Goal: Task Accomplishment & Management: Manage account settings

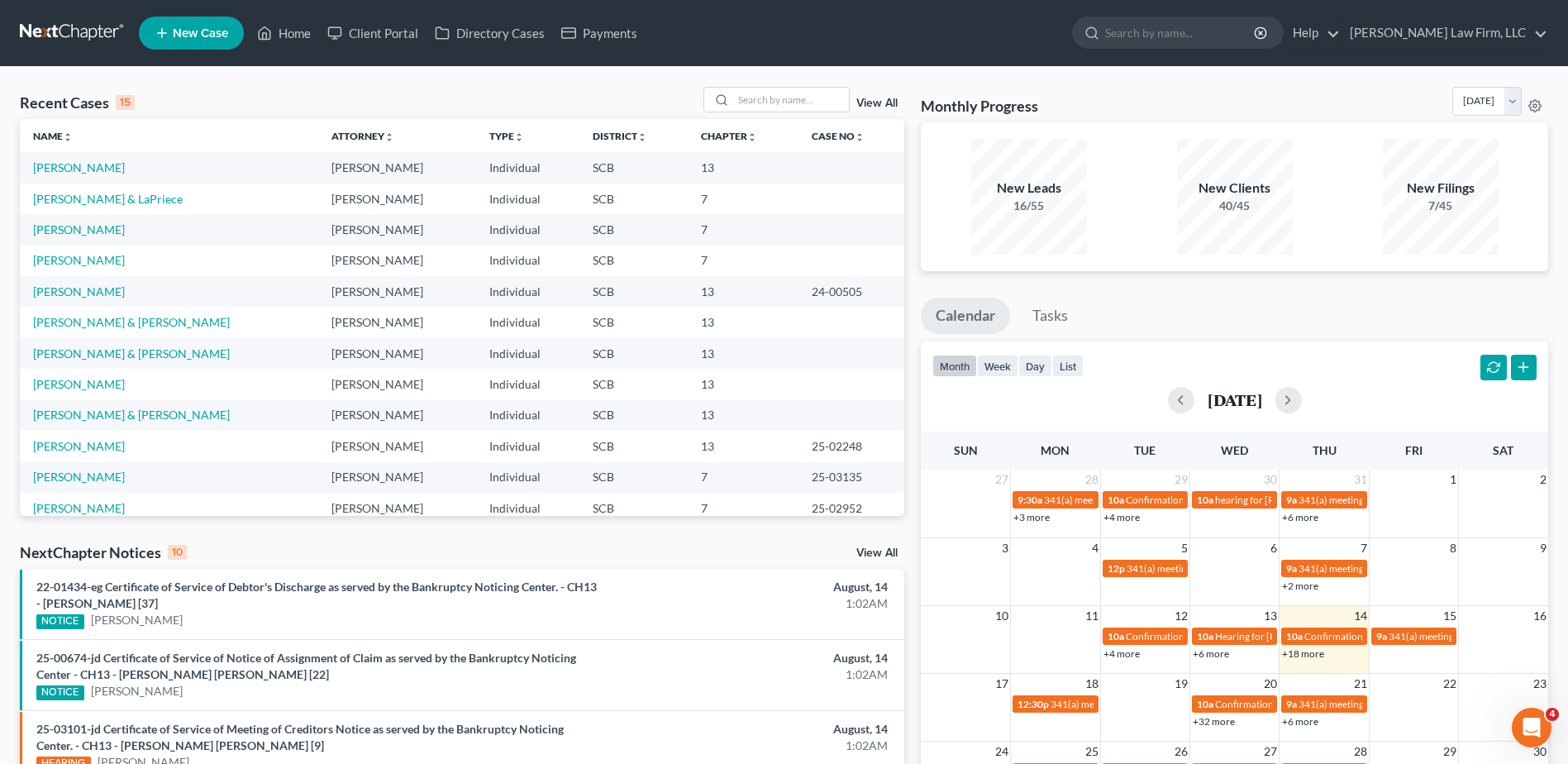
click at [69, 23] on link at bounding box center [73, 33] width 106 height 30
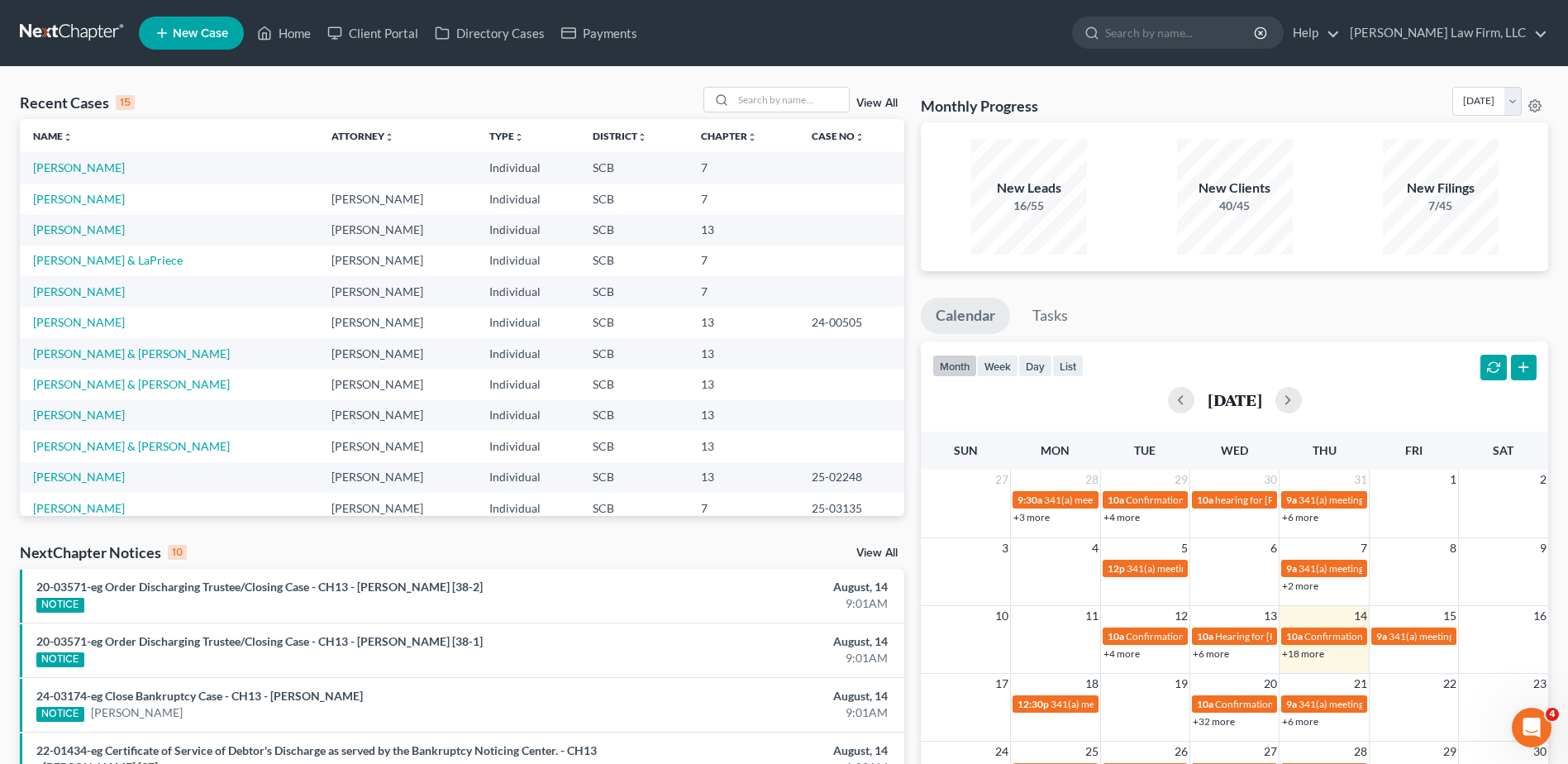
click at [70, 26] on link at bounding box center [73, 33] width 106 height 30
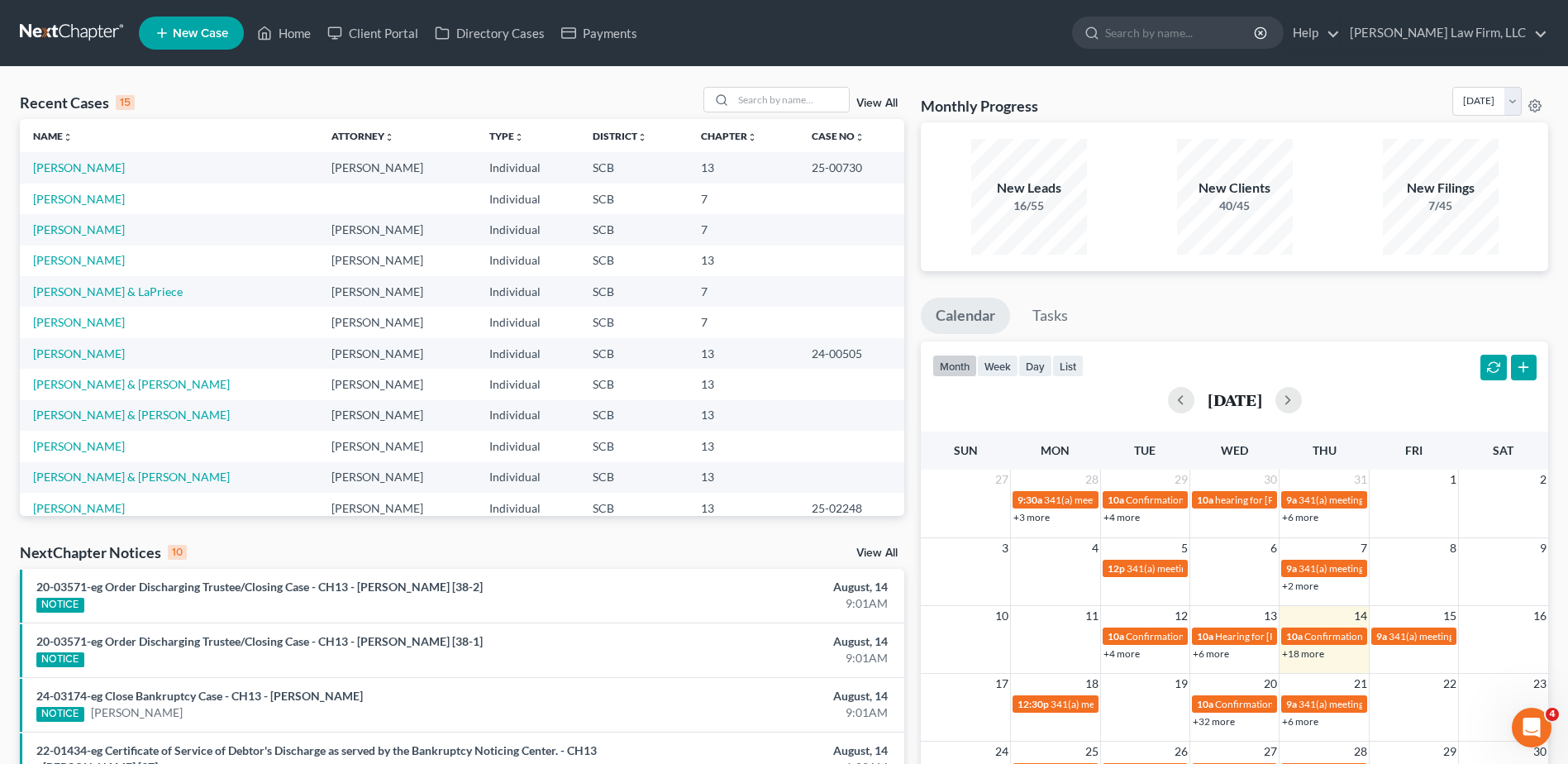
click at [768, 85] on div "Recent Cases 15 View All Name unfold_more expand_more expand_less Attorney unfo…" at bounding box center [784, 662] width 1568 height 1192
click at [761, 103] on input "search" at bounding box center [791, 100] width 115 height 24
type input "guinyard"
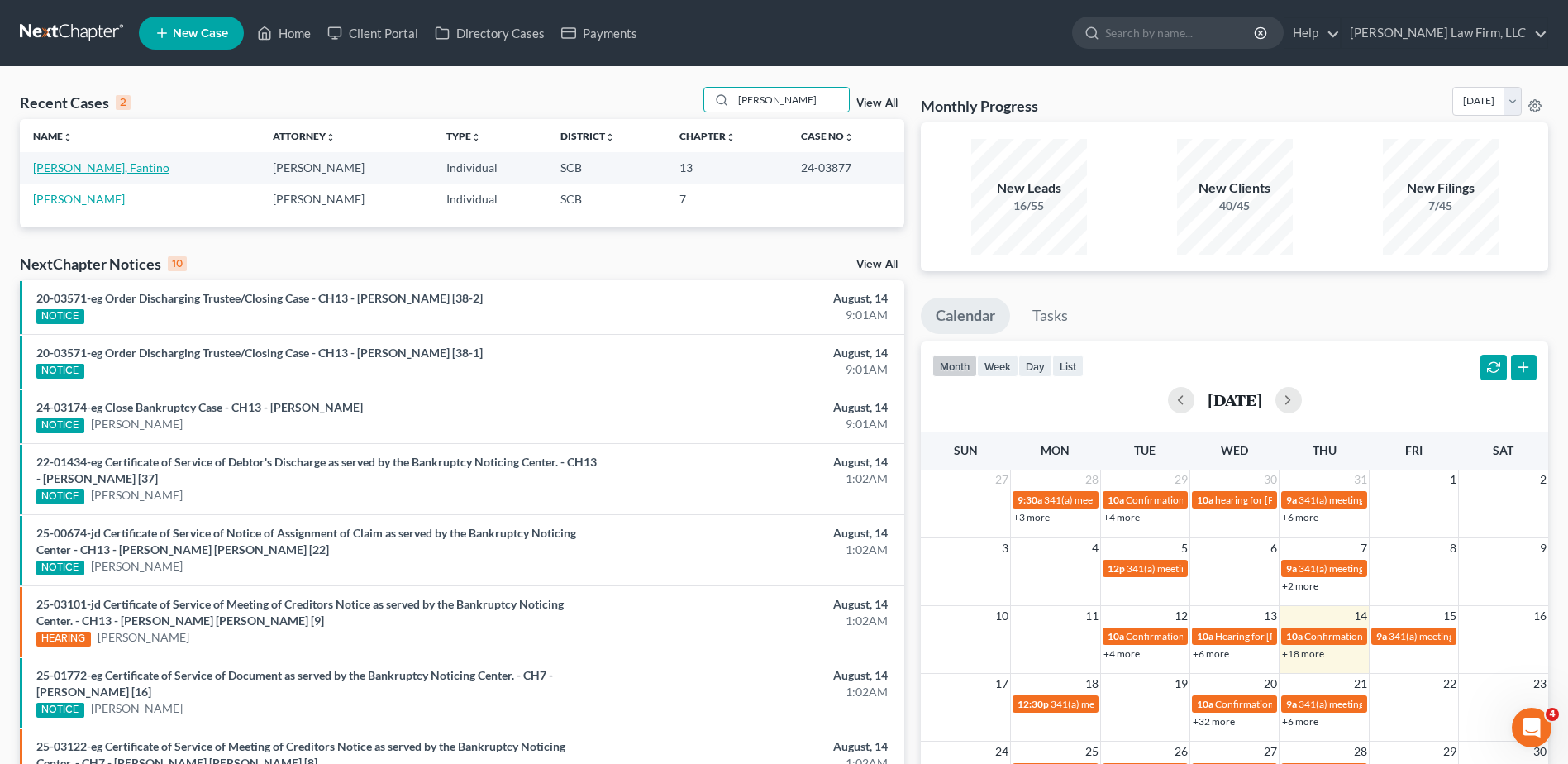
click at [86, 168] on link "[PERSON_NAME], Fantino" at bounding box center [101, 168] width 136 height 14
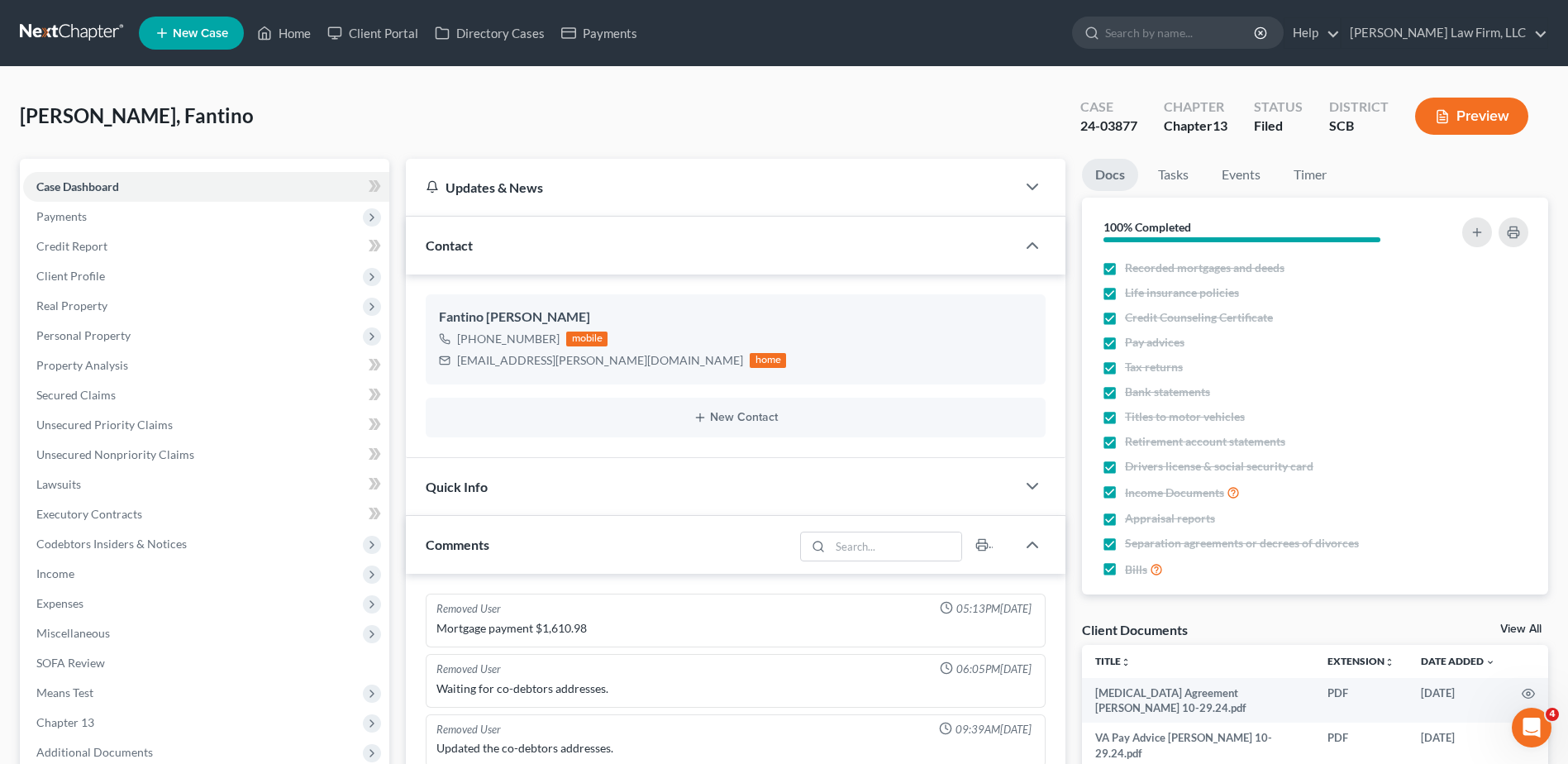
scroll to position [1298, 0]
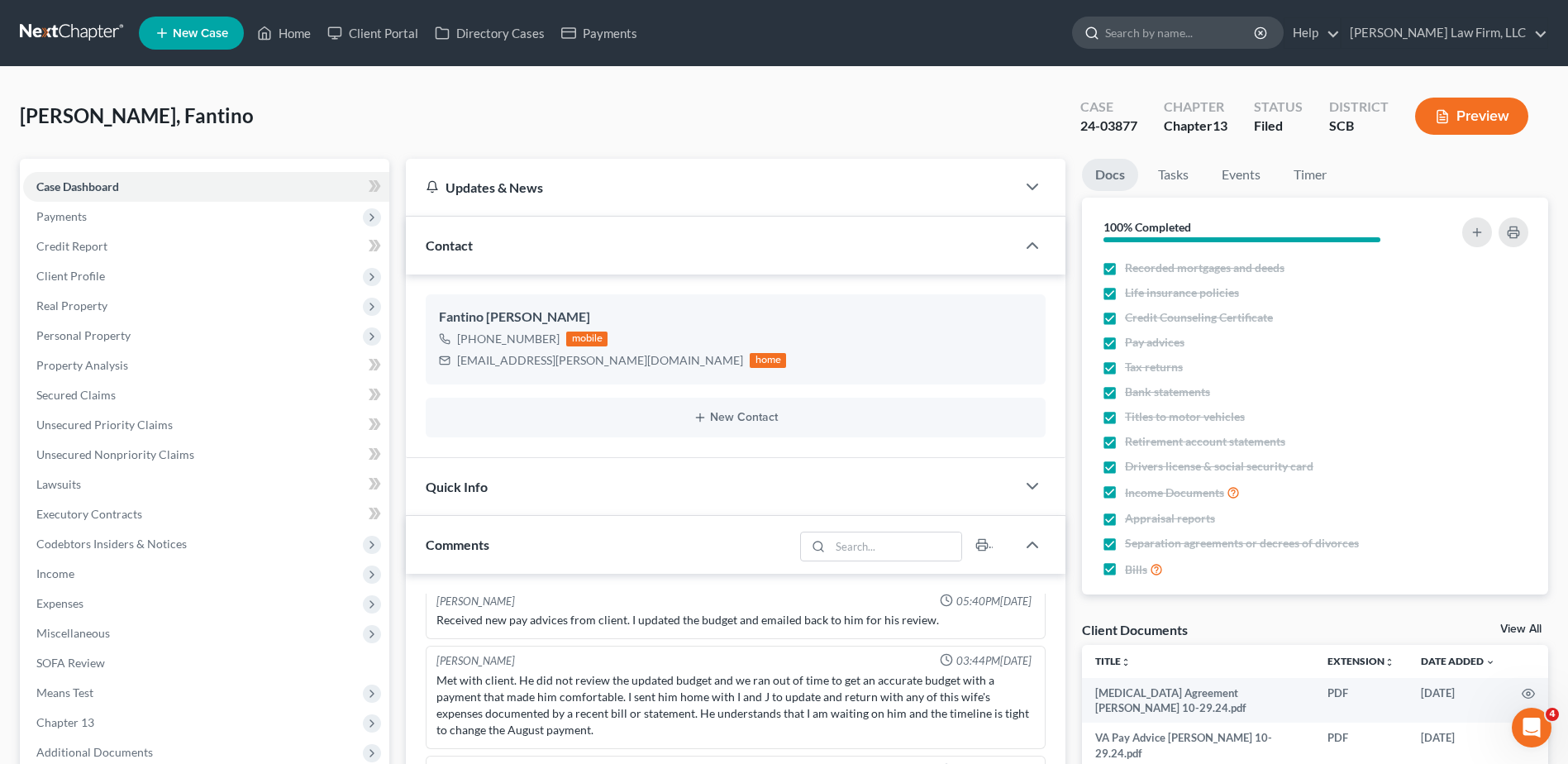
click at [1186, 40] on input "search" at bounding box center [1180, 32] width 151 height 30
type input "bender"
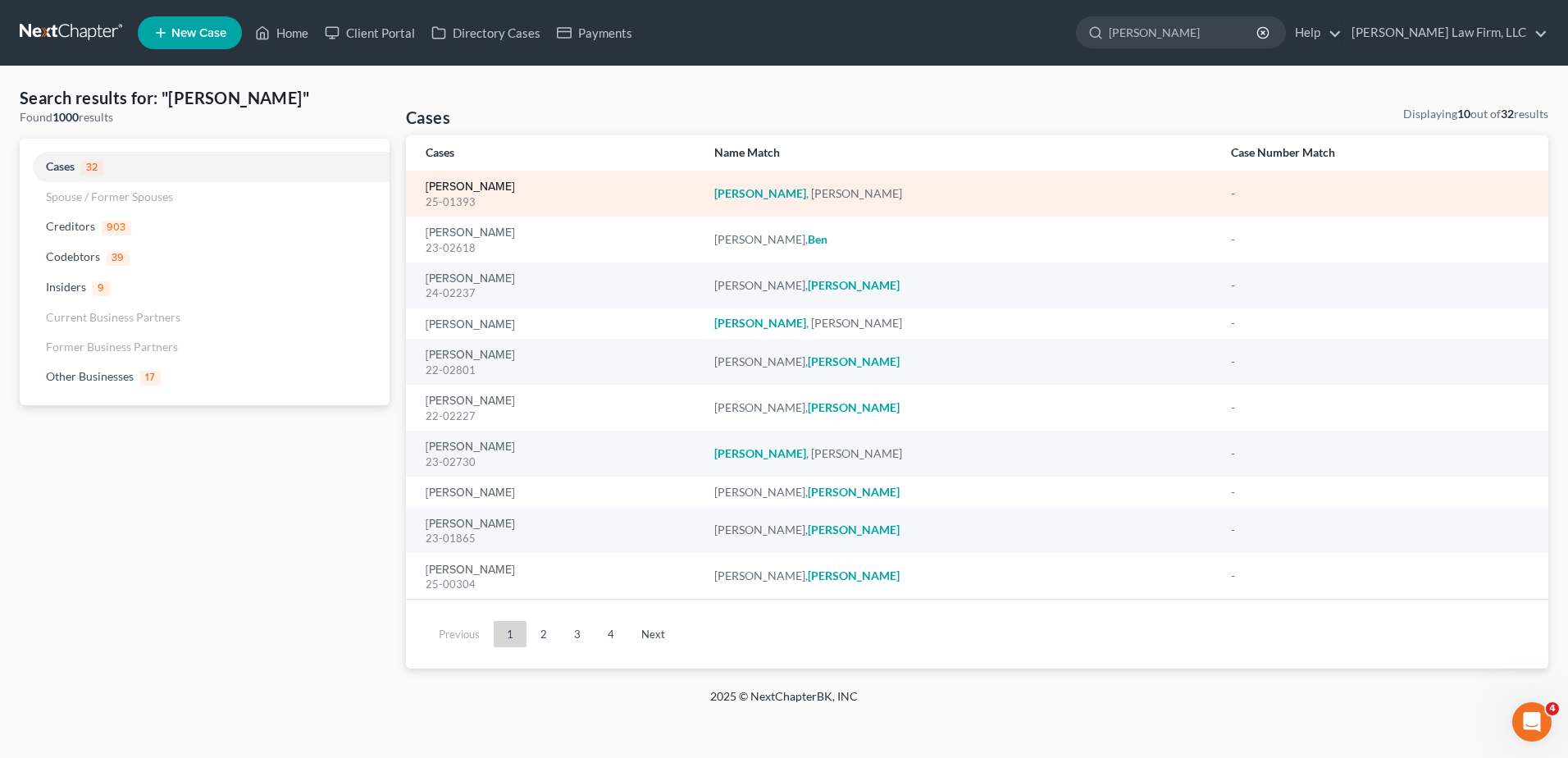
click at [446, 181] on link "[PERSON_NAME]" at bounding box center [470, 186] width 90 height 11
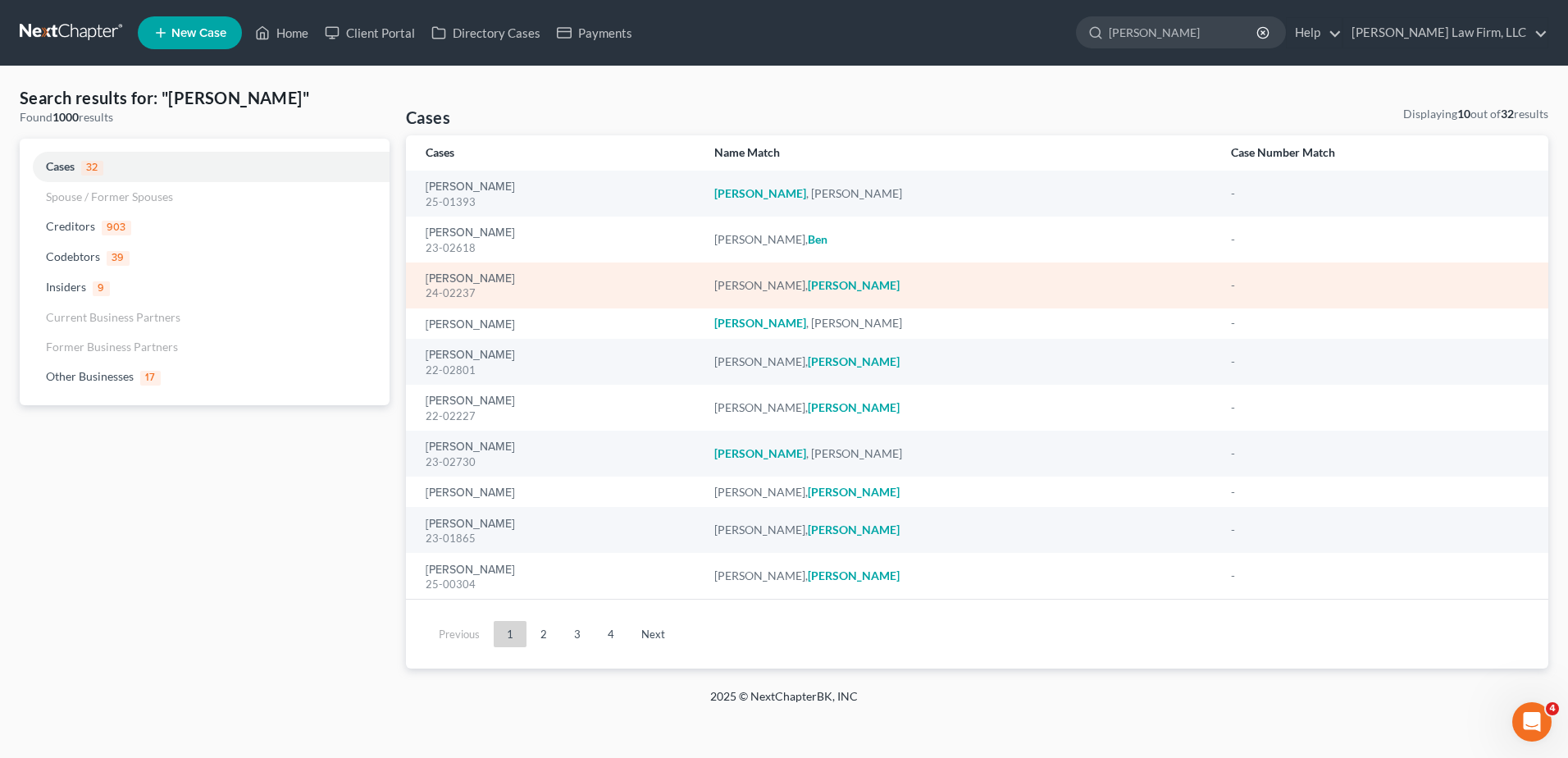
select select "1"
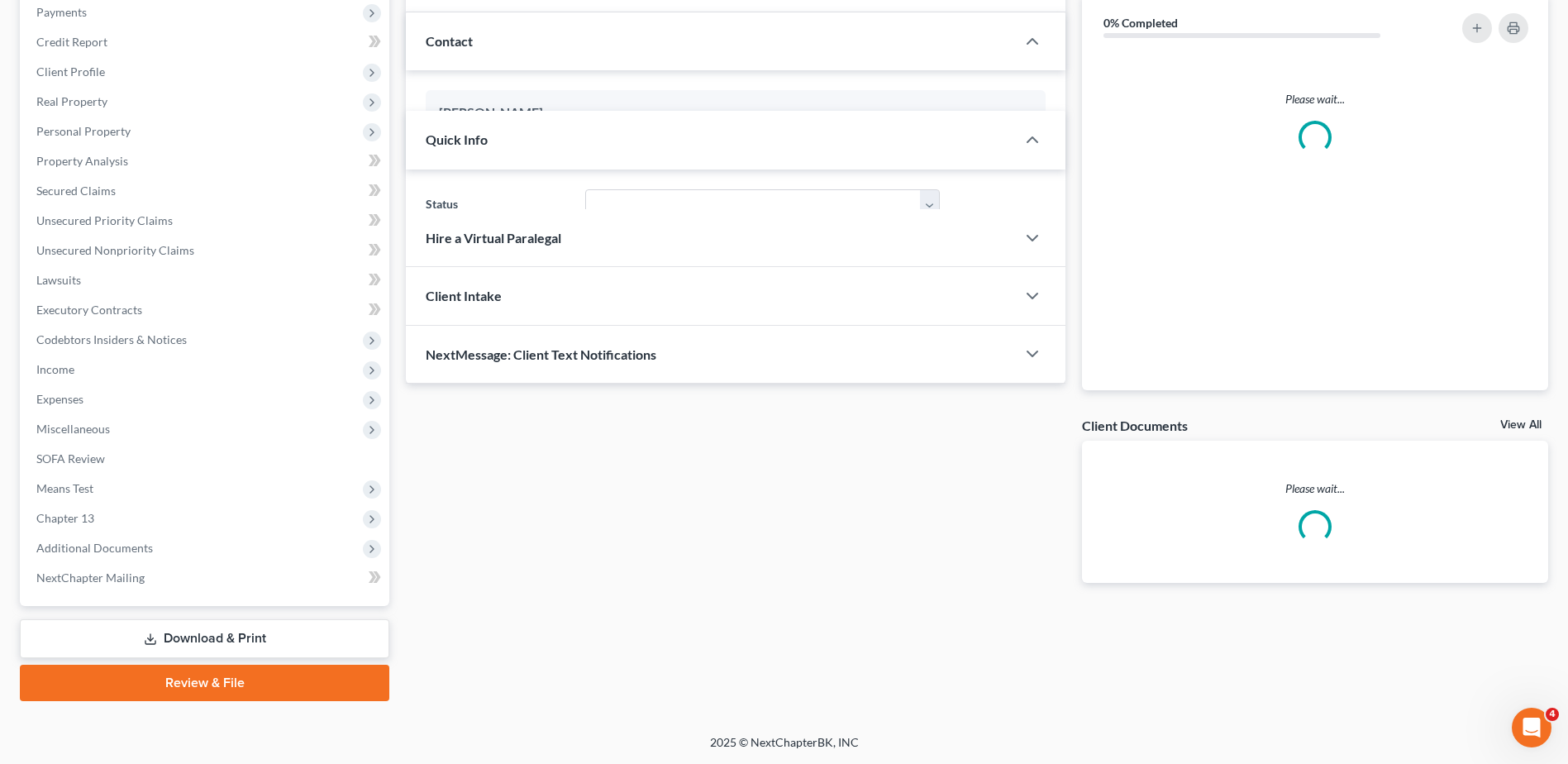
select select "3"
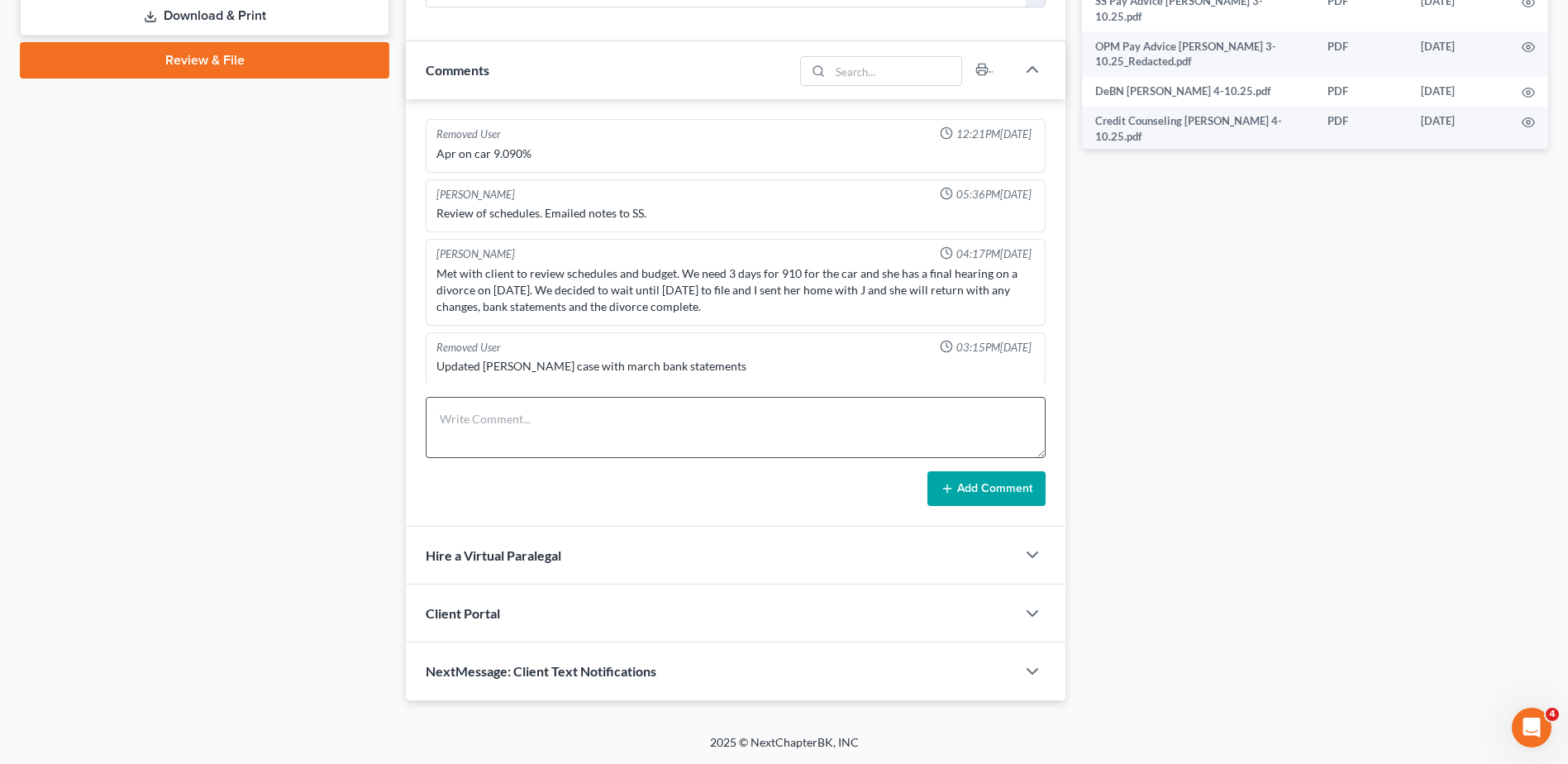
scroll to position [643, 0]
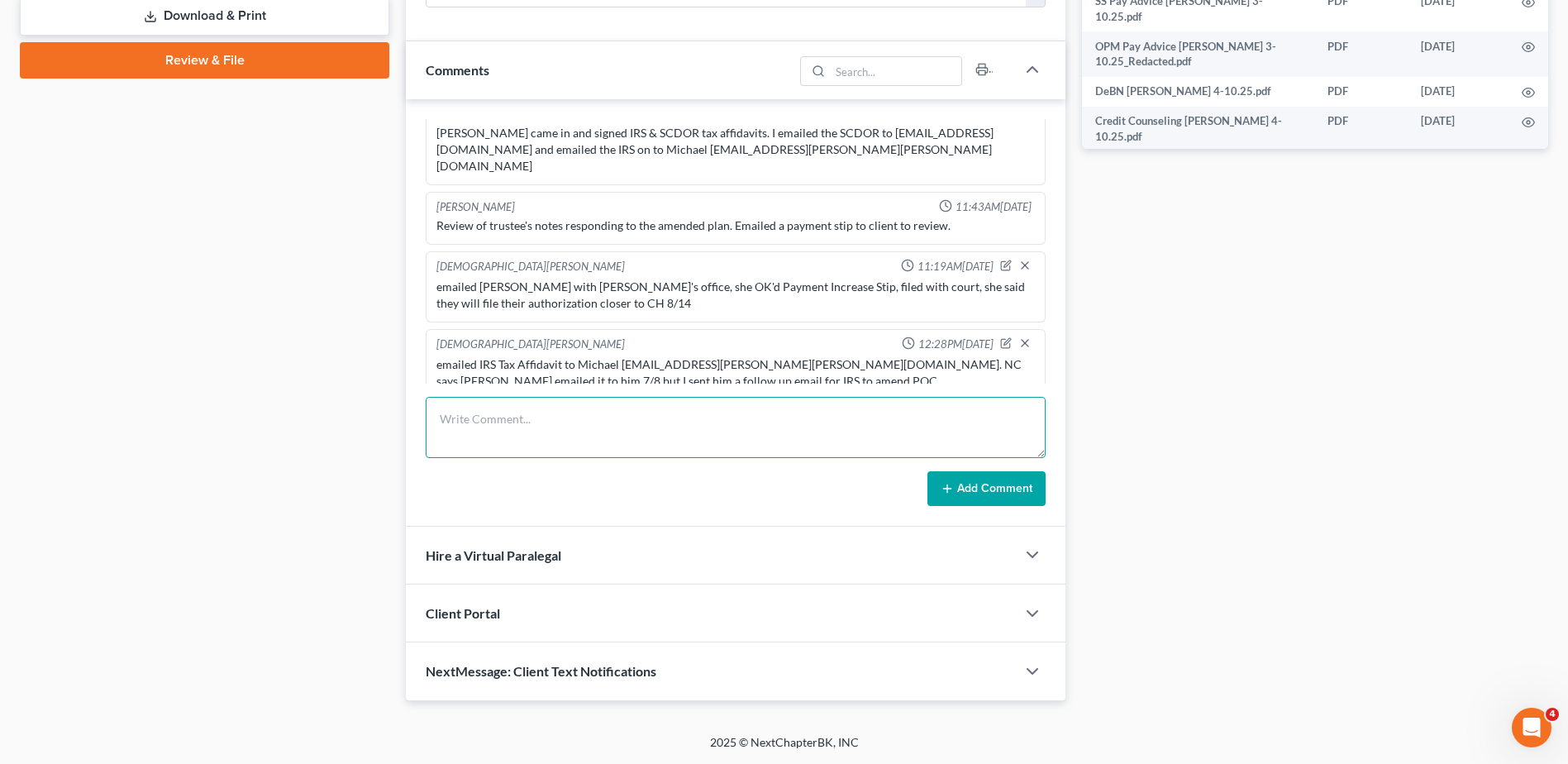
click at [535, 437] on textarea at bounding box center [736, 427] width 620 height 61
type textarea "IRS fixed POC"
click at [986, 485] on button "Add Comment" at bounding box center [987, 489] width 118 height 35
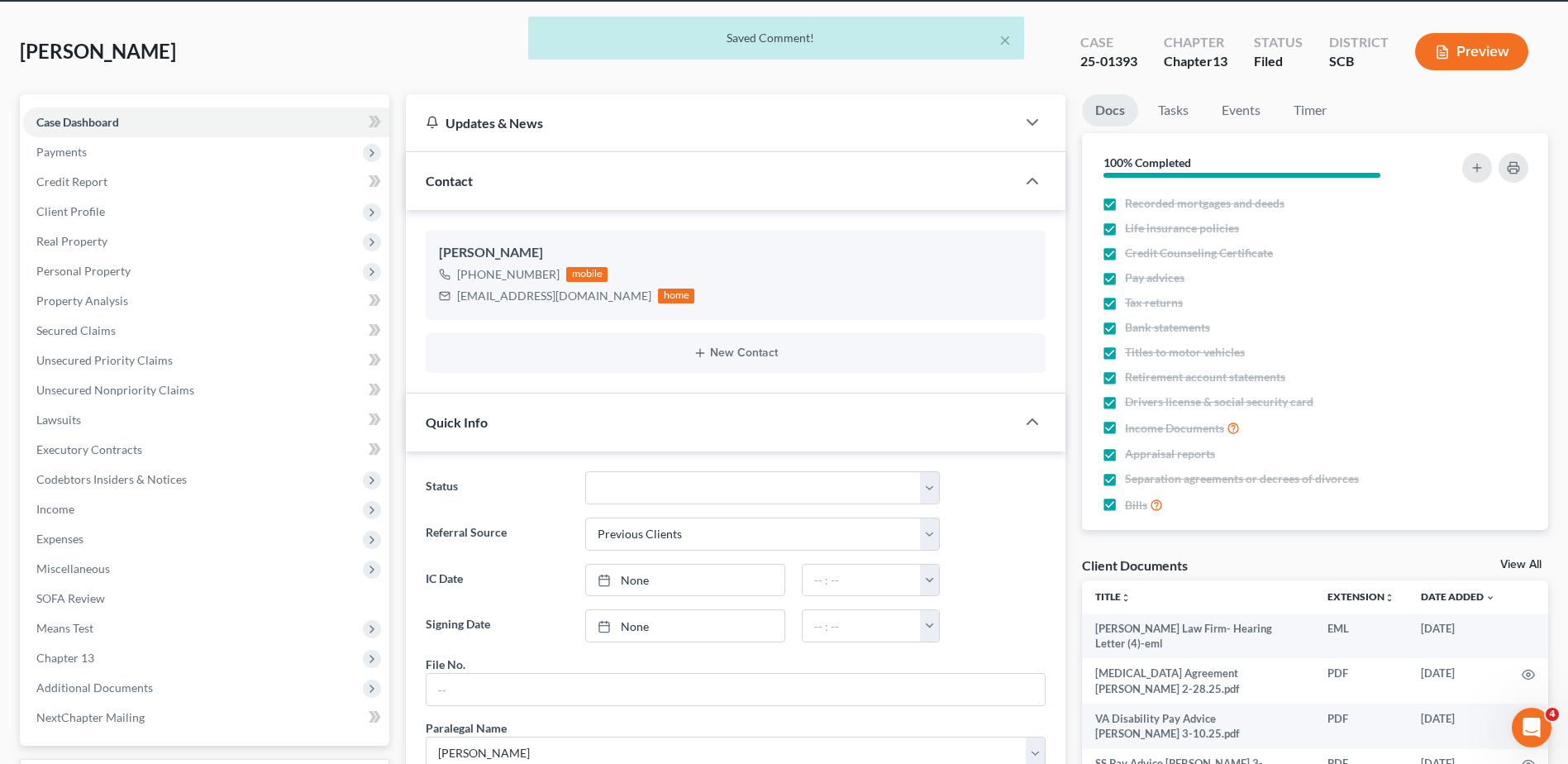
scroll to position [0, 0]
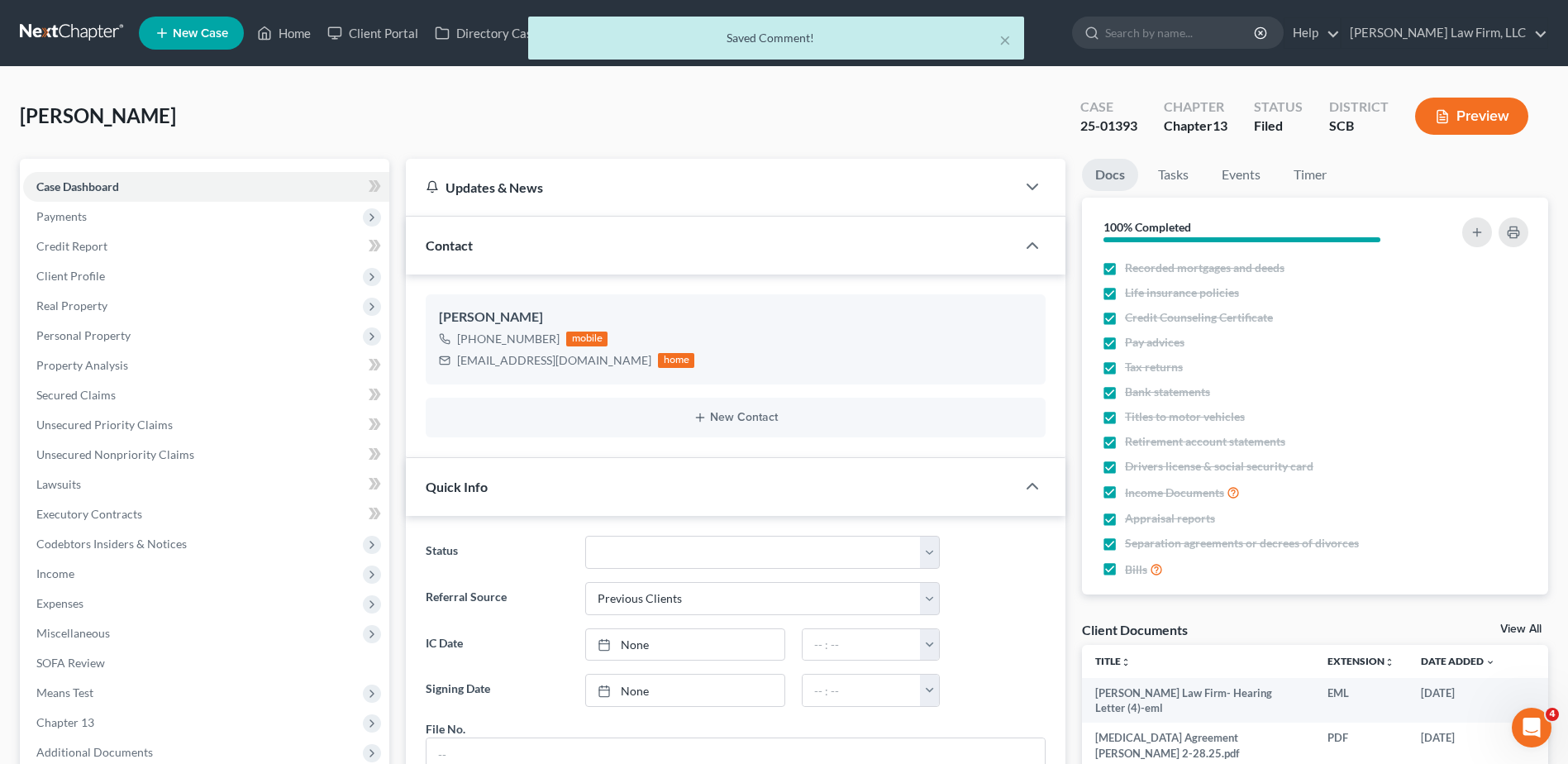
click at [1164, 36] on div "× Saved Comment!" at bounding box center [775, 42] width 1568 height 51
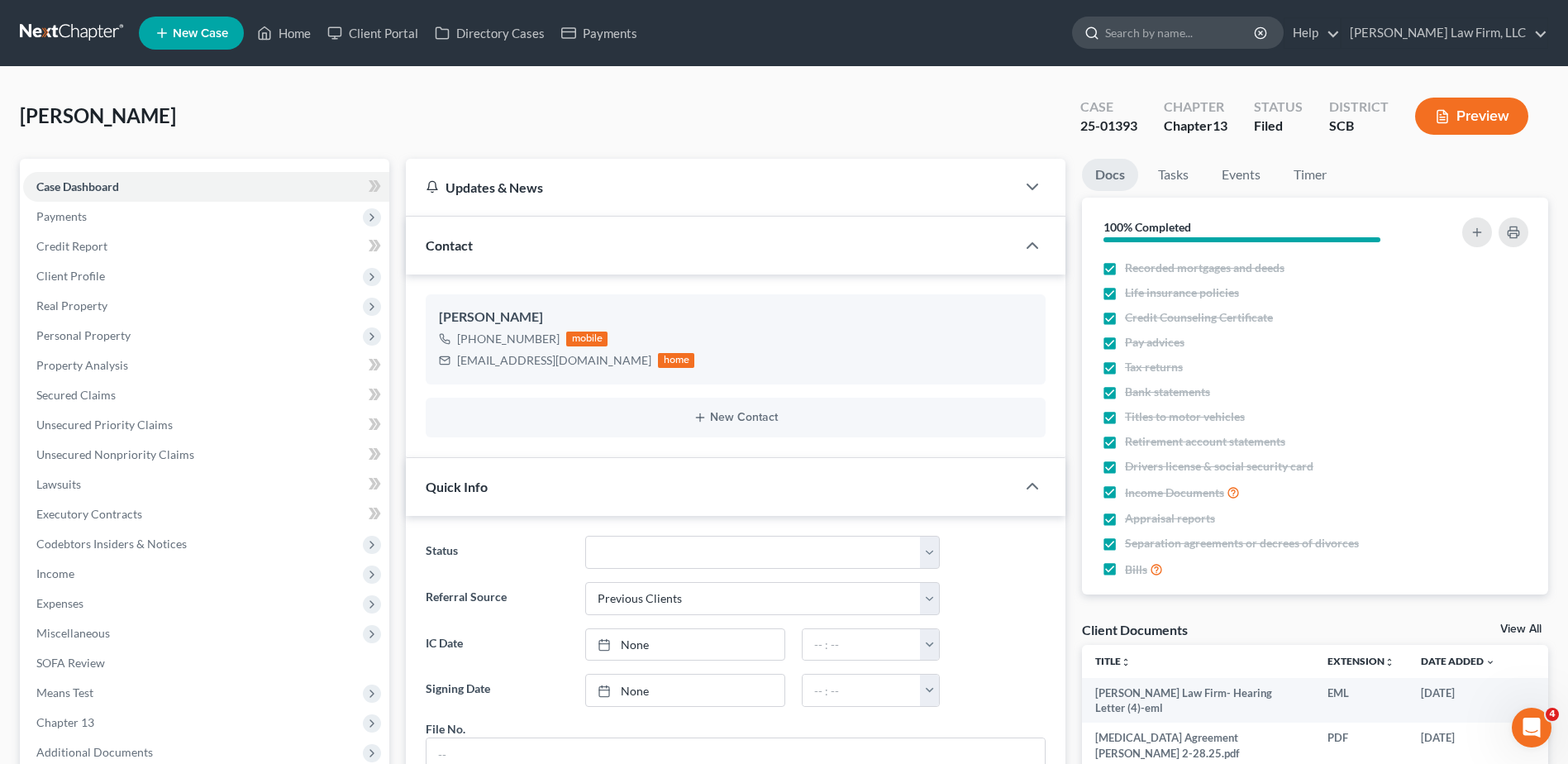
click at [1168, 33] on input "search" at bounding box center [1180, 32] width 151 height 30
type input "harrison"
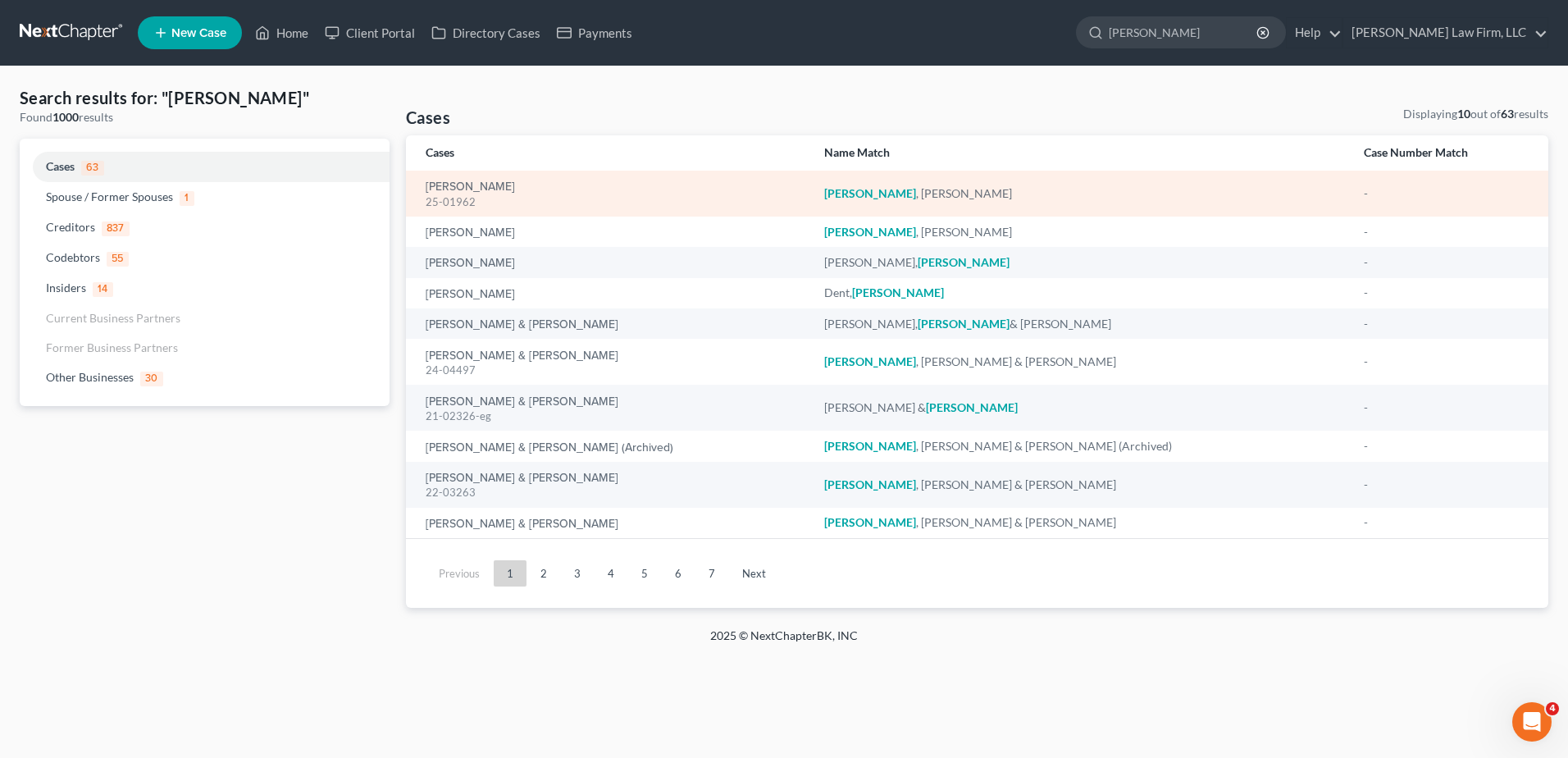
click at [470, 179] on div "Harrison, Sylvia 25-01962" at bounding box center [611, 194] width 372 height 32
click at [468, 181] on link "[PERSON_NAME]" at bounding box center [470, 186] width 90 height 11
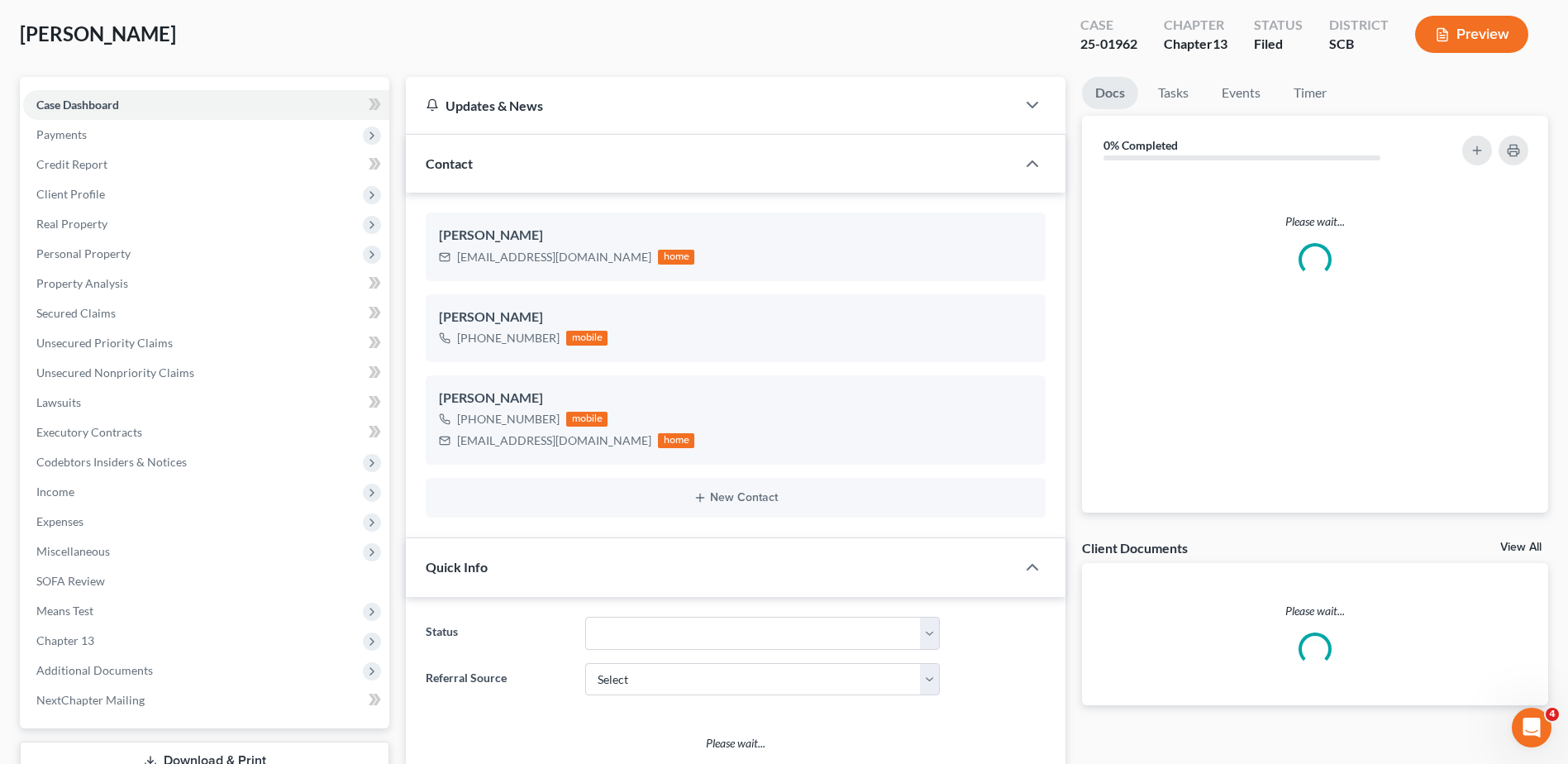
select select "0"
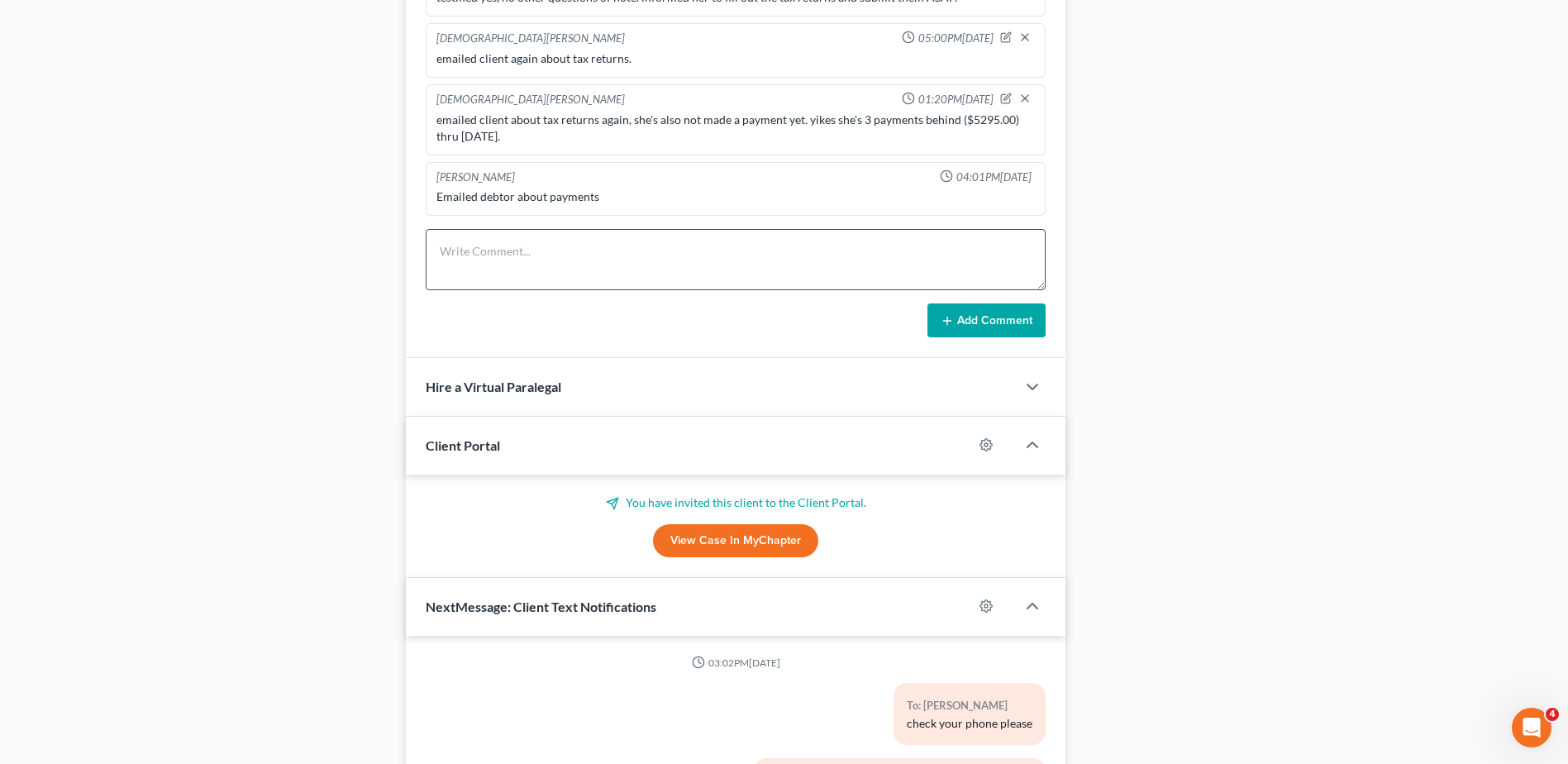
scroll to position [922, 0]
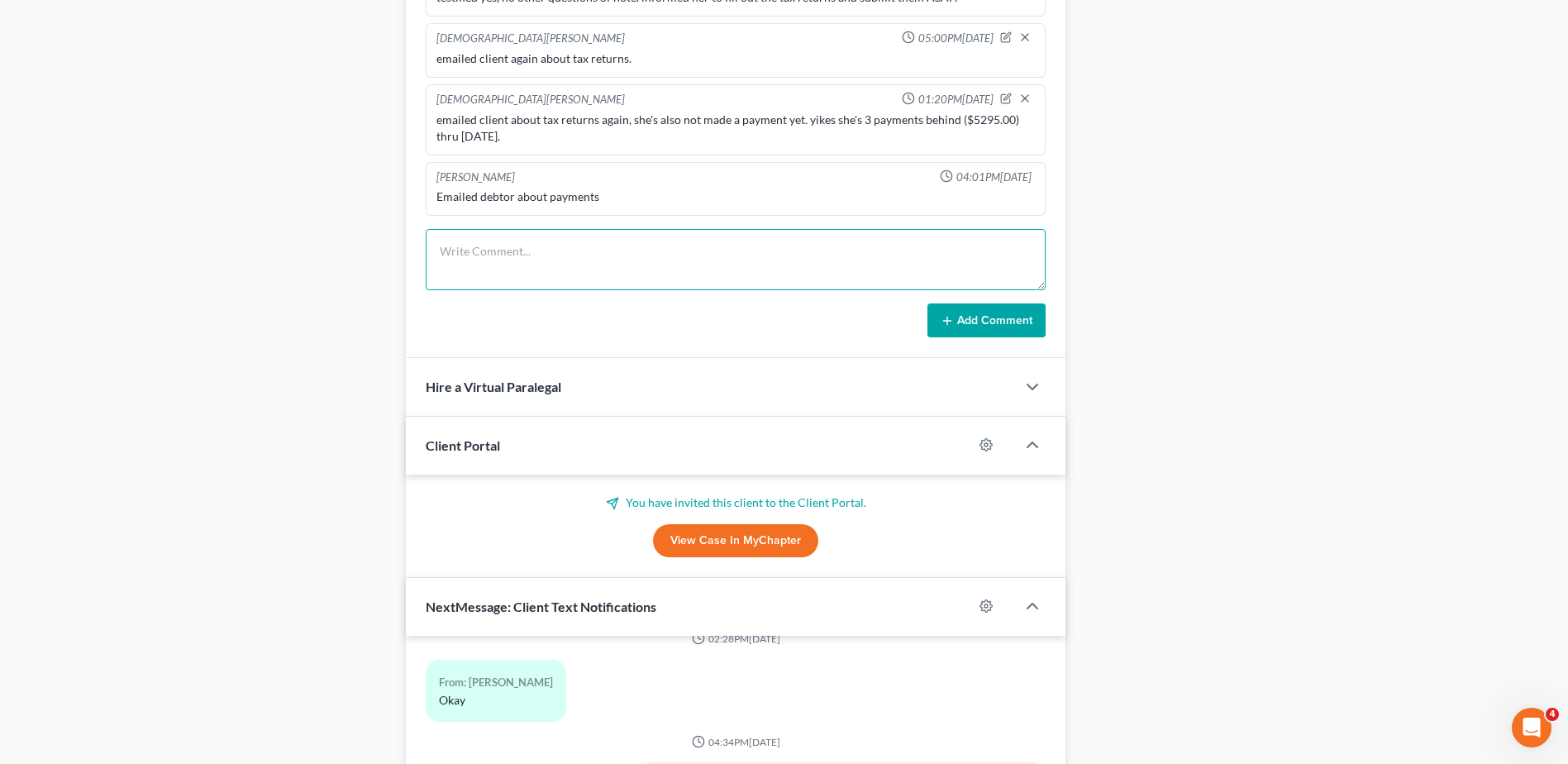
click at [505, 270] on textarea at bounding box center [736, 260] width 620 height 61
type textarea "client emailed tax returns as Dark pictures, asked her to drop off originals to…"
click at [942, 312] on button "Add Comment" at bounding box center [987, 321] width 118 height 35
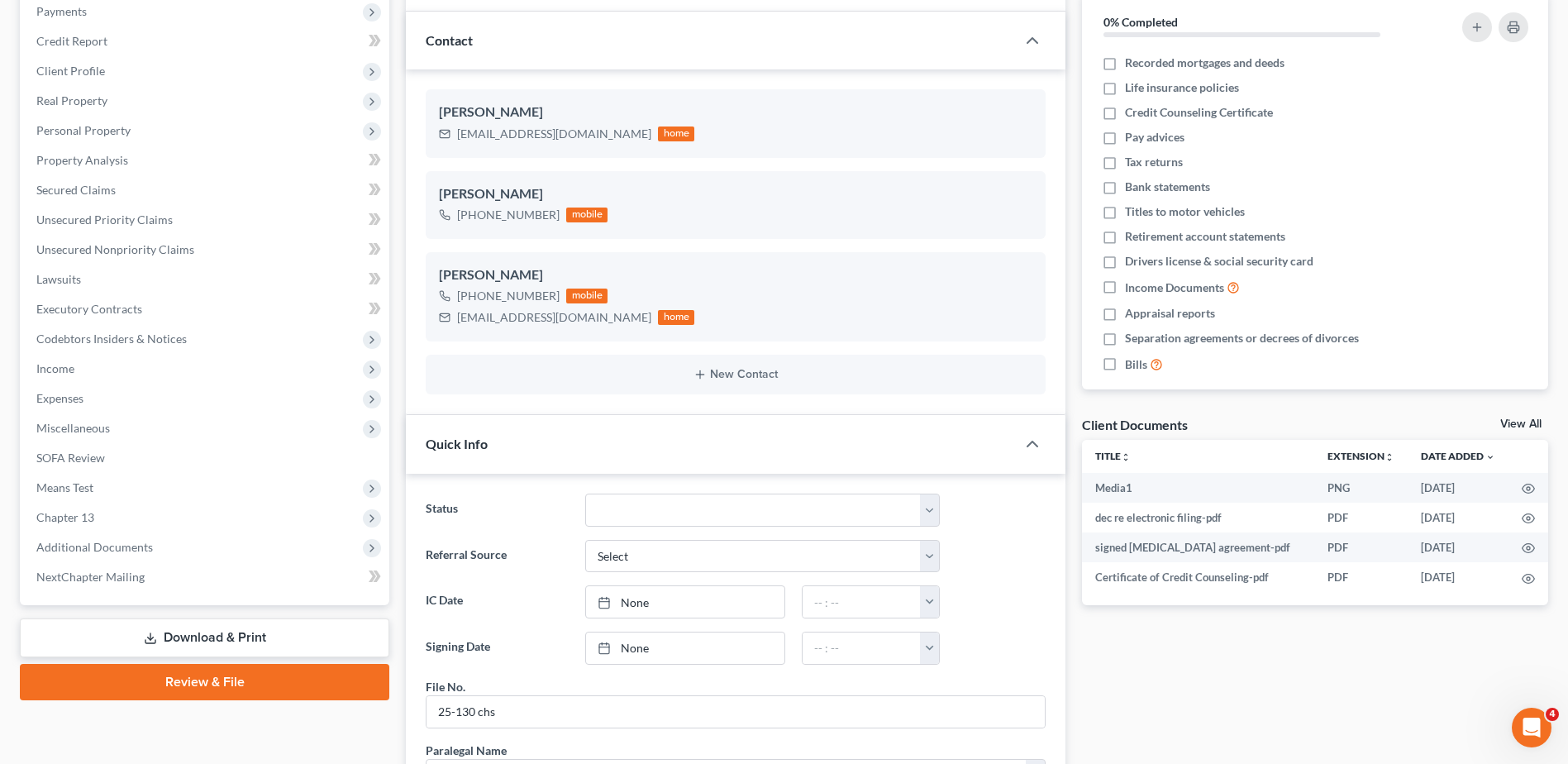
scroll to position [0, 0]
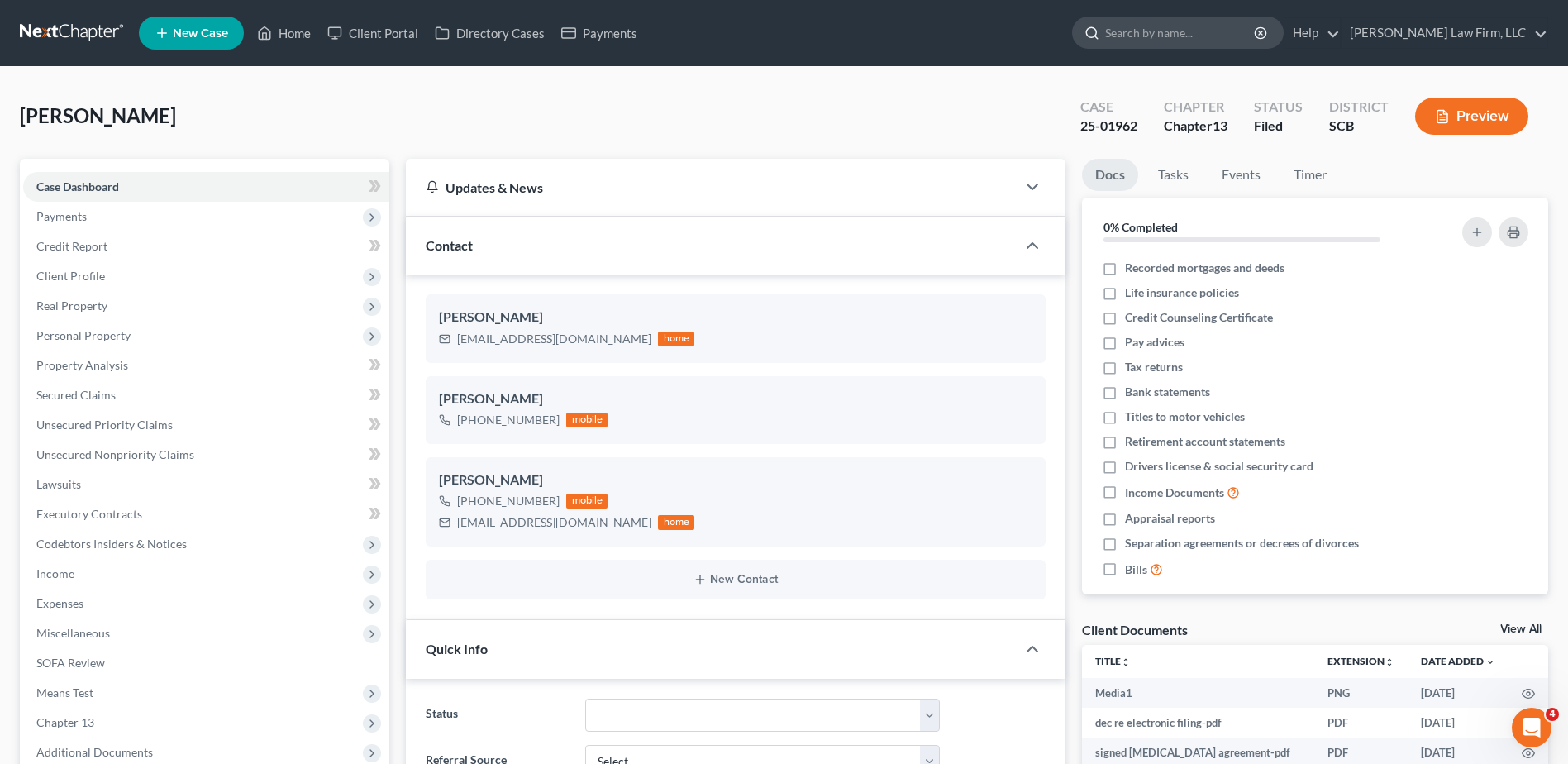
click at [1203, 28] on input "search" at bounding box center [1180, 32] width 151 height 30
type input "guinyard"
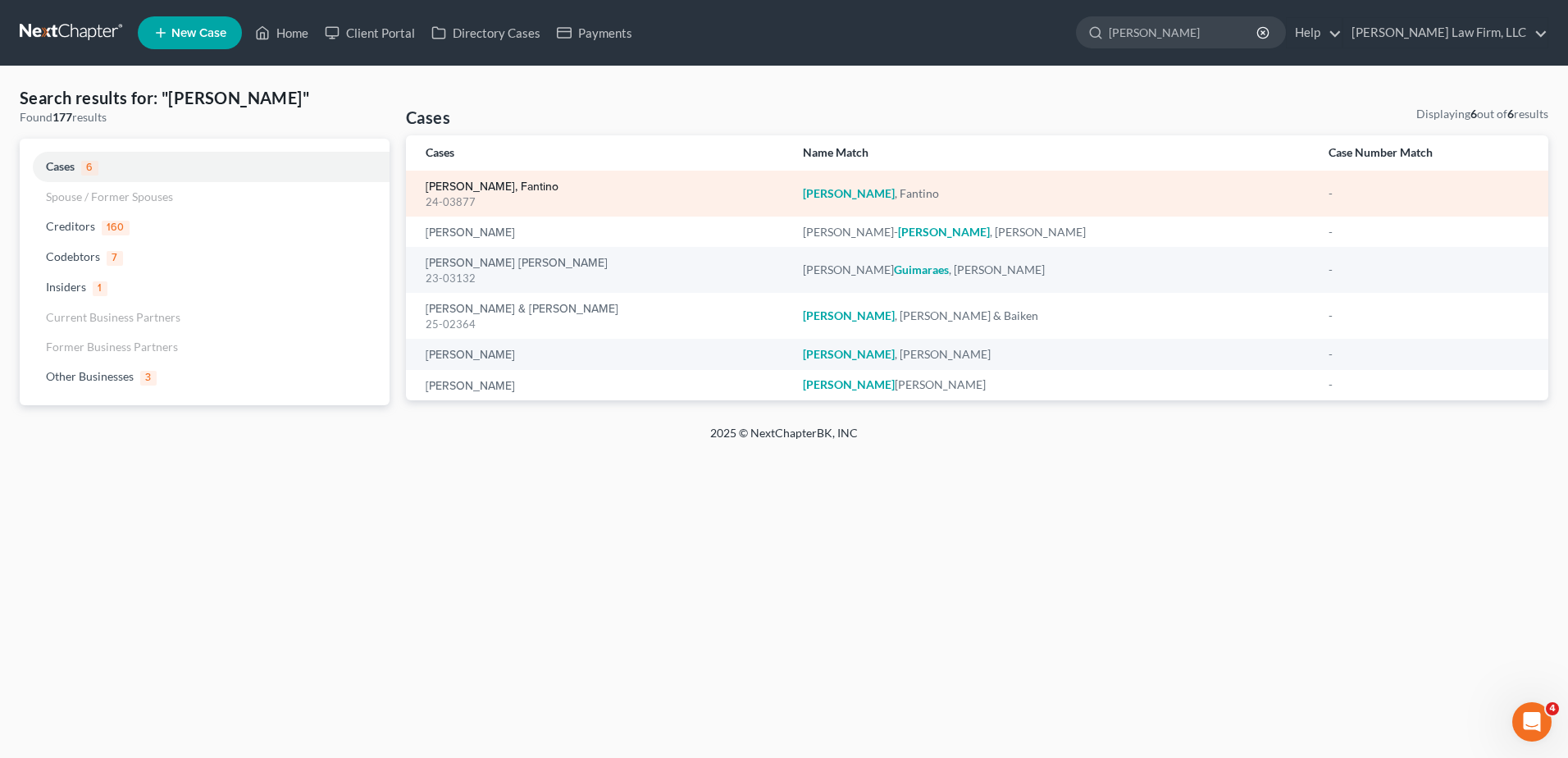
click at [507, 190] on link "[PERSON_NAME], Fantino" at bounding box center [492, 186] width 133 height 11
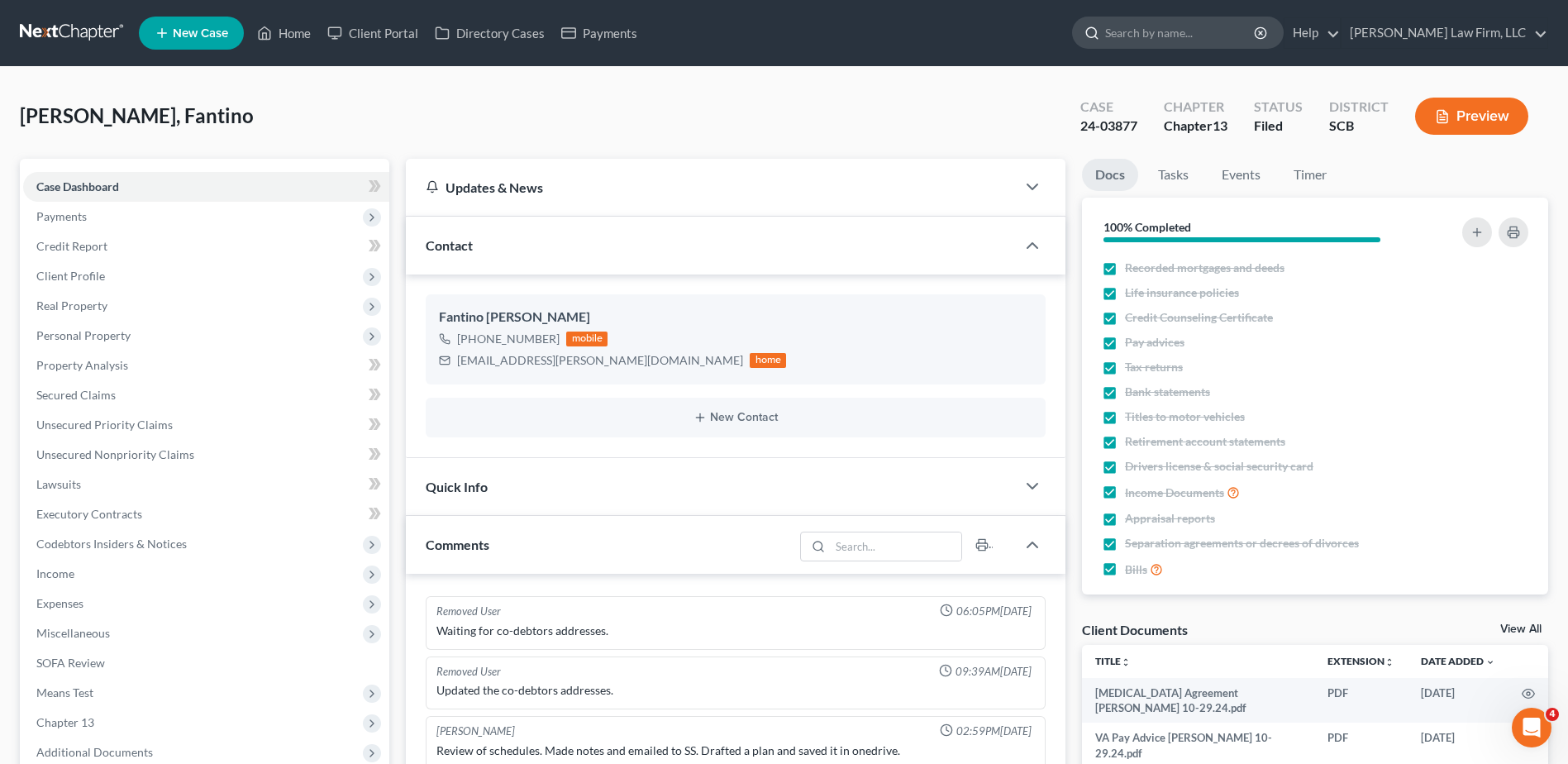
click at [1195, 36] on input "search" at bounding box center [1180, 32] width 151 height 30
type input "breighner"
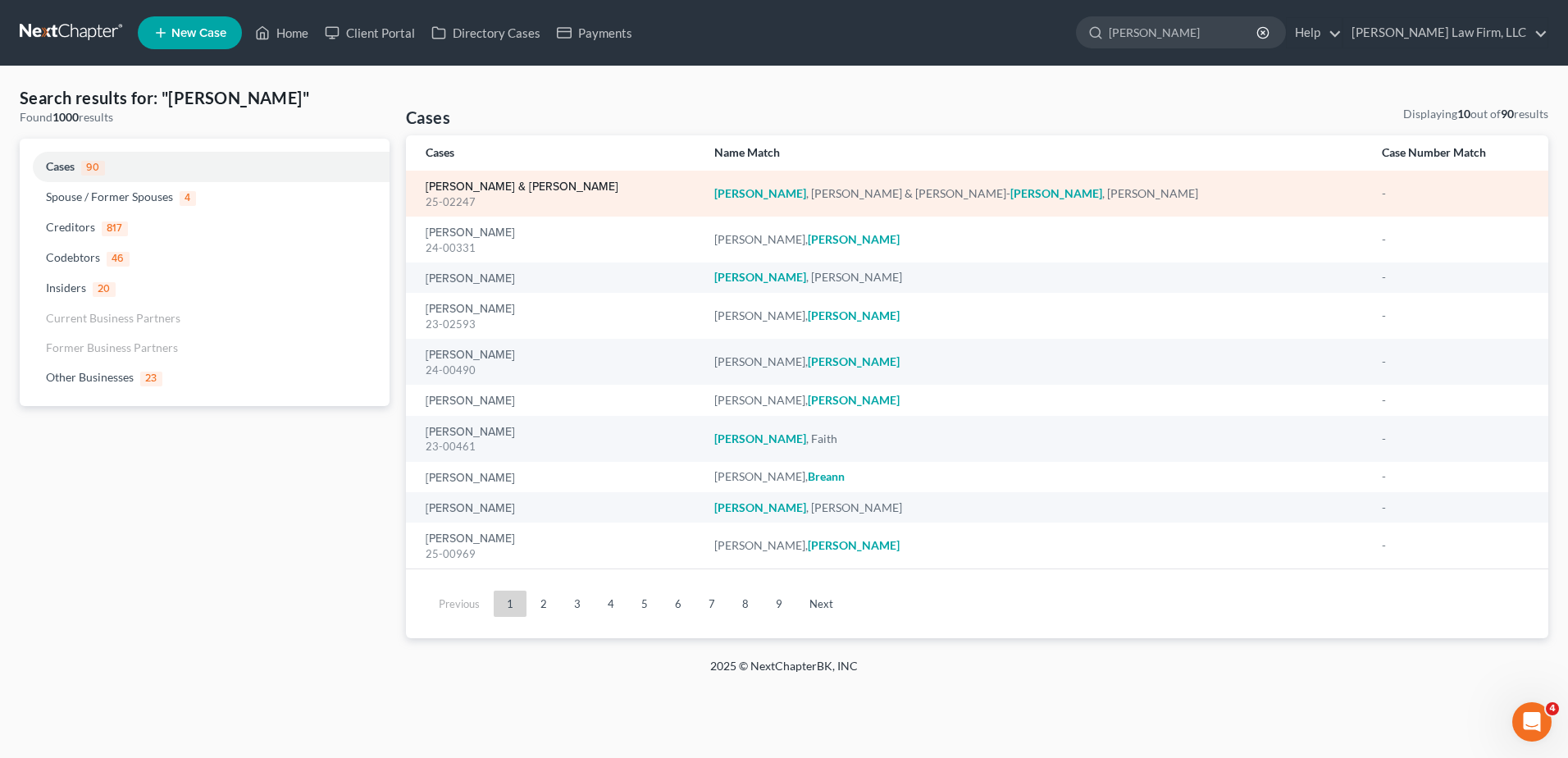
click at [493, 182] on link "[PERSON_NAME] & [PERSON_NAME]" at bounding box center [522, 186] width 193 height 11
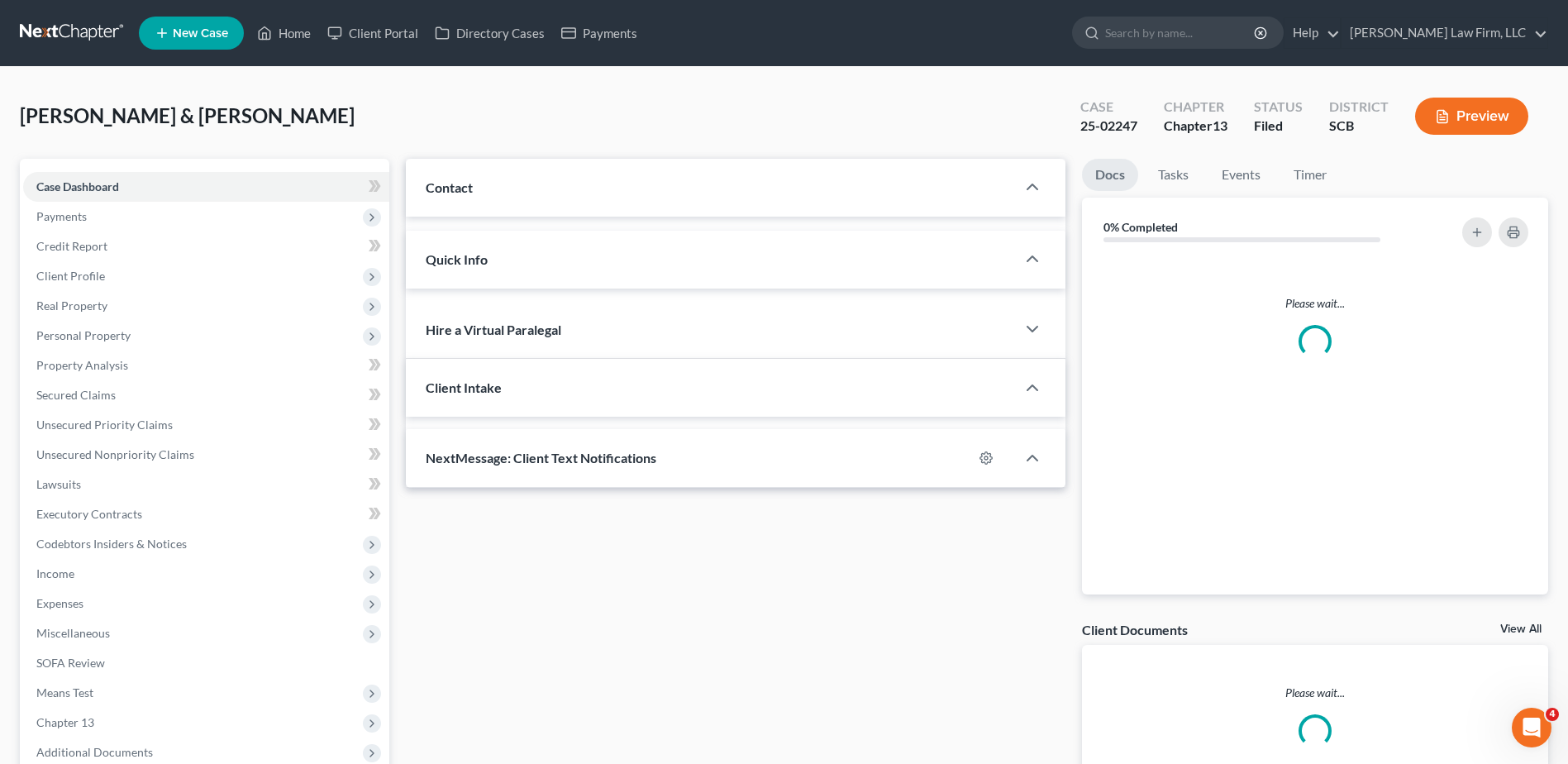
select select "0"
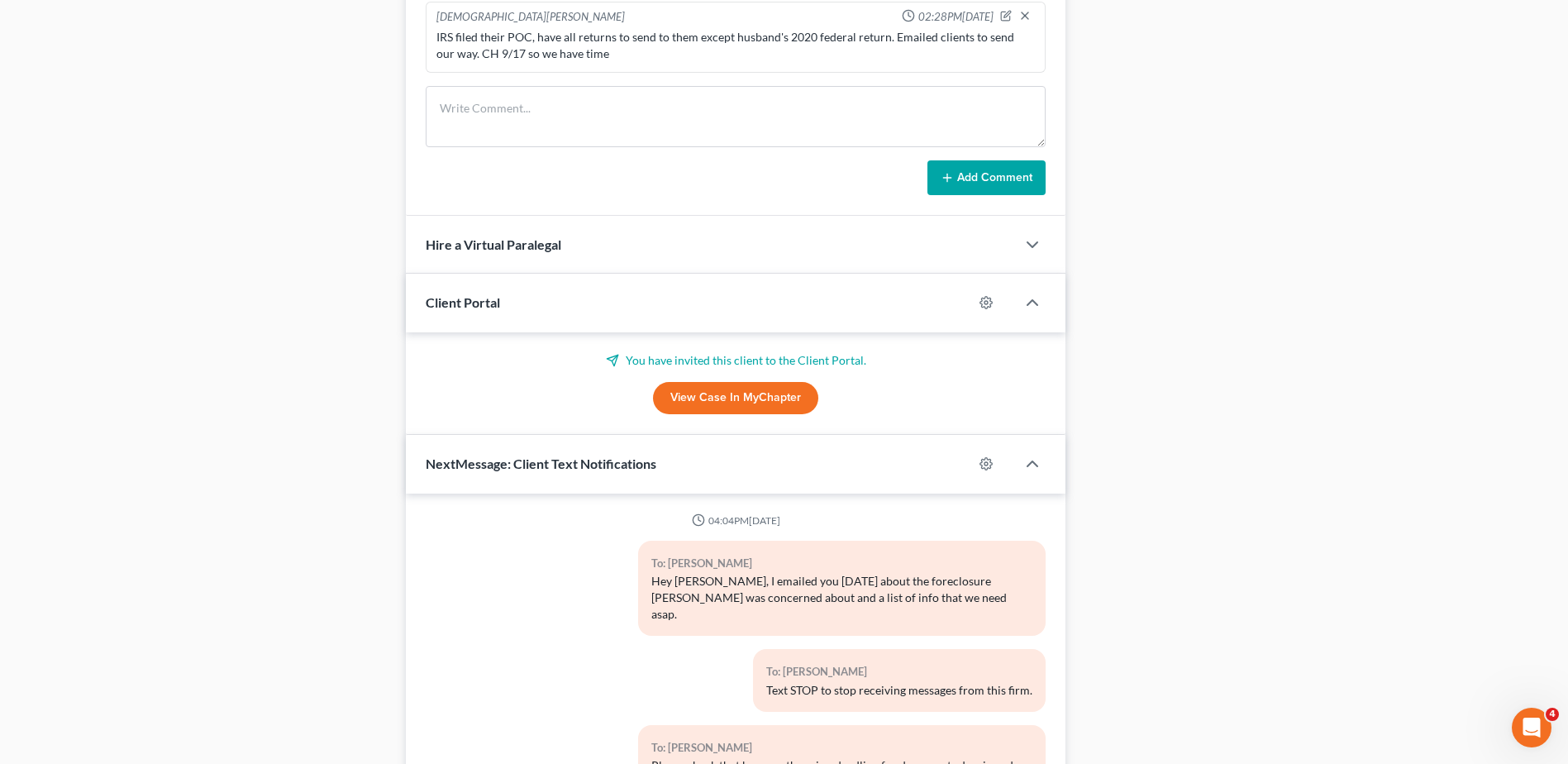
scroll to position [813, 0]
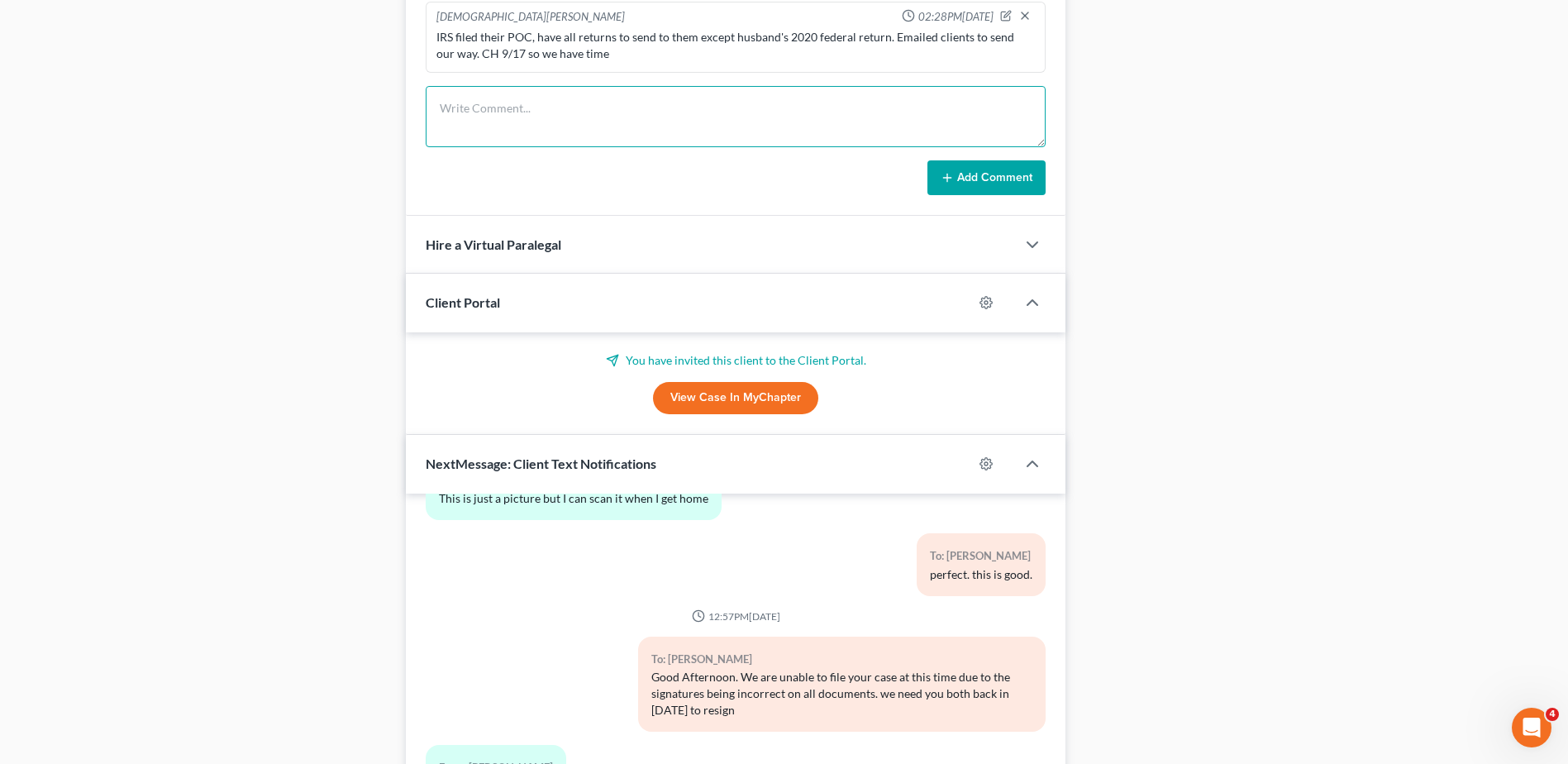
click at [513, 102] on textarea at bounding box center [736, 116] width 620 height 61
type textarea "faxed all returns to IRS, uploaded proof to 13docs and emailed heather"
drag, startPoint x: 976, startPoint y: 169, endPoint x: 987, endPoint y: 165, distance: 11.7
click at [984, 165] on button "Add Comment" at bounding box center [987, 178] width 118 height 35
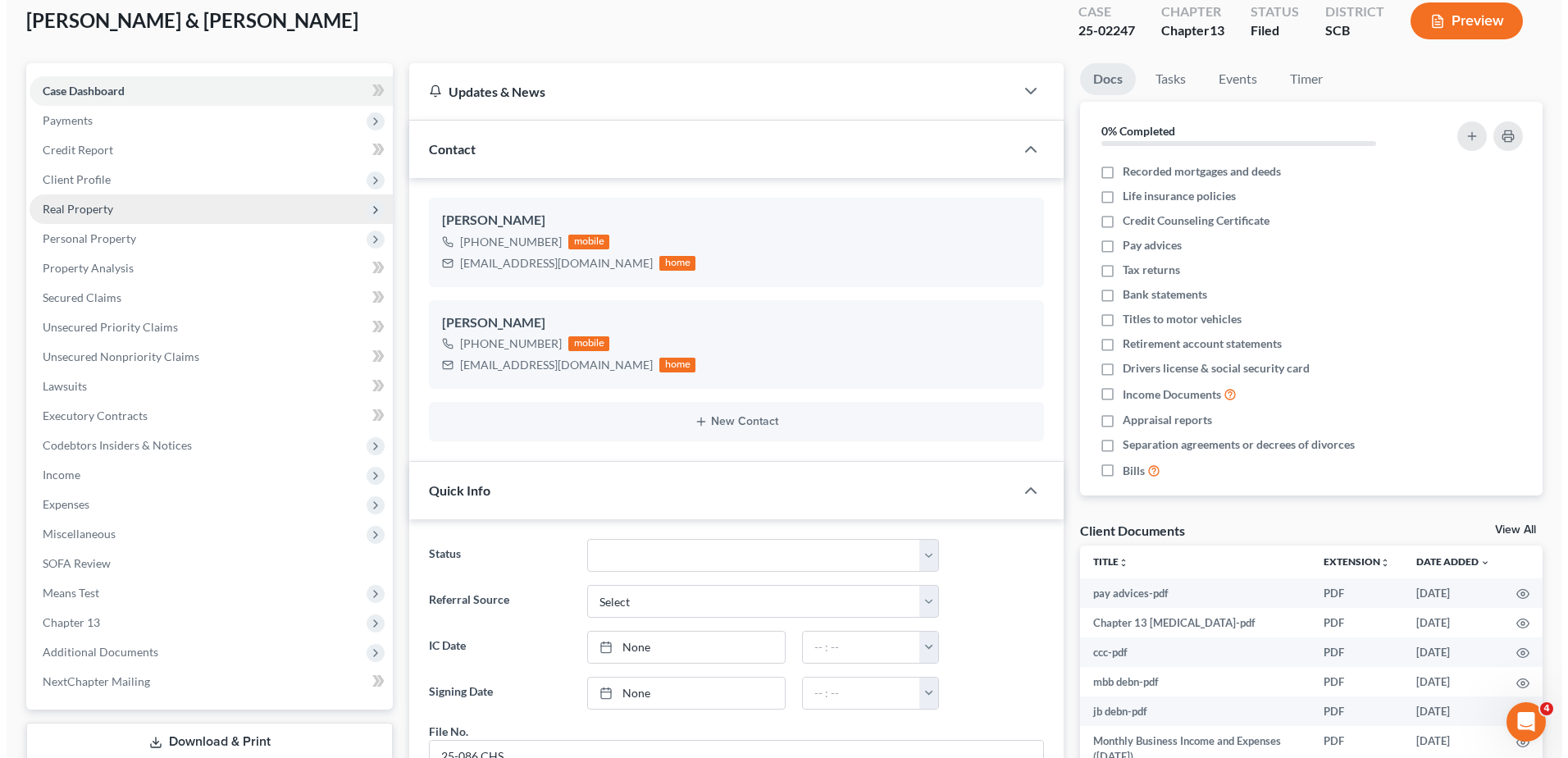
scroll to position [0, 0]
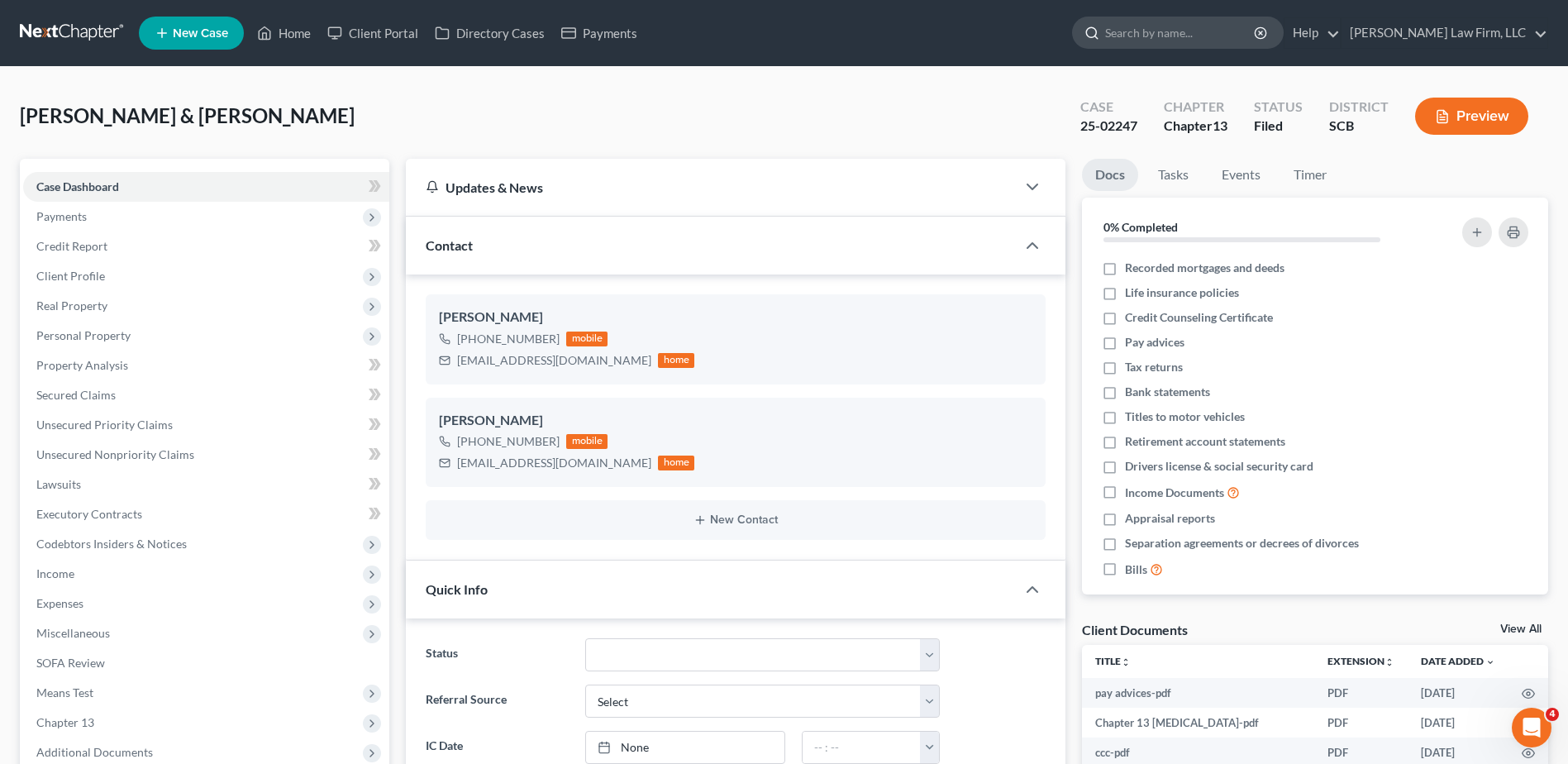
click at [1193, 23] on input "search" at bounding box center [1180, 32] width 151 height 30
type input "kizer"
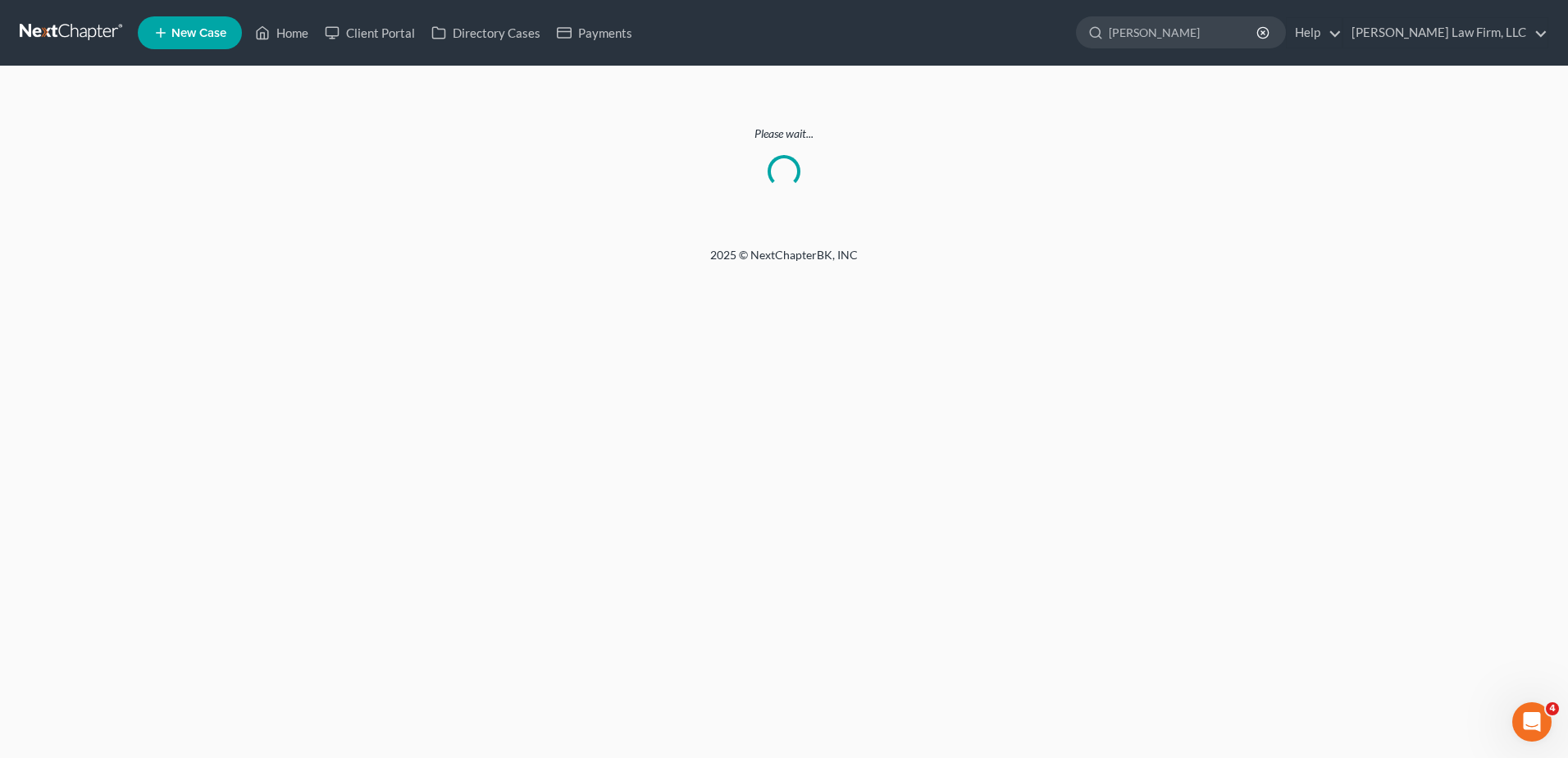
click at [67, 32] on link at bounding box center [72, 33] width 105 height 29
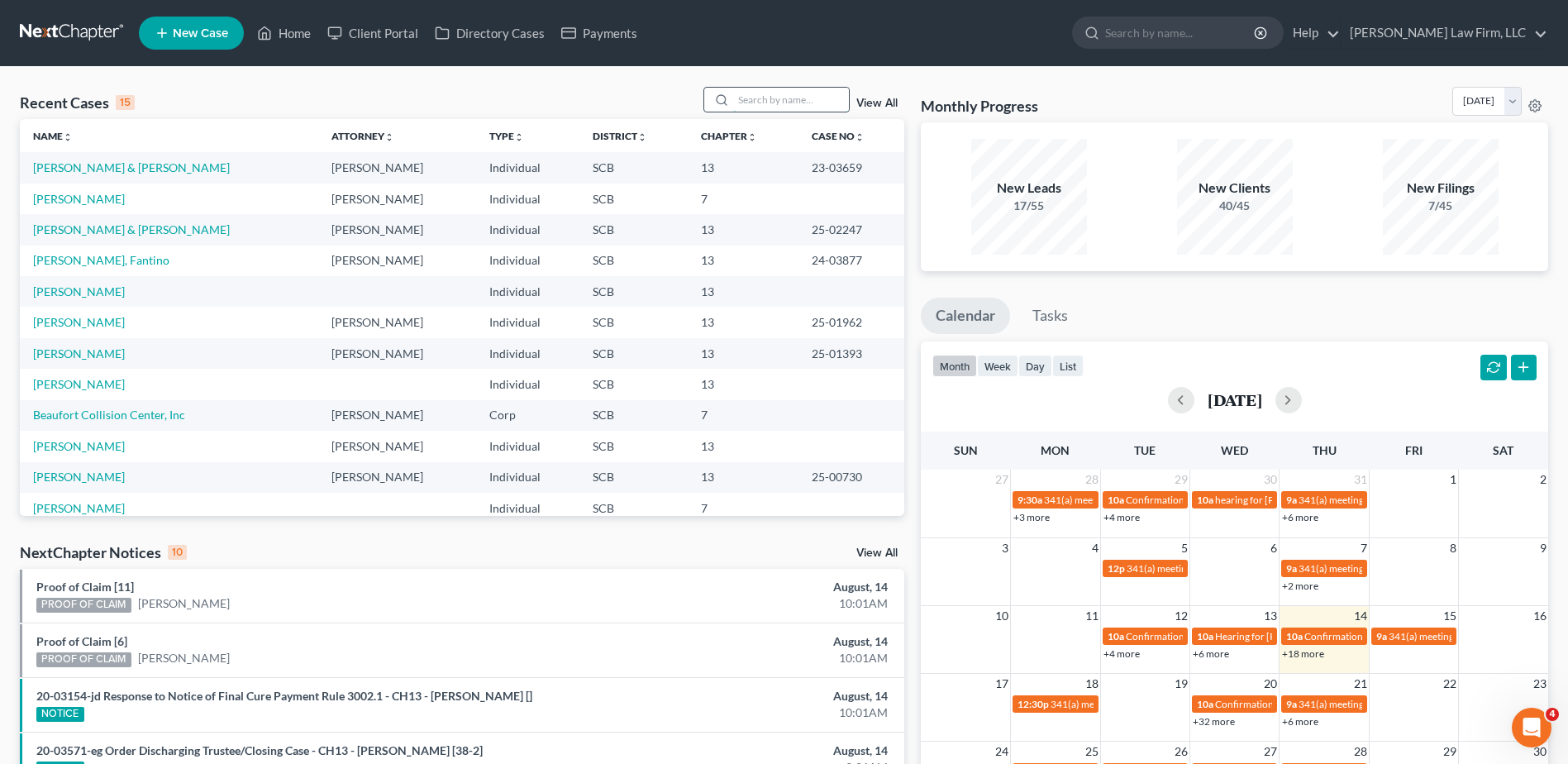
click at [752, 96] on input "search" at bounding box center [791, 100] width 115 height 24
type input "kizer"
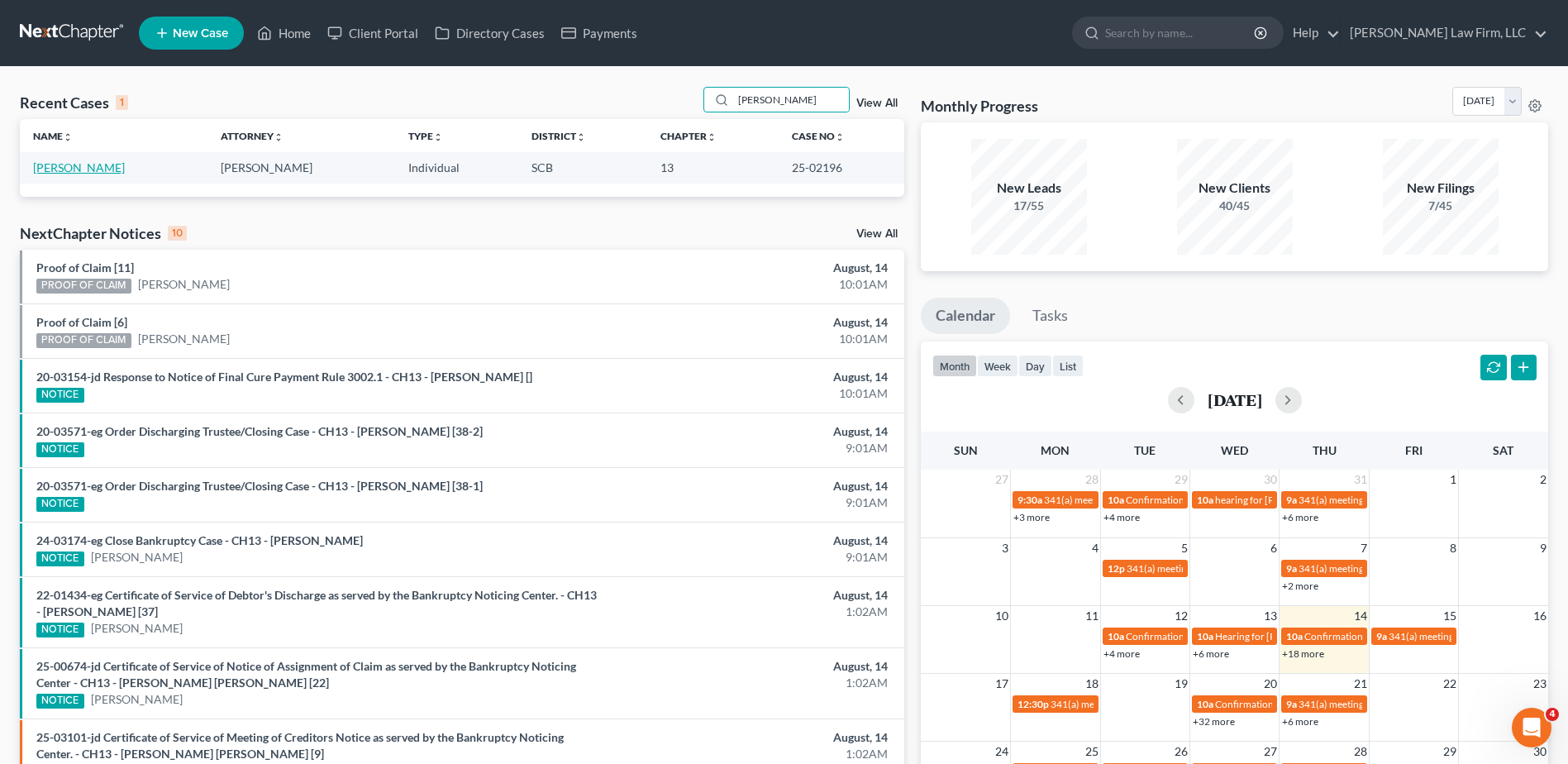
click at [73, 160] on td "Kizer, David" at bounding box center [114, 167] width 187 height 30
click at [65, 165] on link "Kizer, David" at bounding box center [79, 168] width 92 height 14
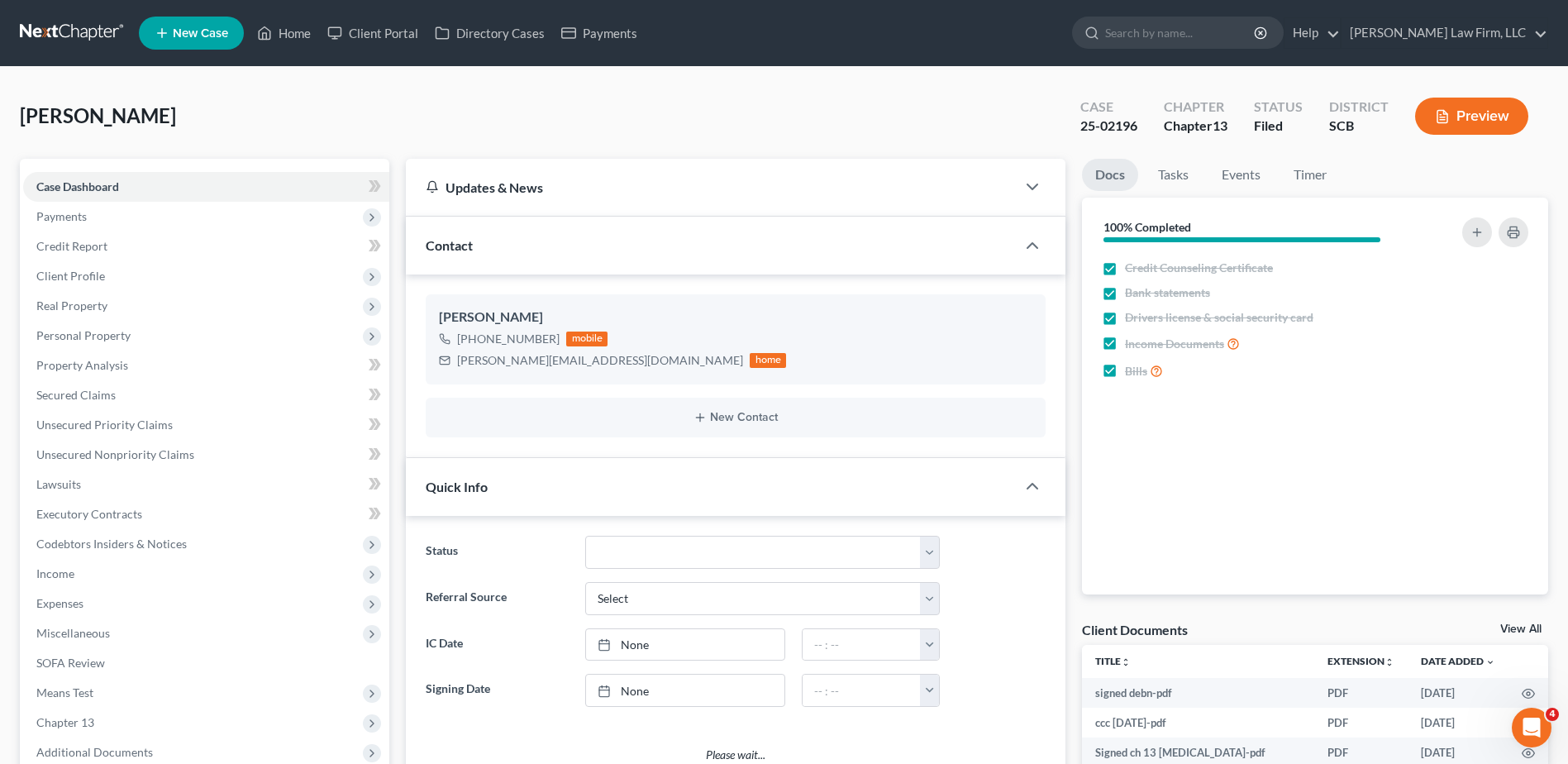
select select "1"
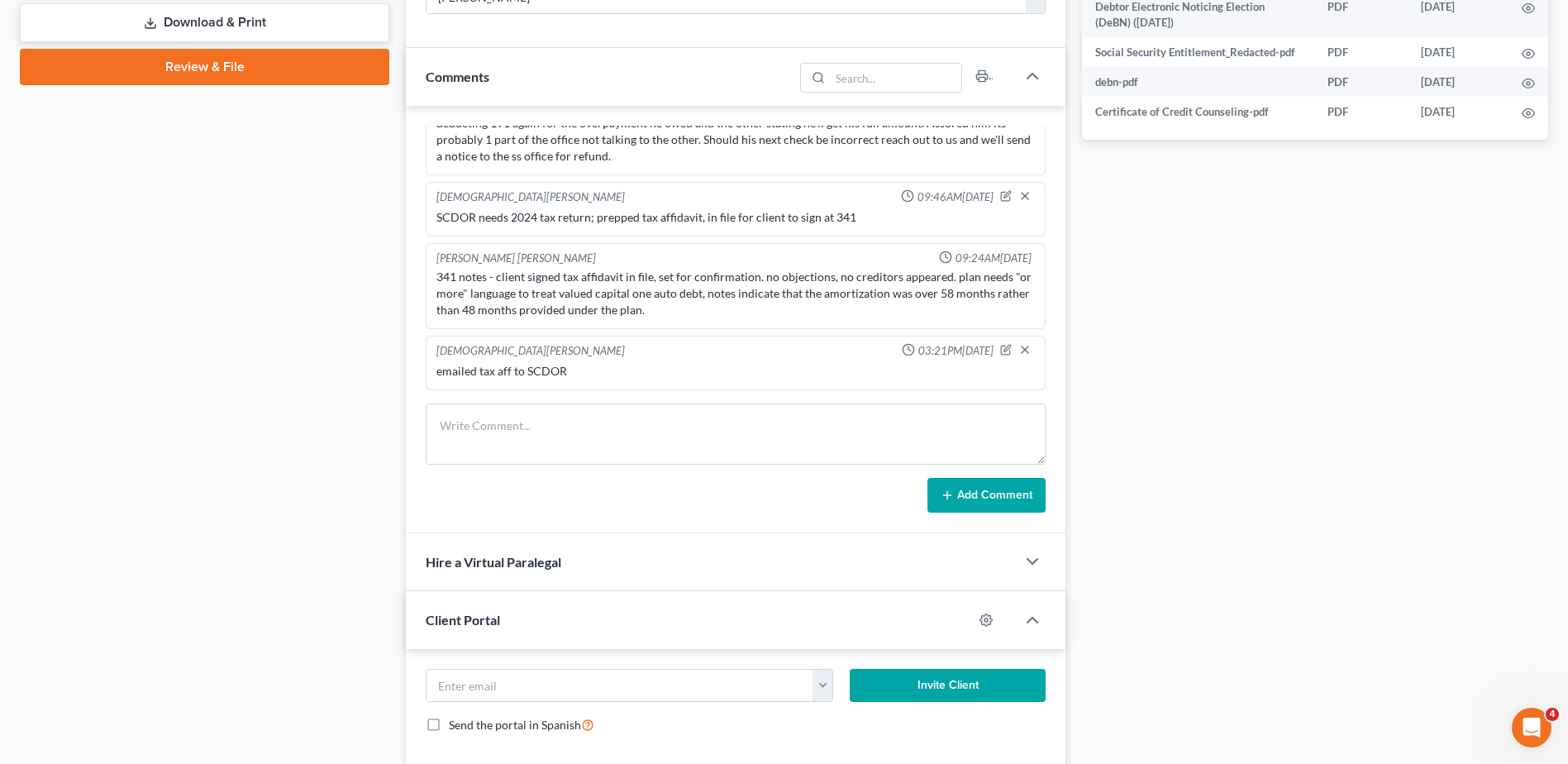
scroll to position [945, 0]
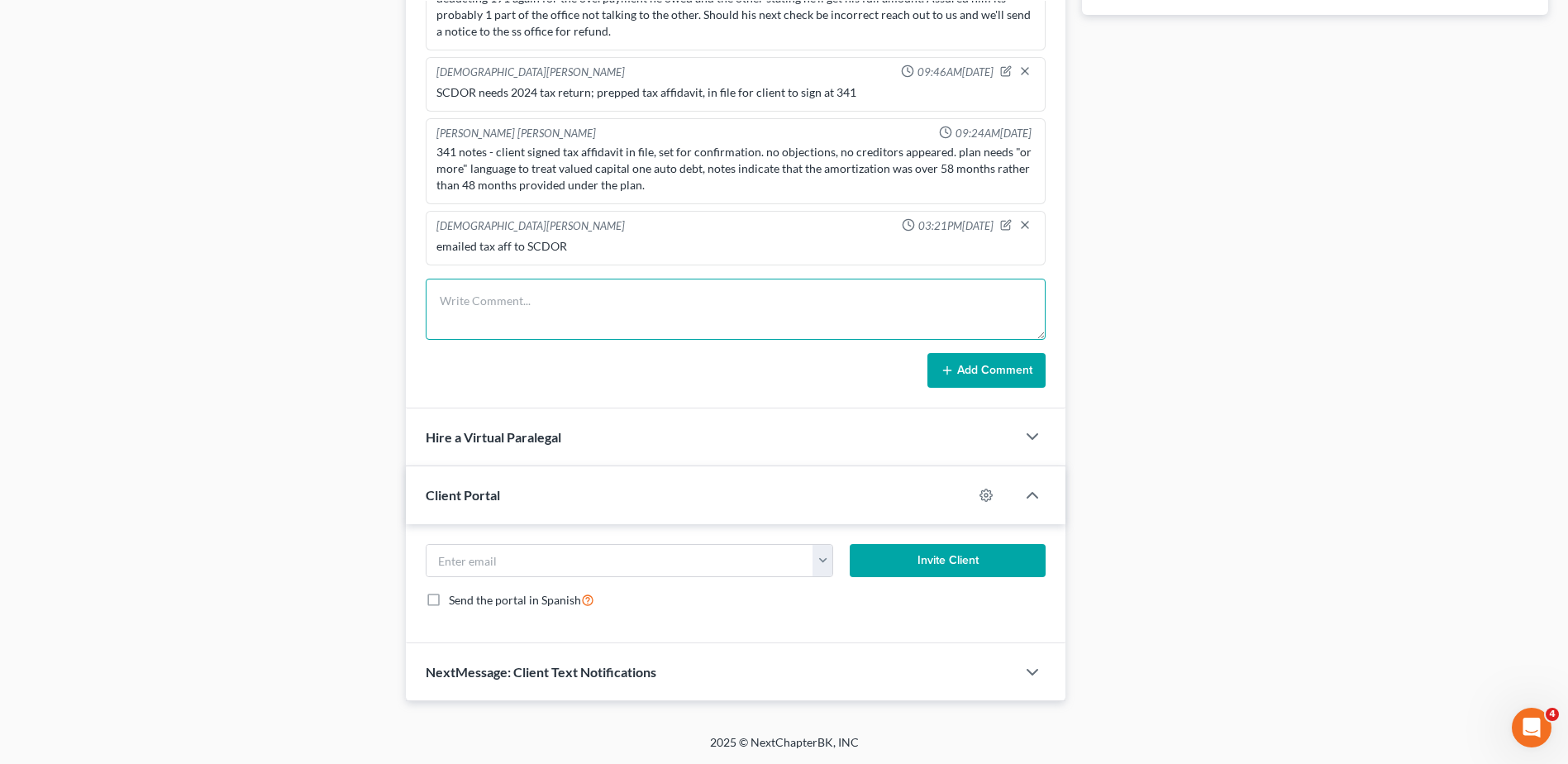
click at [528, 318] on textarea at bounding box center [736, 309] width 620 height 61
click at [979, 294] on textarea "IRS filed POC with estimated taxes for 2024, prepped Tax Aff, in client's file,…" at bounding box center [736, 309] width 620 height 61
type textarea "IRS filed POC with estimated taxes for 2024, prepped Tax Aff, in client's file,…"
click at [1009, 374] on button "Add Comment" at bounding box center [987, 371] width 118 height 35
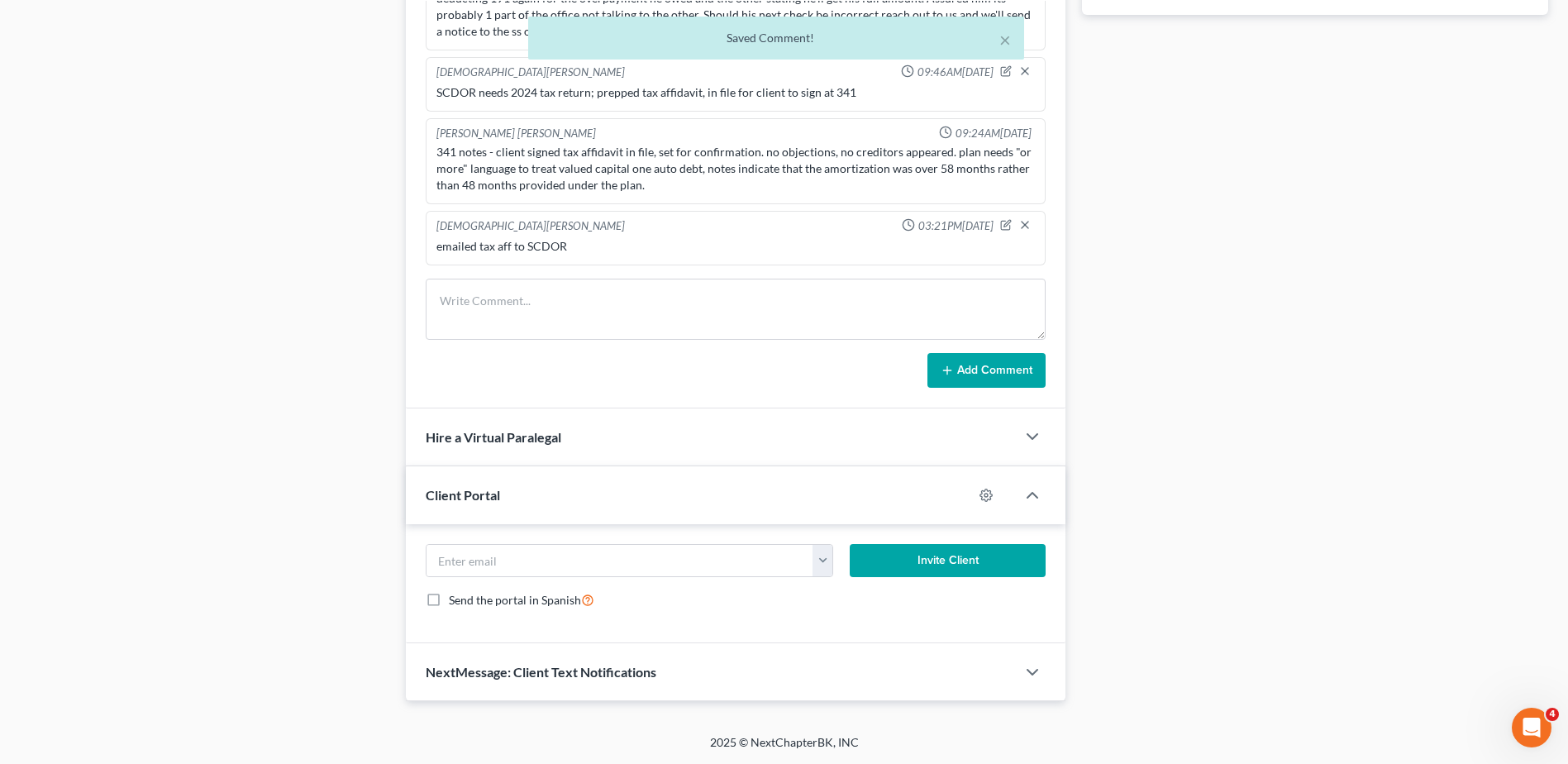
scroll to position [1001, 0]
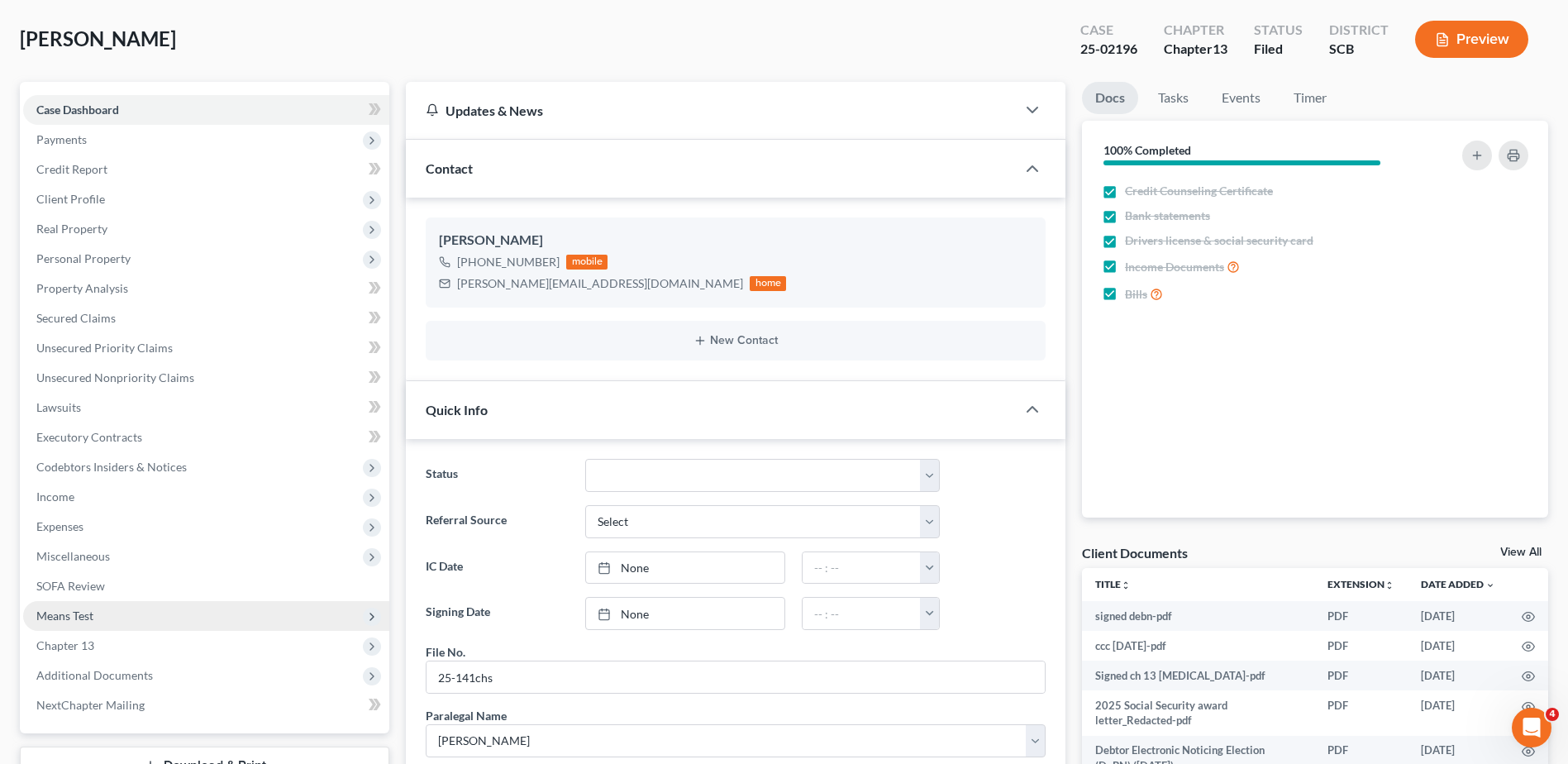
scroll to position [0, 0]
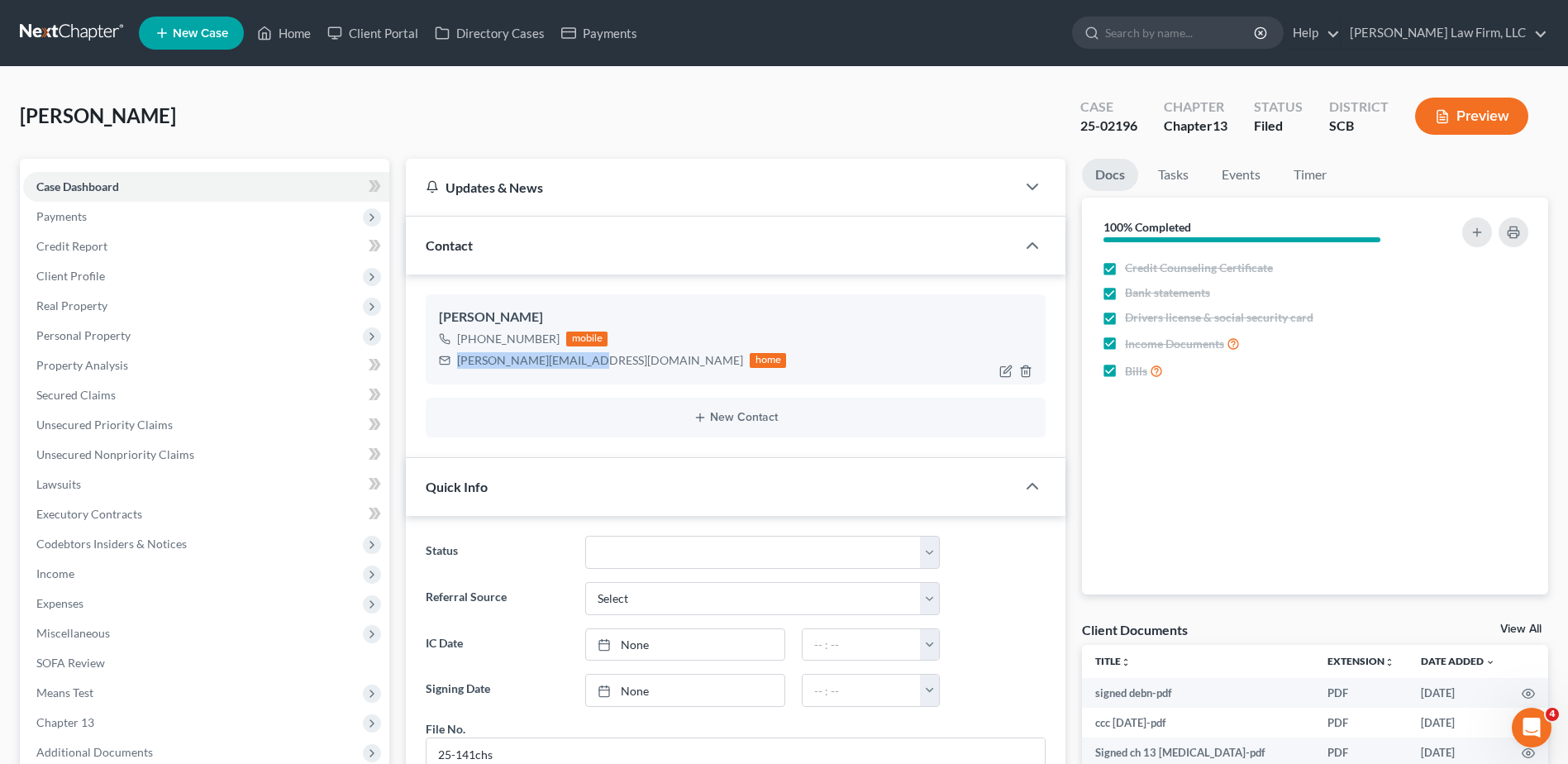
drag, startPoint x: 461, startPoint y: 356, endPoint x: 583, endPoint y: 368, distance: 122.6
click at [583, 368] on div "mike.kizer58@gmail.com home" at bounding box center [613, 360] width 347 height 22
copy div "mike.kizer58@gmail.com"
click at [66, 25] on link at bounding box center [73, 33] width 106 height 30
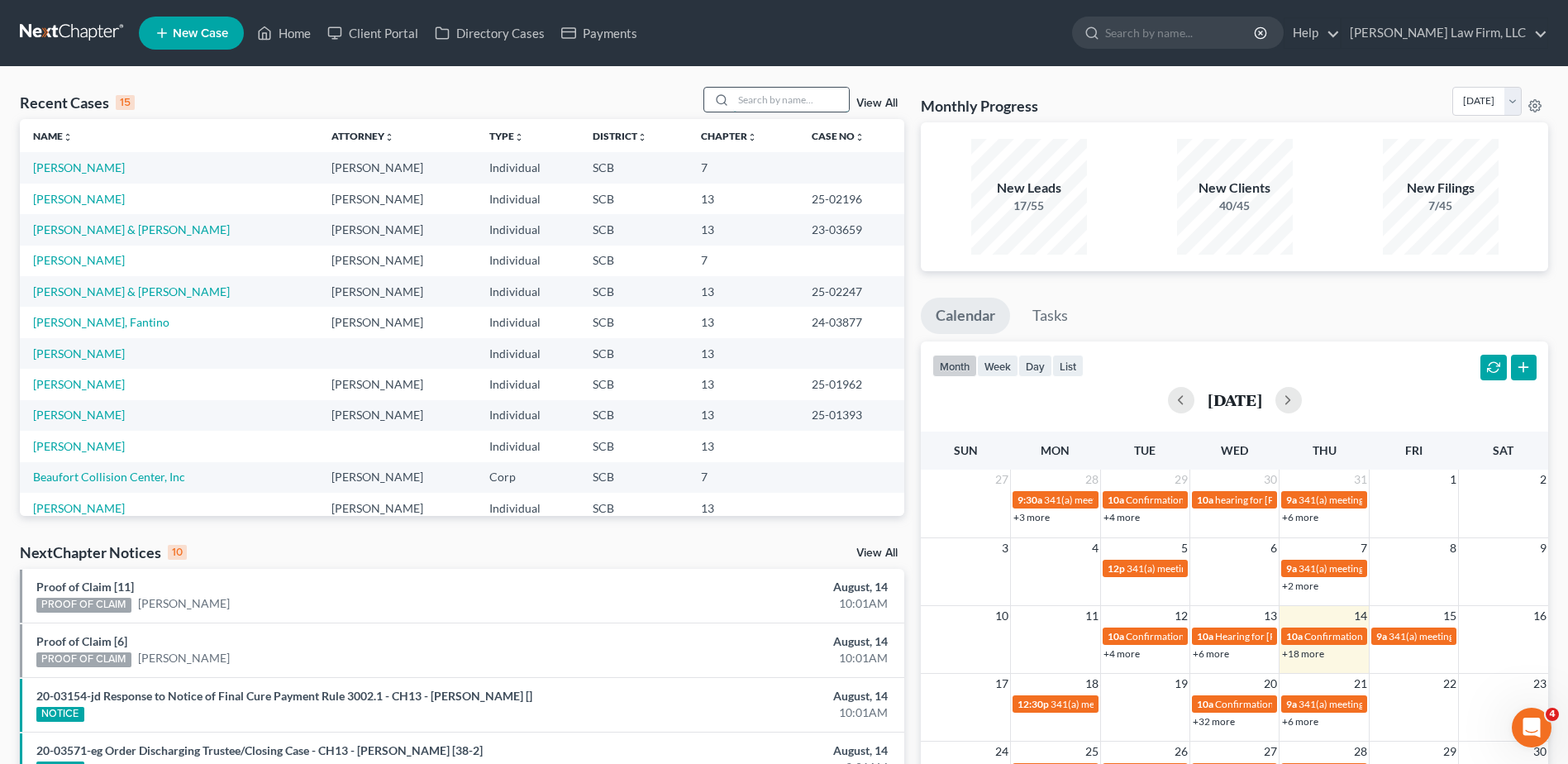
click at [814, 104] on input "search" at bounding box center [791, 100] width 115 height 24
type input "[PERSON_NAME]"
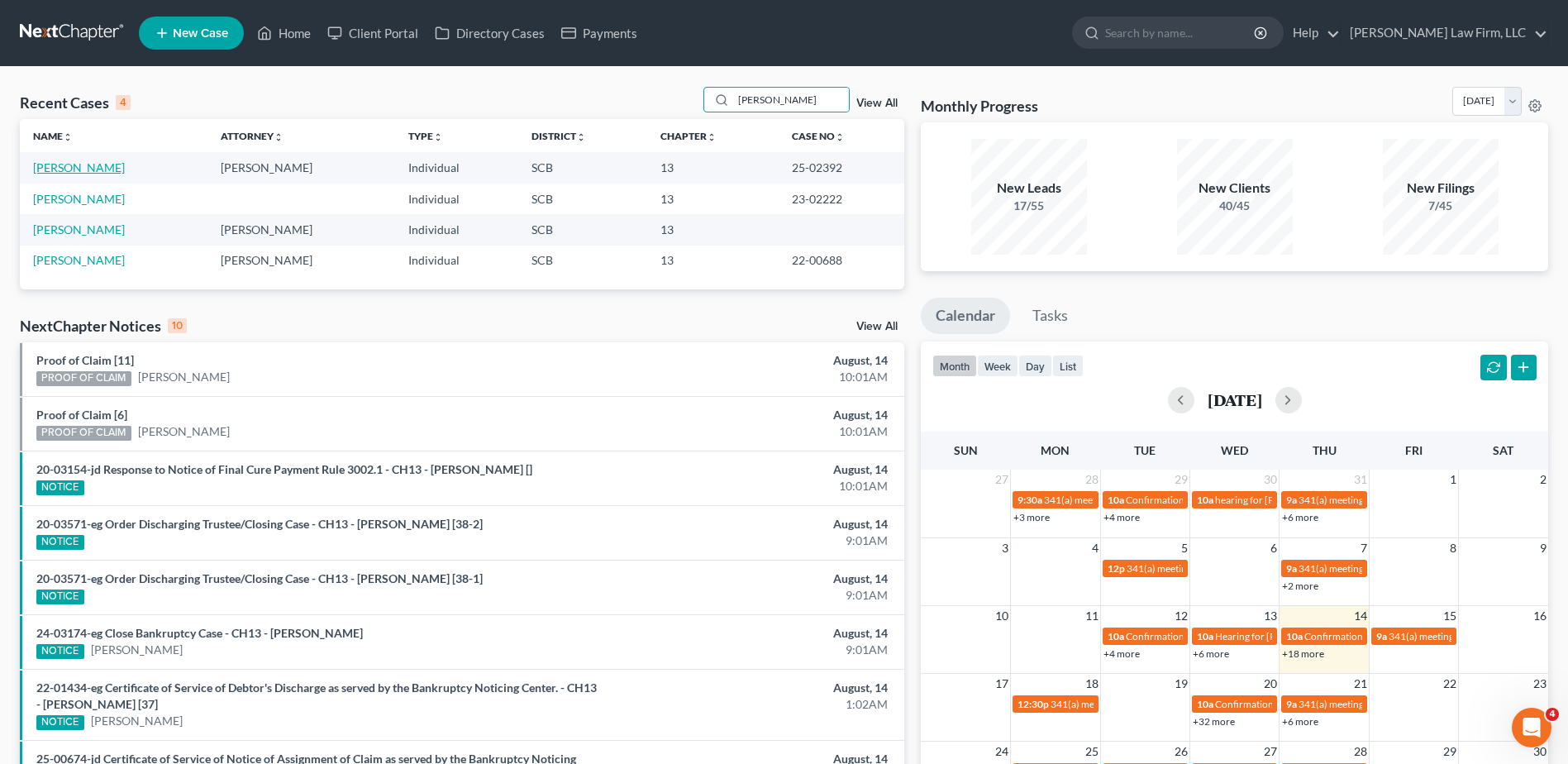
click at [66, 172] on link "[PERSON_NAME]" at bounding box center [79, 168] width 92 height 14
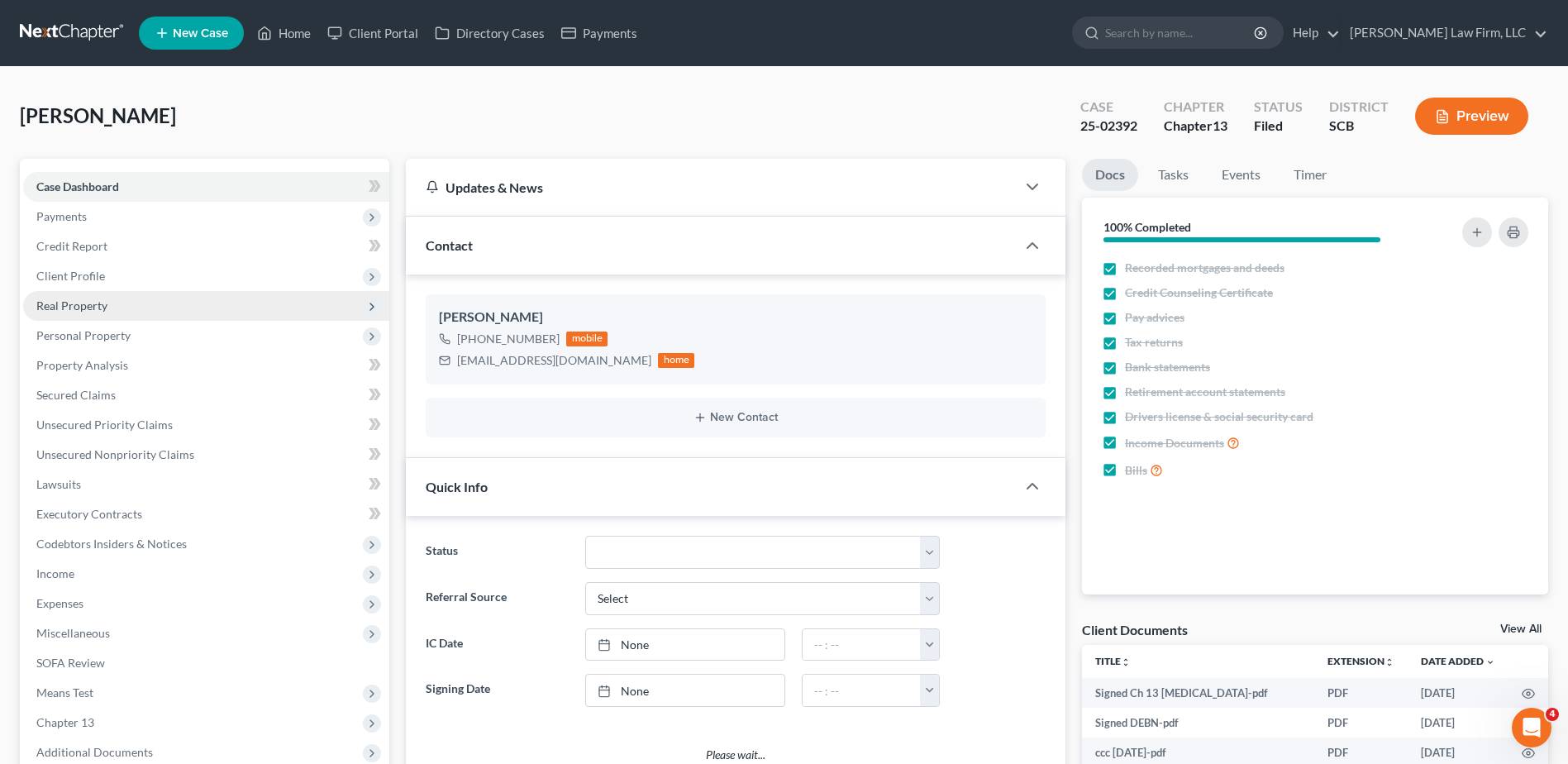
select select "1"
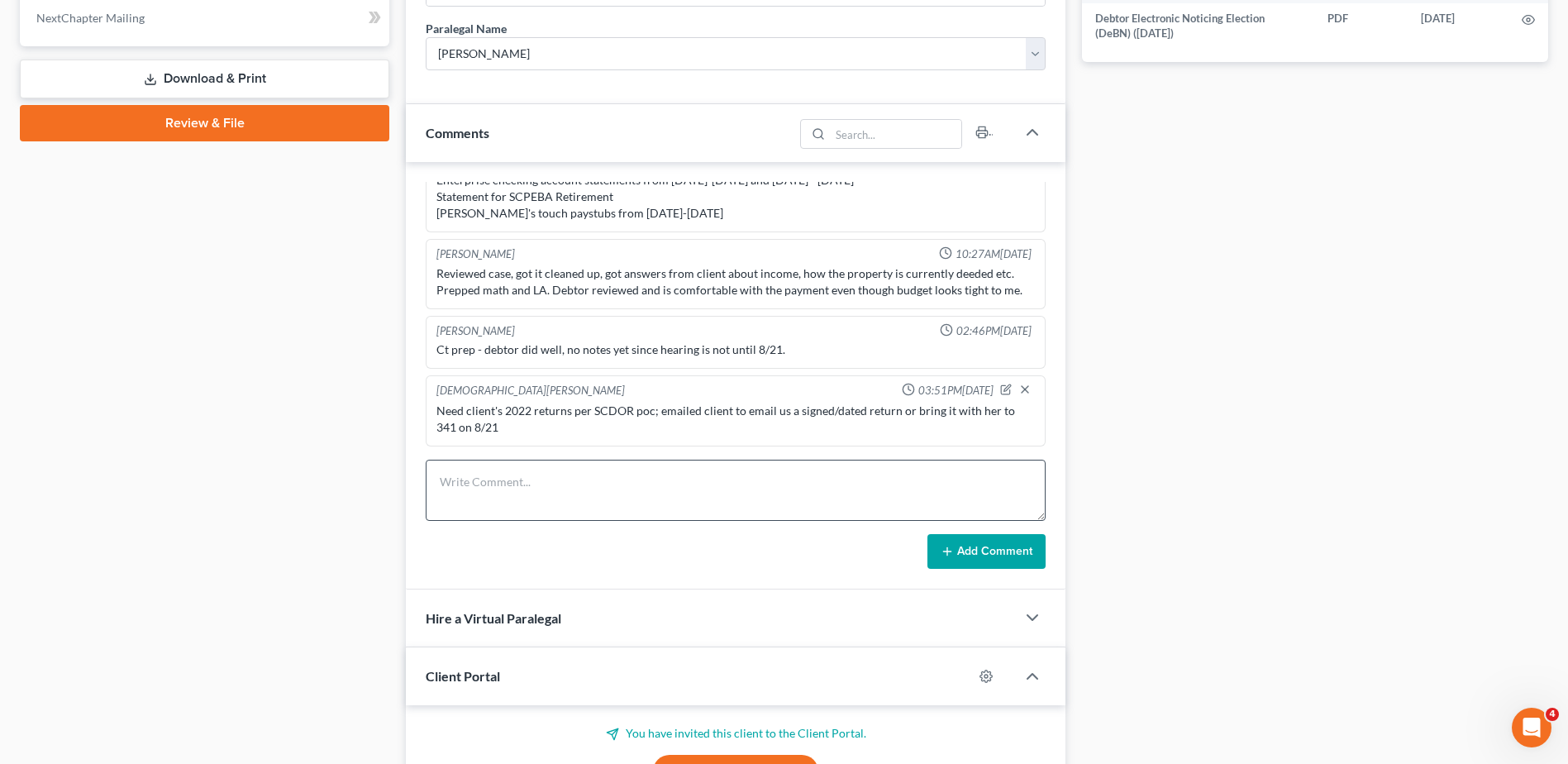
scroll to position [910, 0]
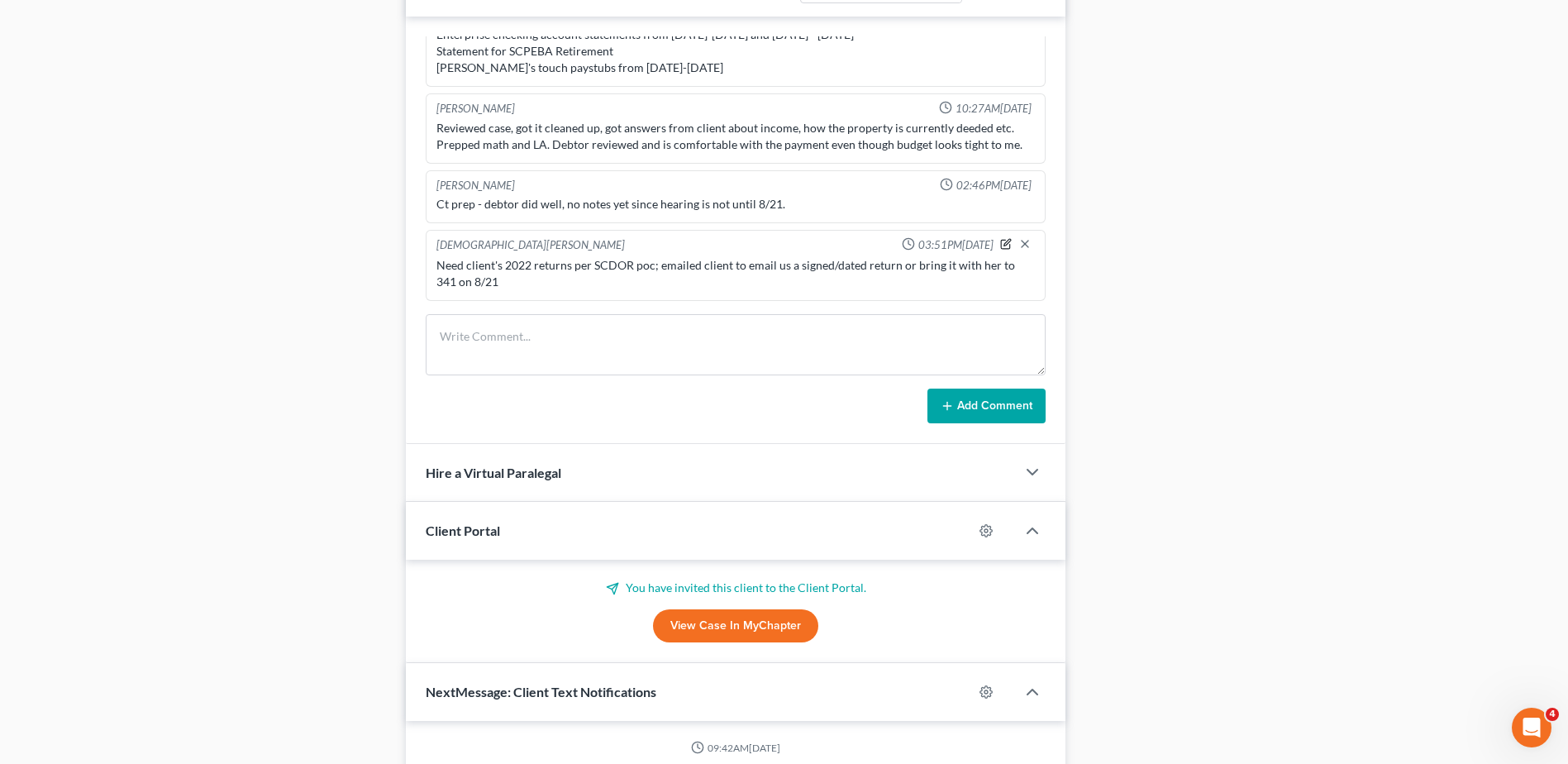
click at [1004, 246] on icon "button" at bounding box center [1007, 242] width 7 height 7
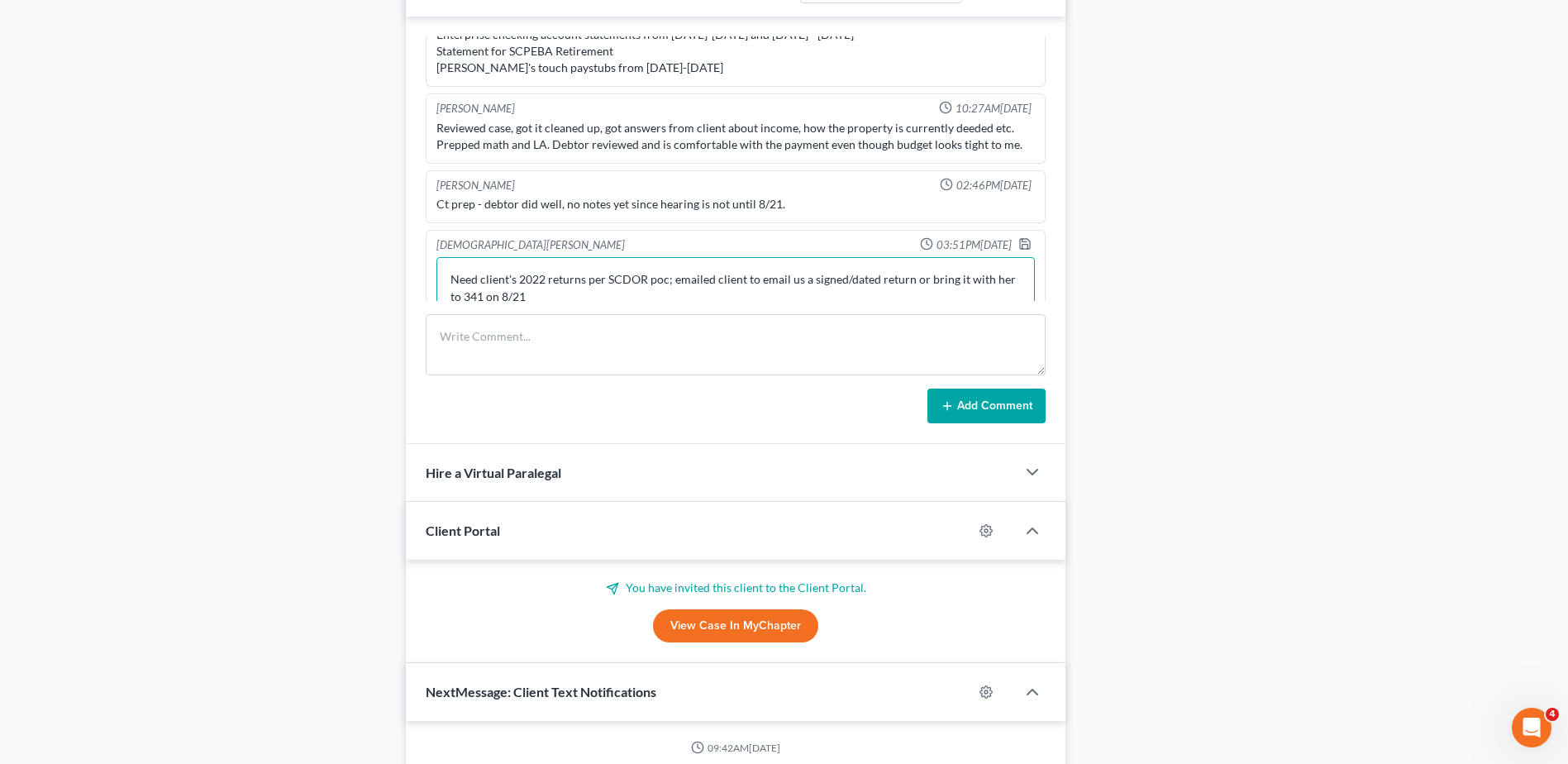
click at [600, 298] on textarea "Need client's 2022 returns per SCDOR poc; emailed client to email us a signed/d…" at bounding box center [736, 287] width 599 height 61
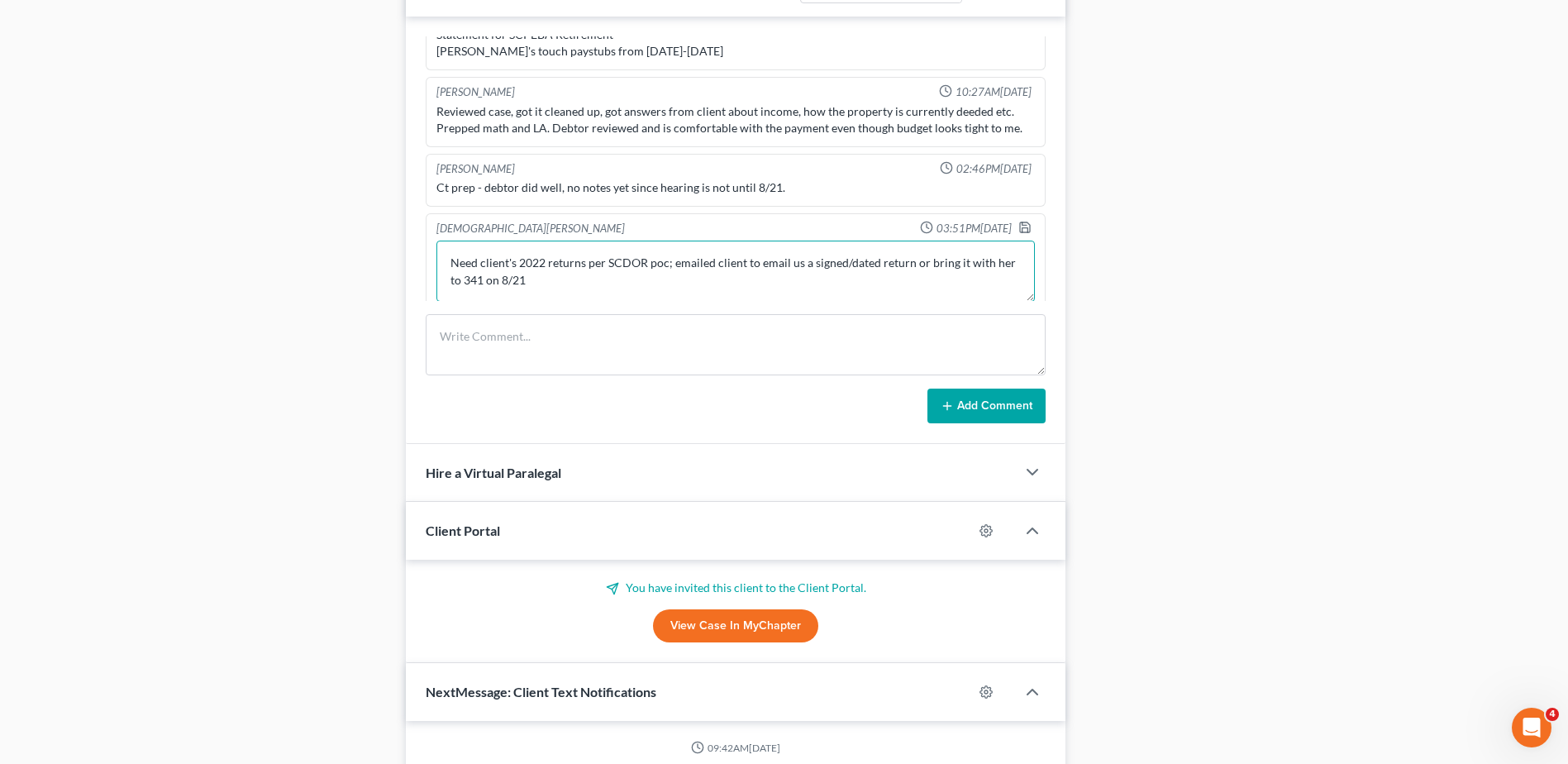
scroll to position [22, 0]
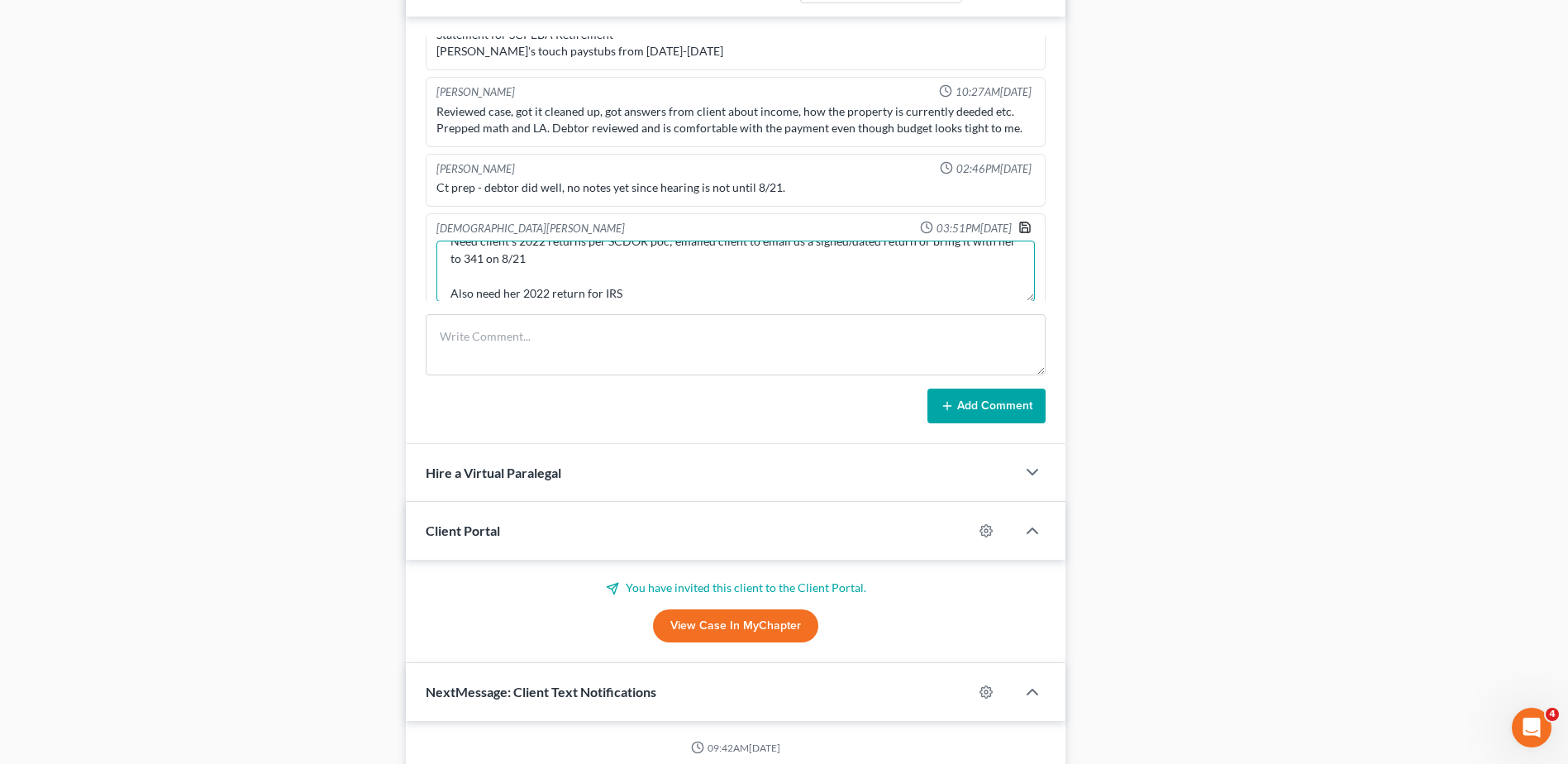
type textarea "Need client's 2022 returns per SCDOR poc; emailed client to email us a signed/d…"
click at [1018, 230] on icon "button" at bounding box center [1024, 227] width 13 height 13
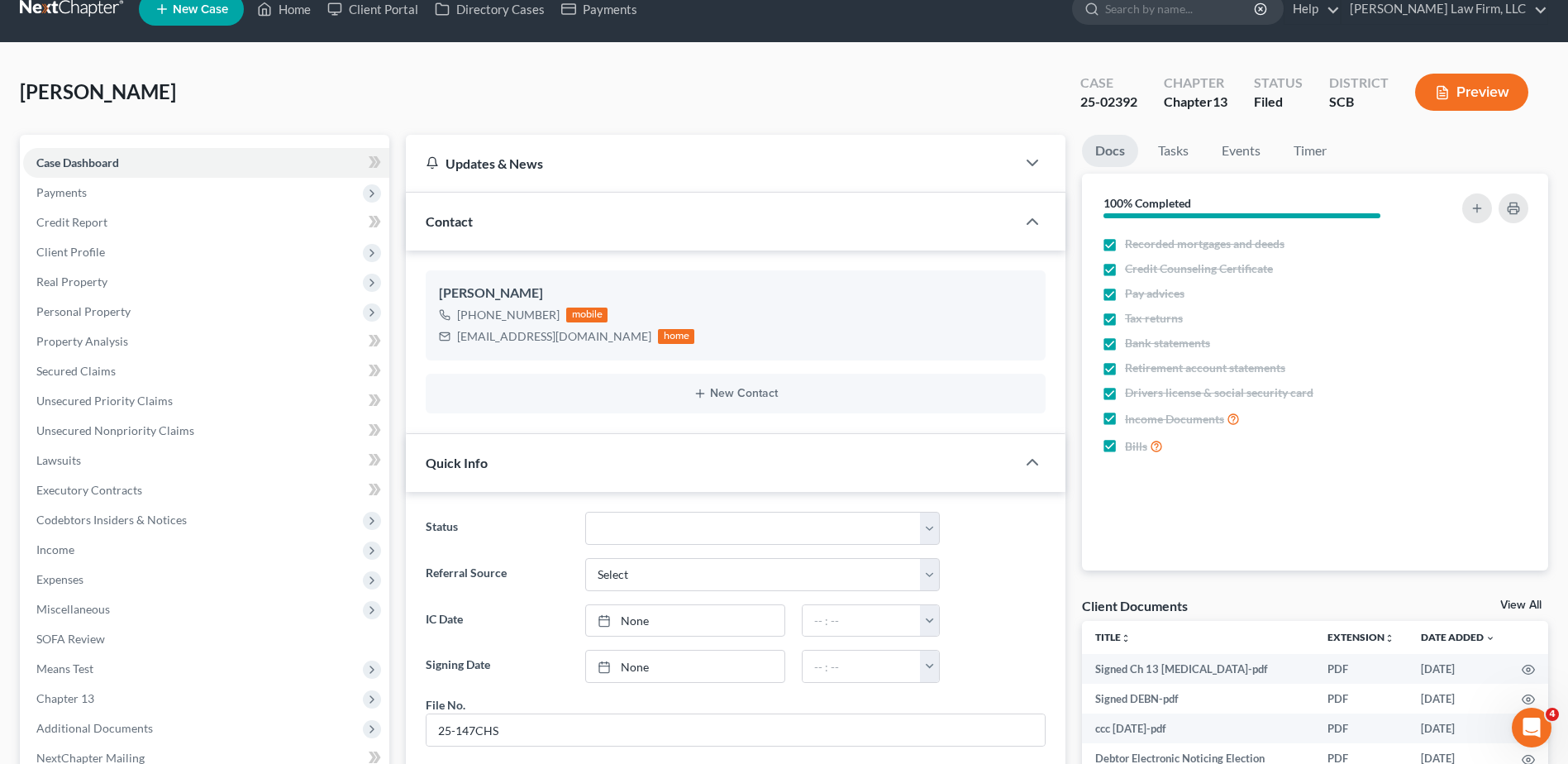
scroll to position [0, 0]
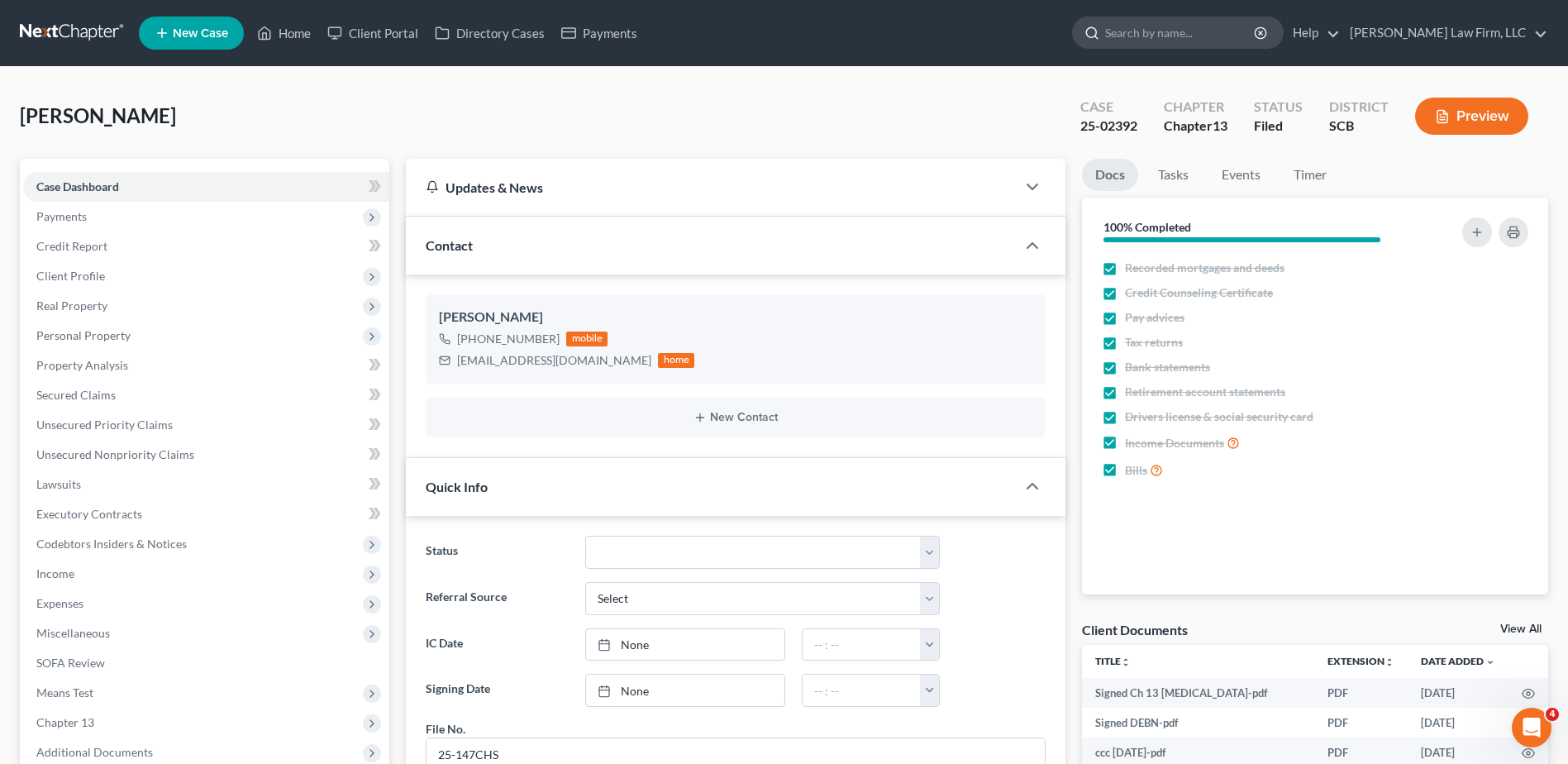
click at [1180, 27] on input "search" at bounding box center [1180, 32] width 151 height 30
type input "[PERSON_NAME]"
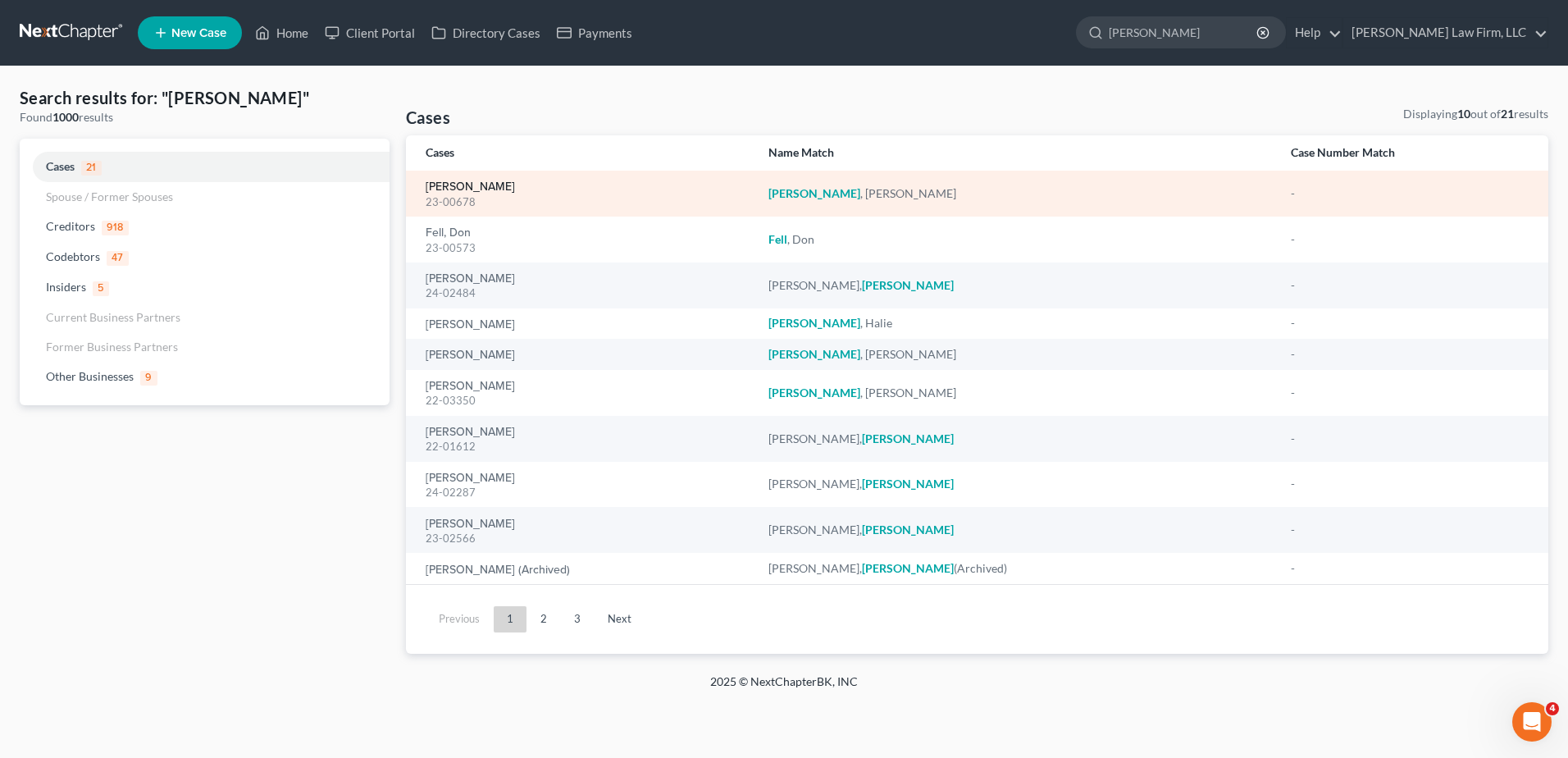
click at [494, 188] on link "[PERSON_NAME]" at bounding box center [470, 186] width 90 height 11
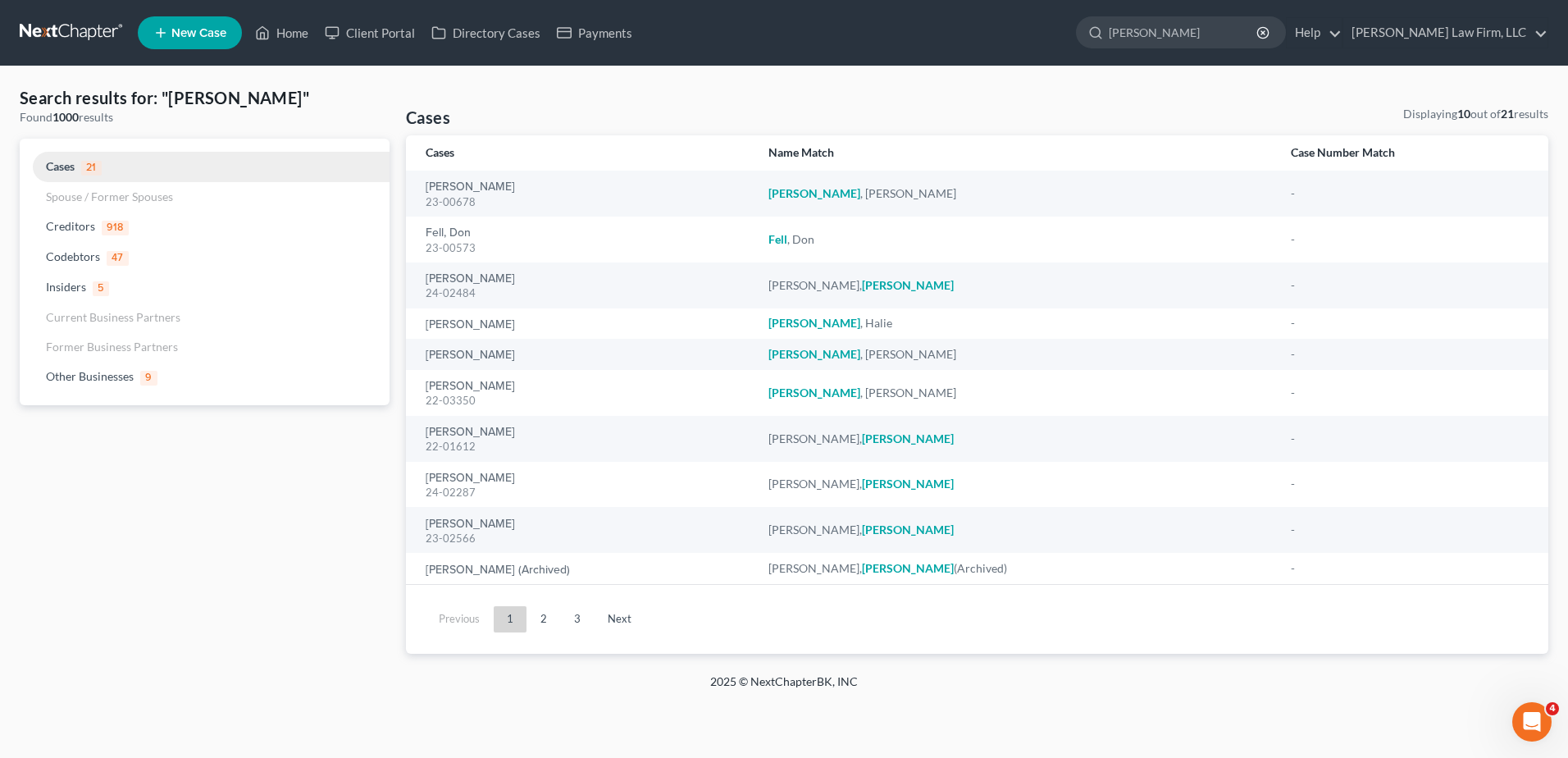
select select "0"
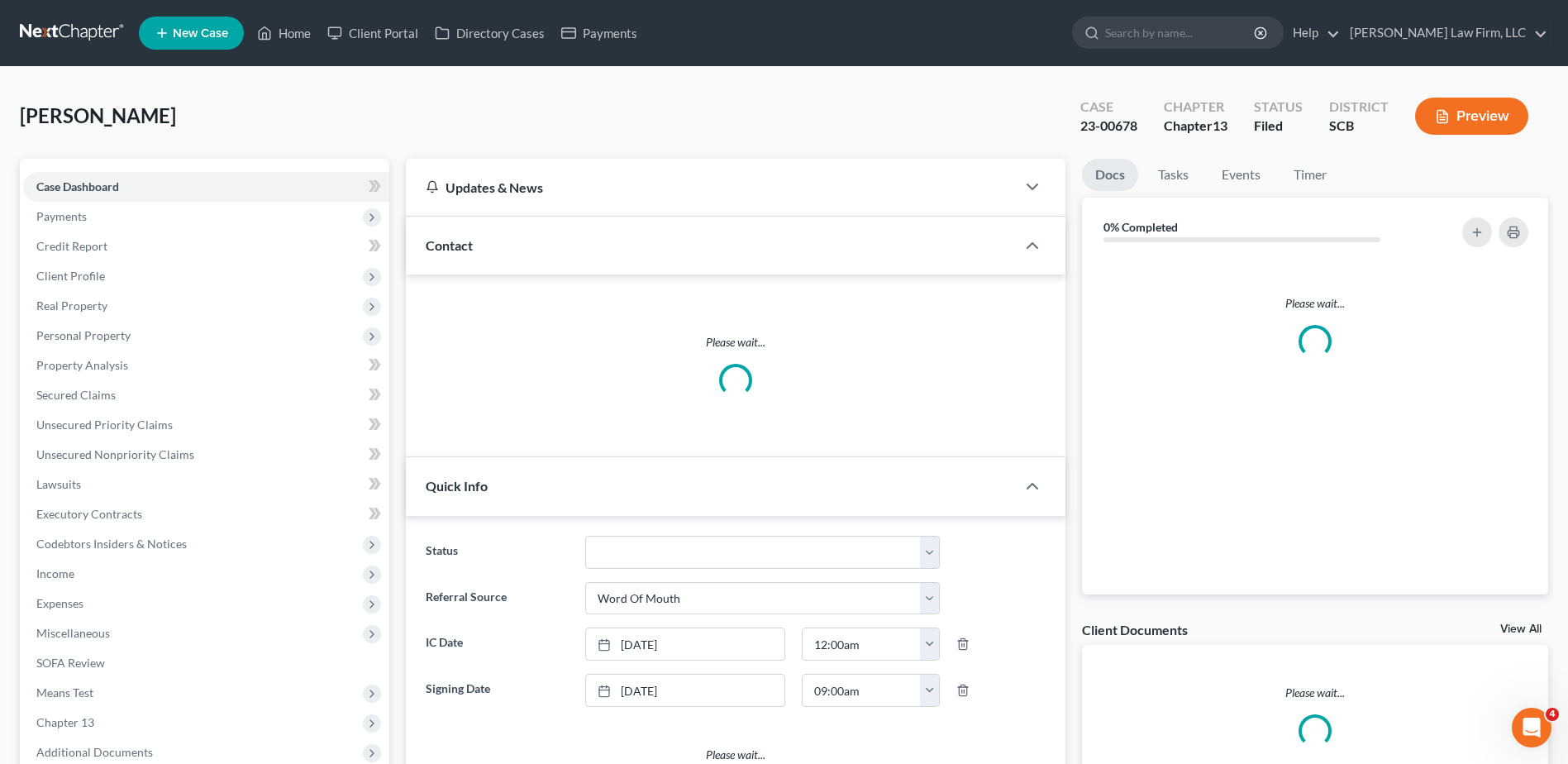
select select "0"
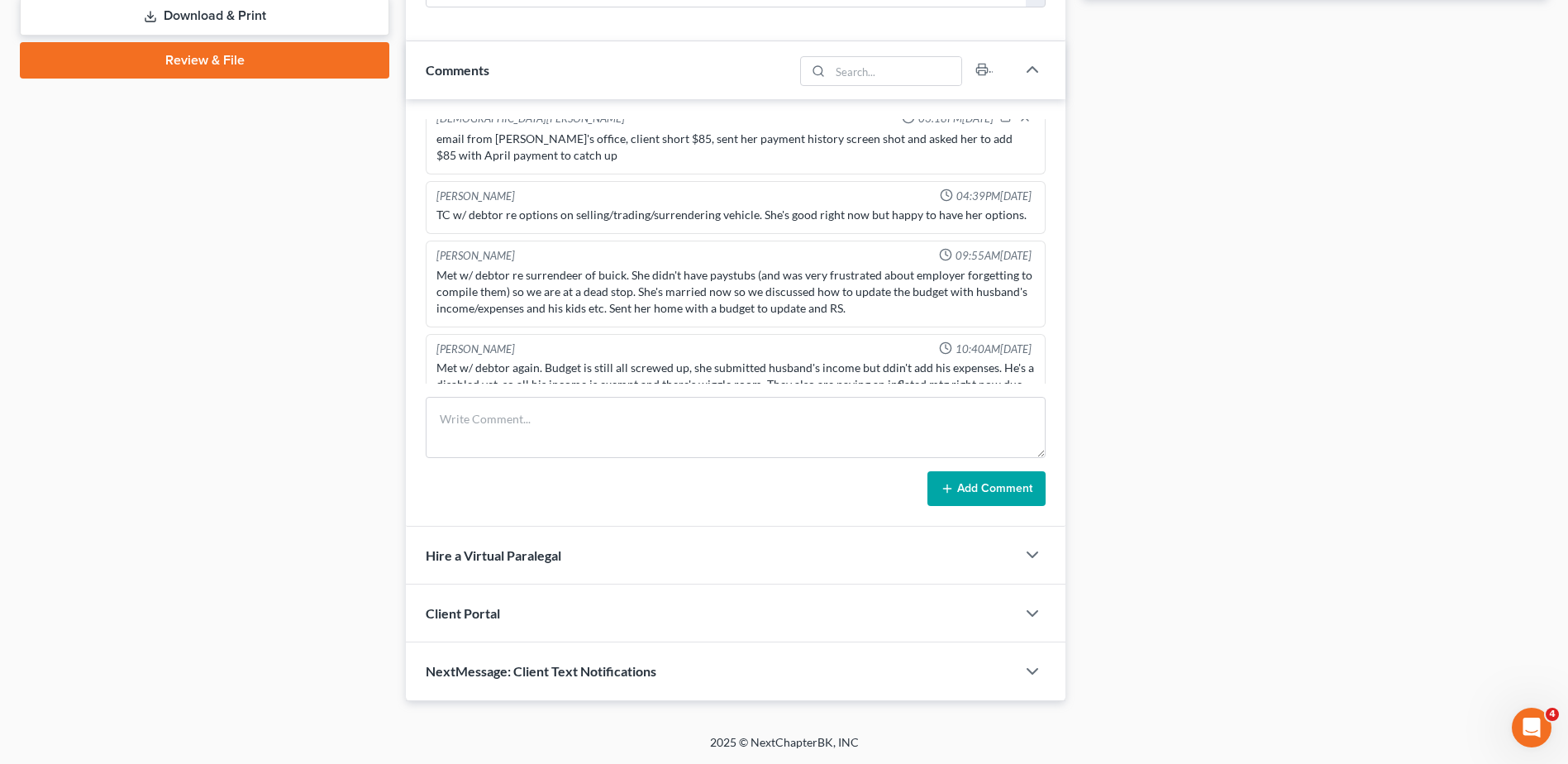
scroll to position [1228, 0]
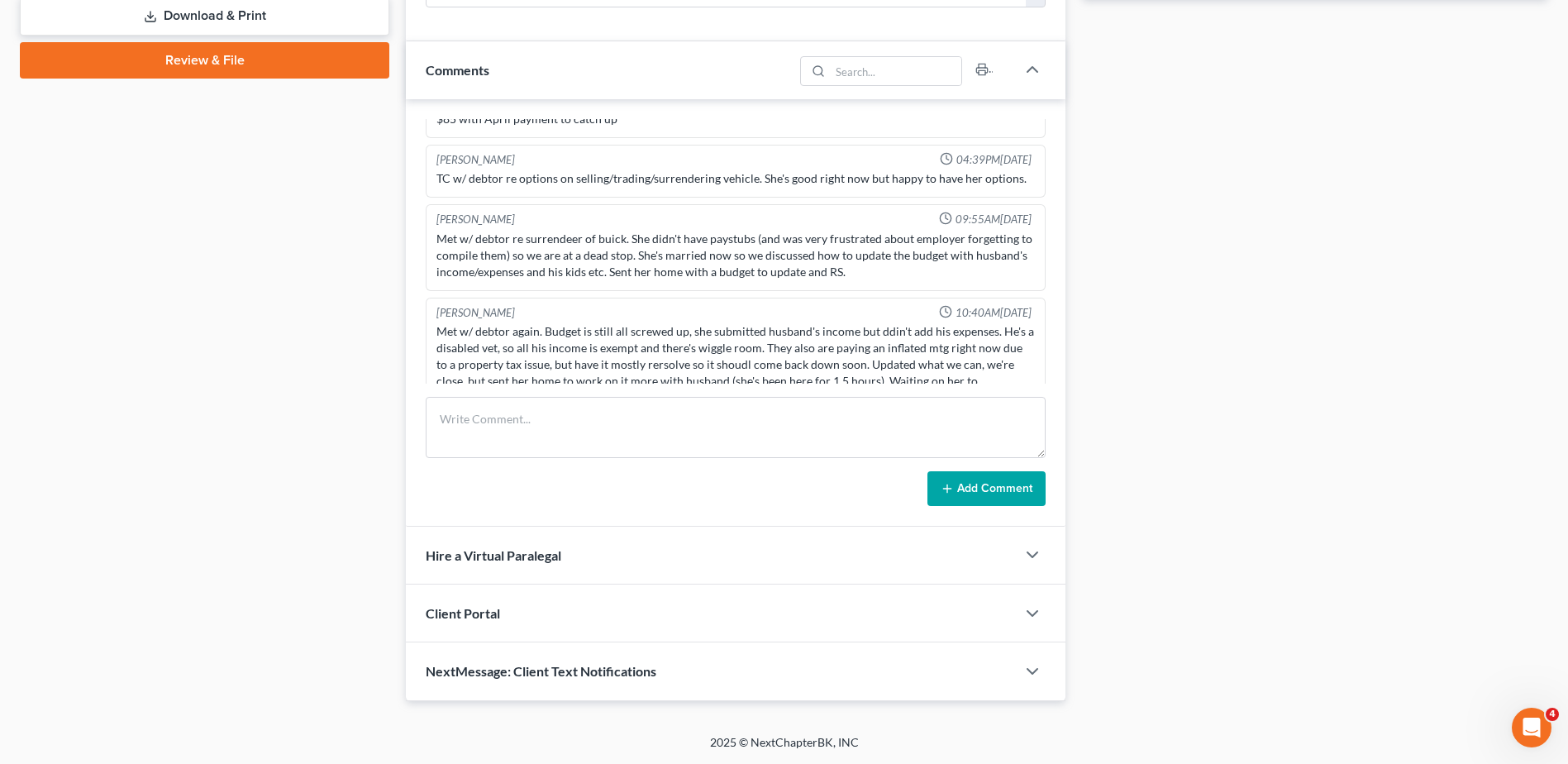
click at [378, 363] on div "Case Dashboard Payments Invoices Payments Payments Credit Report Client Profile" at bounding box center [204, 16] width 386 height 1369
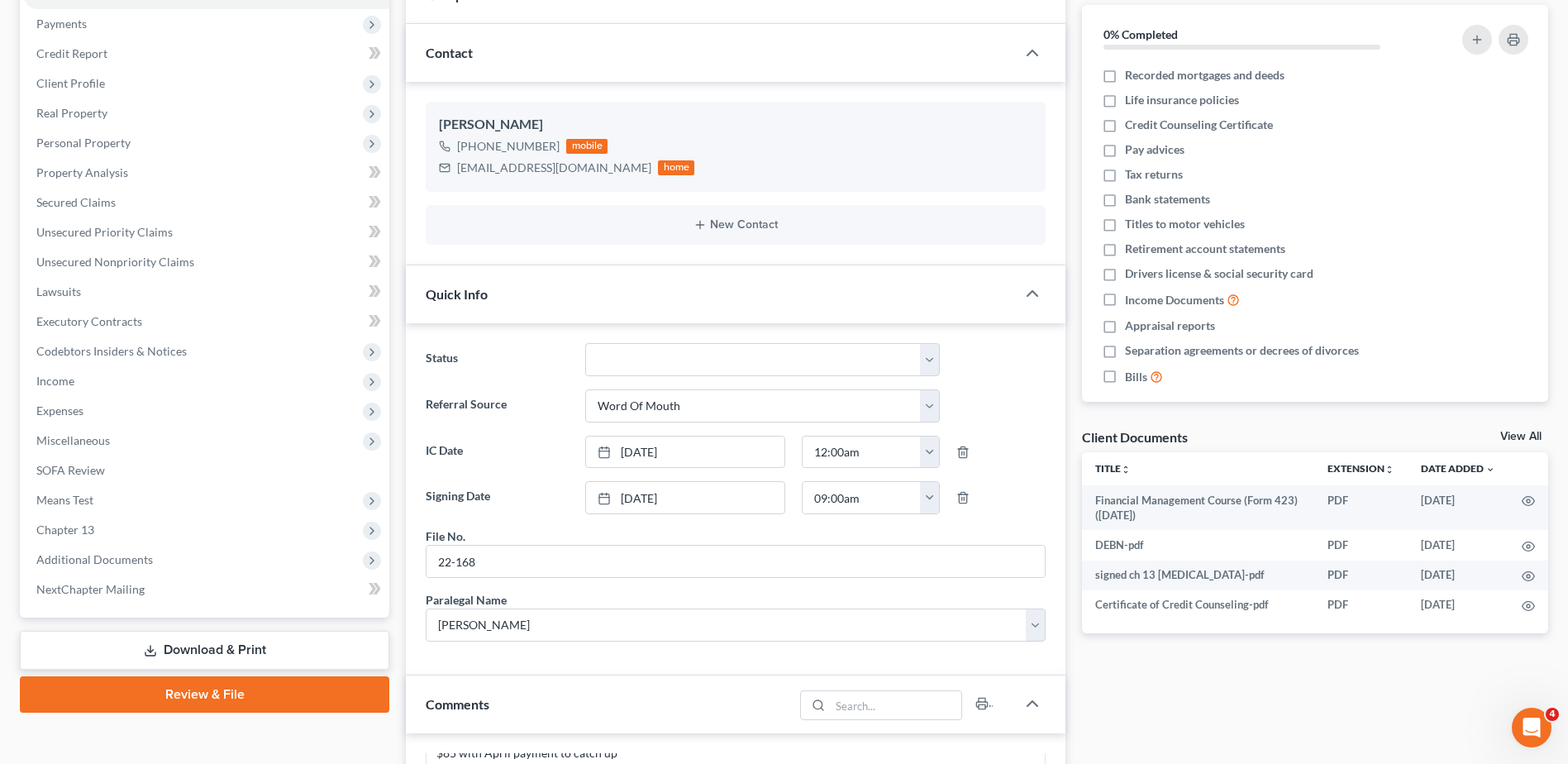
scroll to position [331, 0]
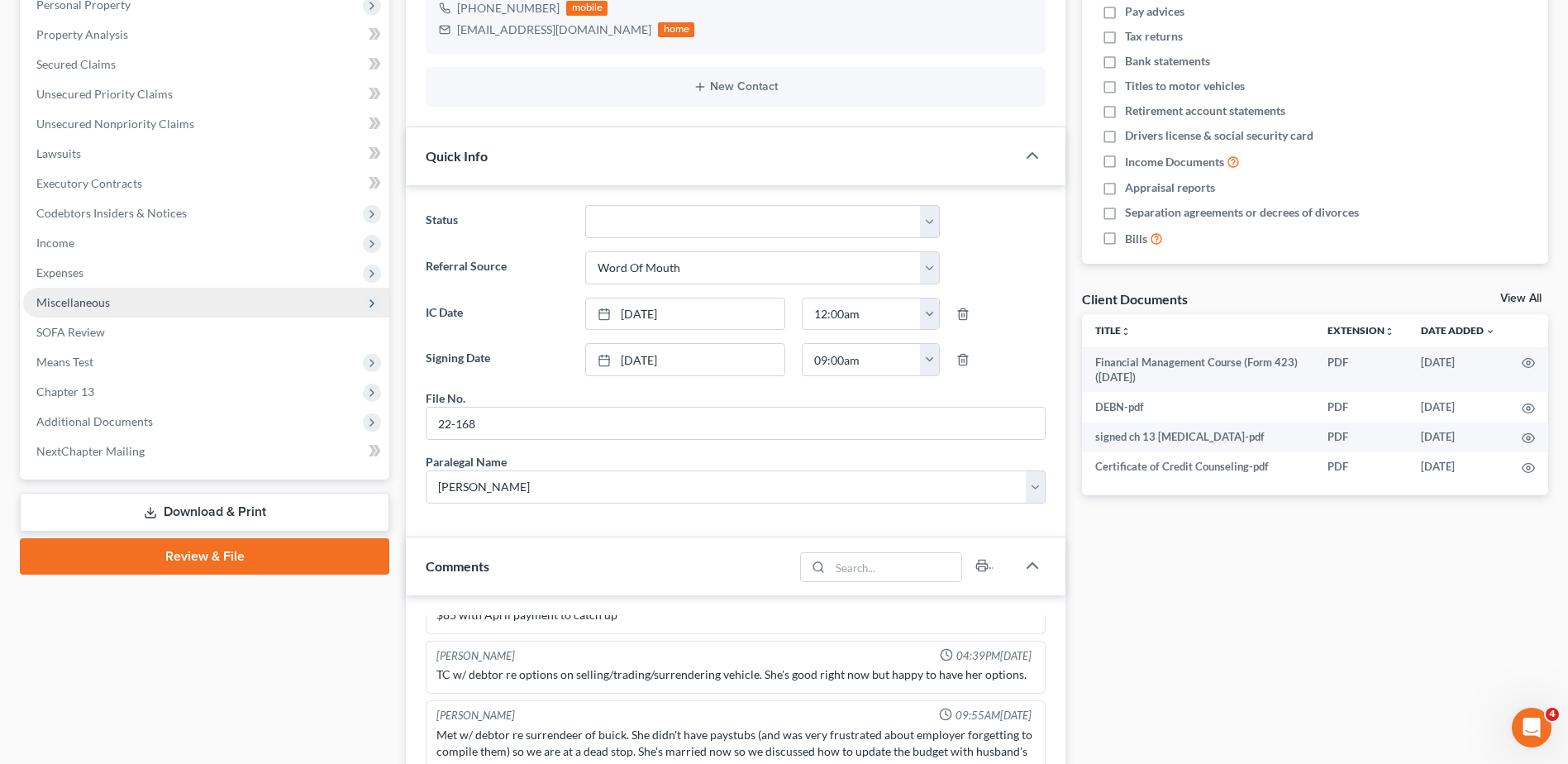
click at [74, 304] on span "Miscellaneous" at bounding box center [73, 302] width 74 height 14
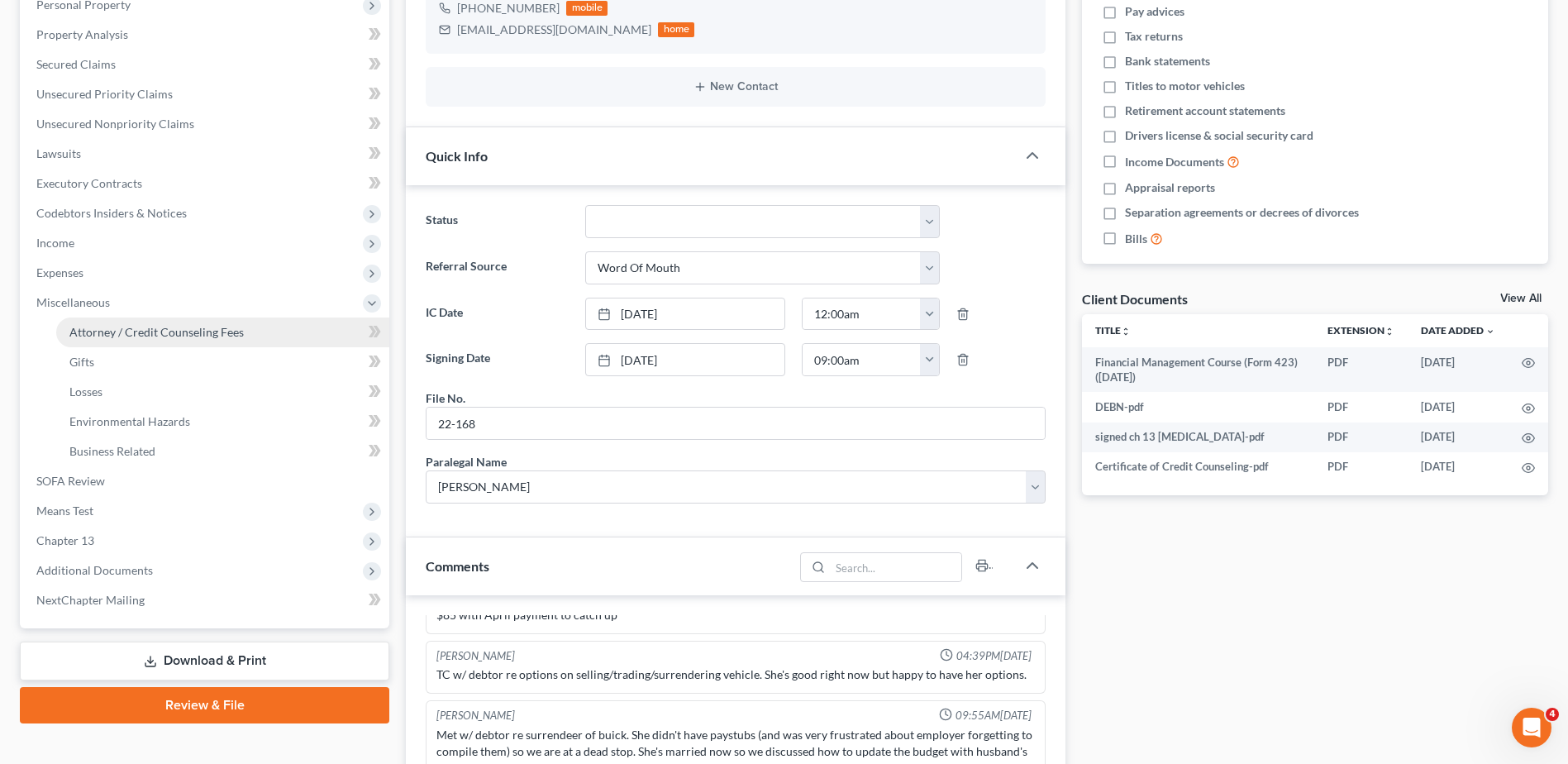
click at [102, 327] on span "Attorney / Credit Counseling Fees" at bounding box center [156, 332] width 174 height 14
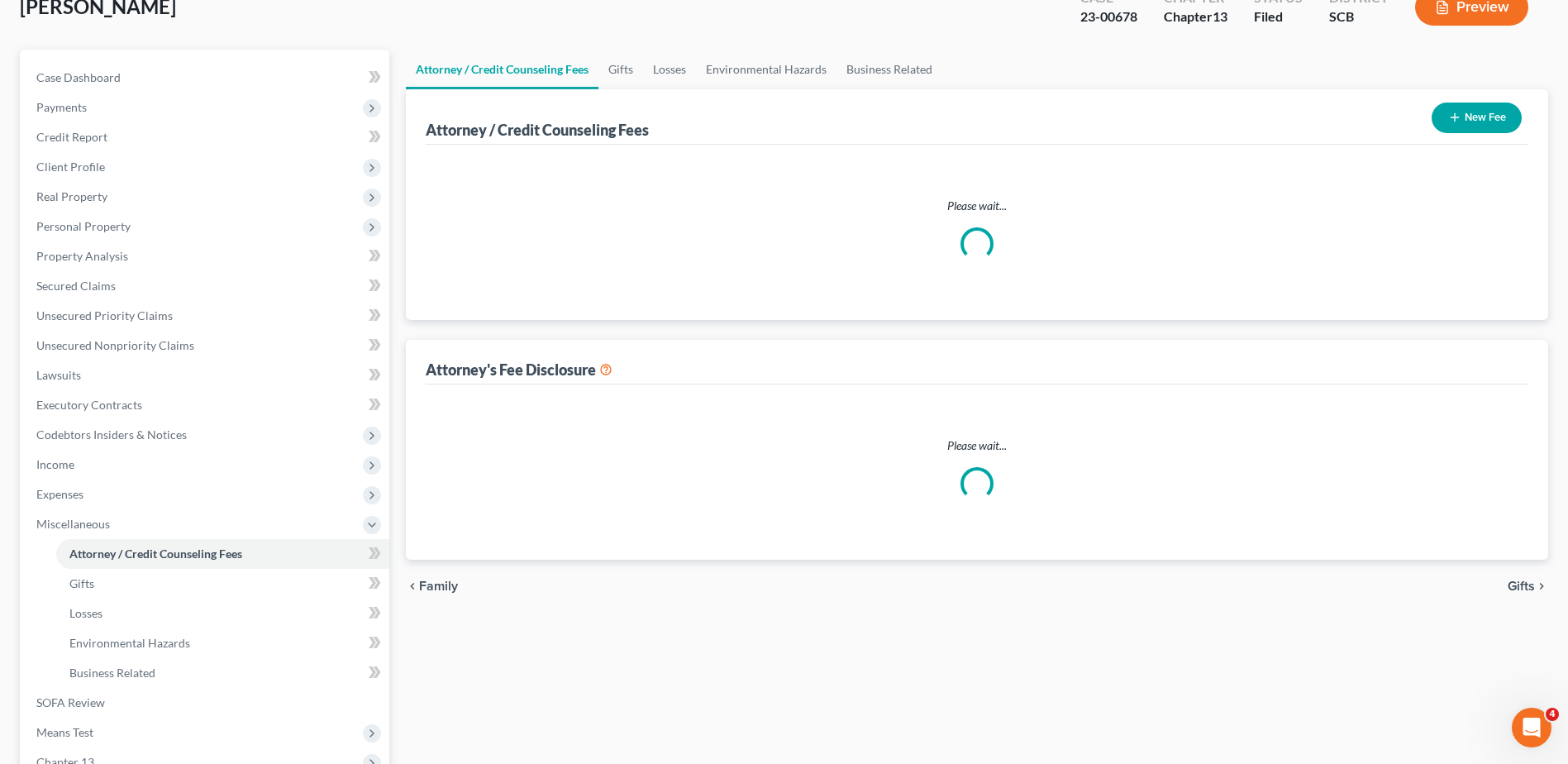
scroll to position [2, 0]
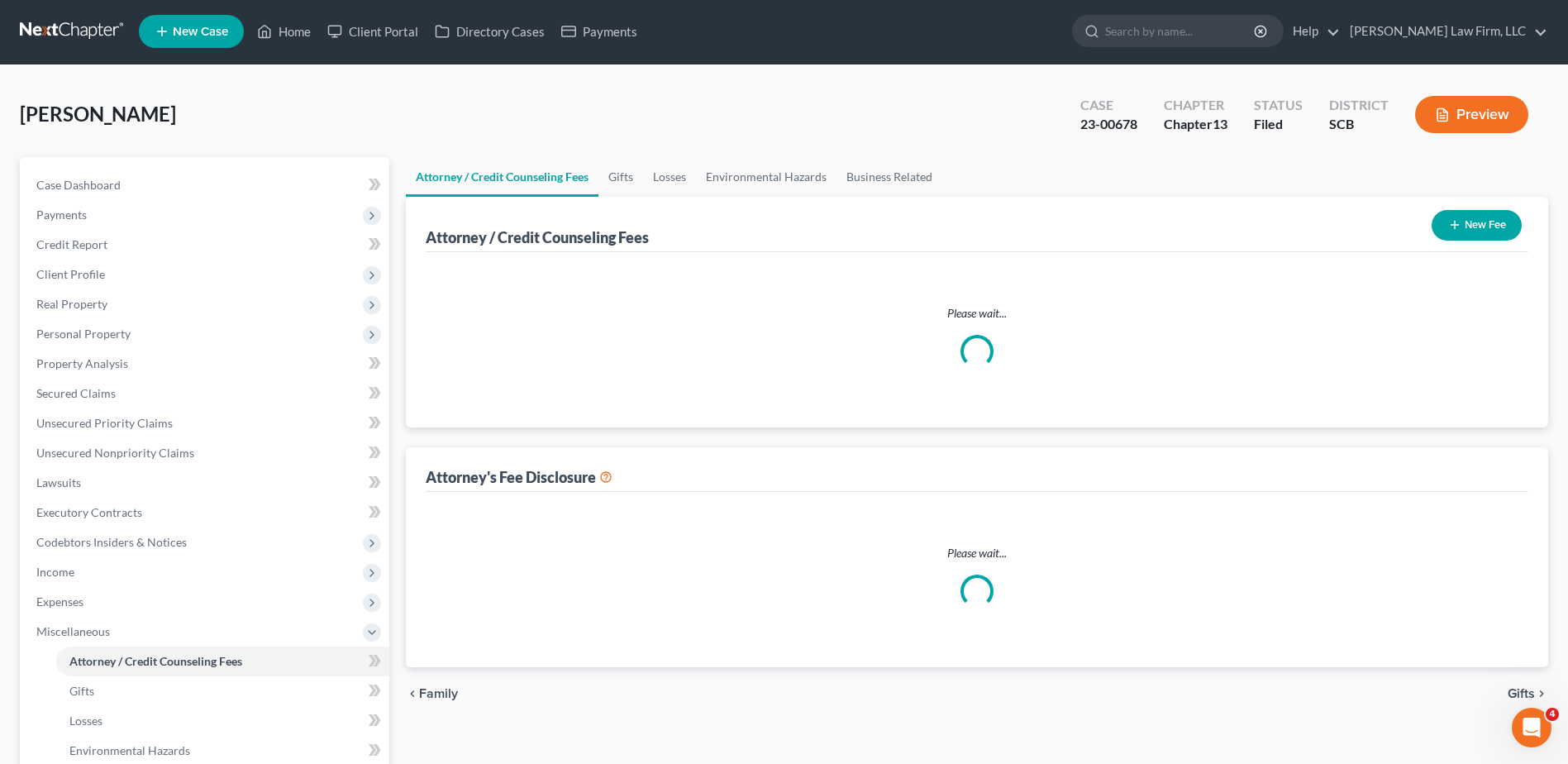
select select "0"
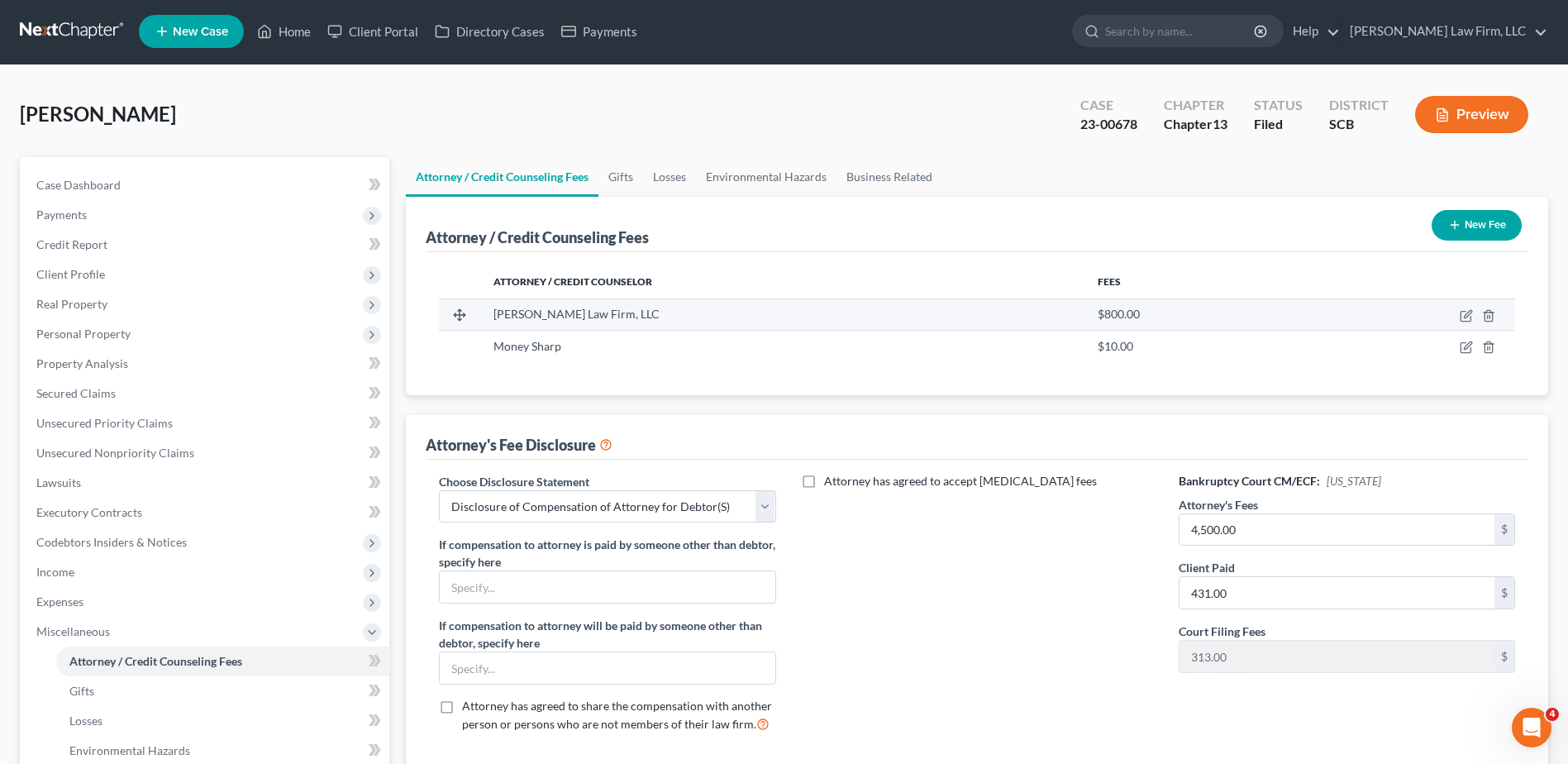
scroll to position [0, 0]
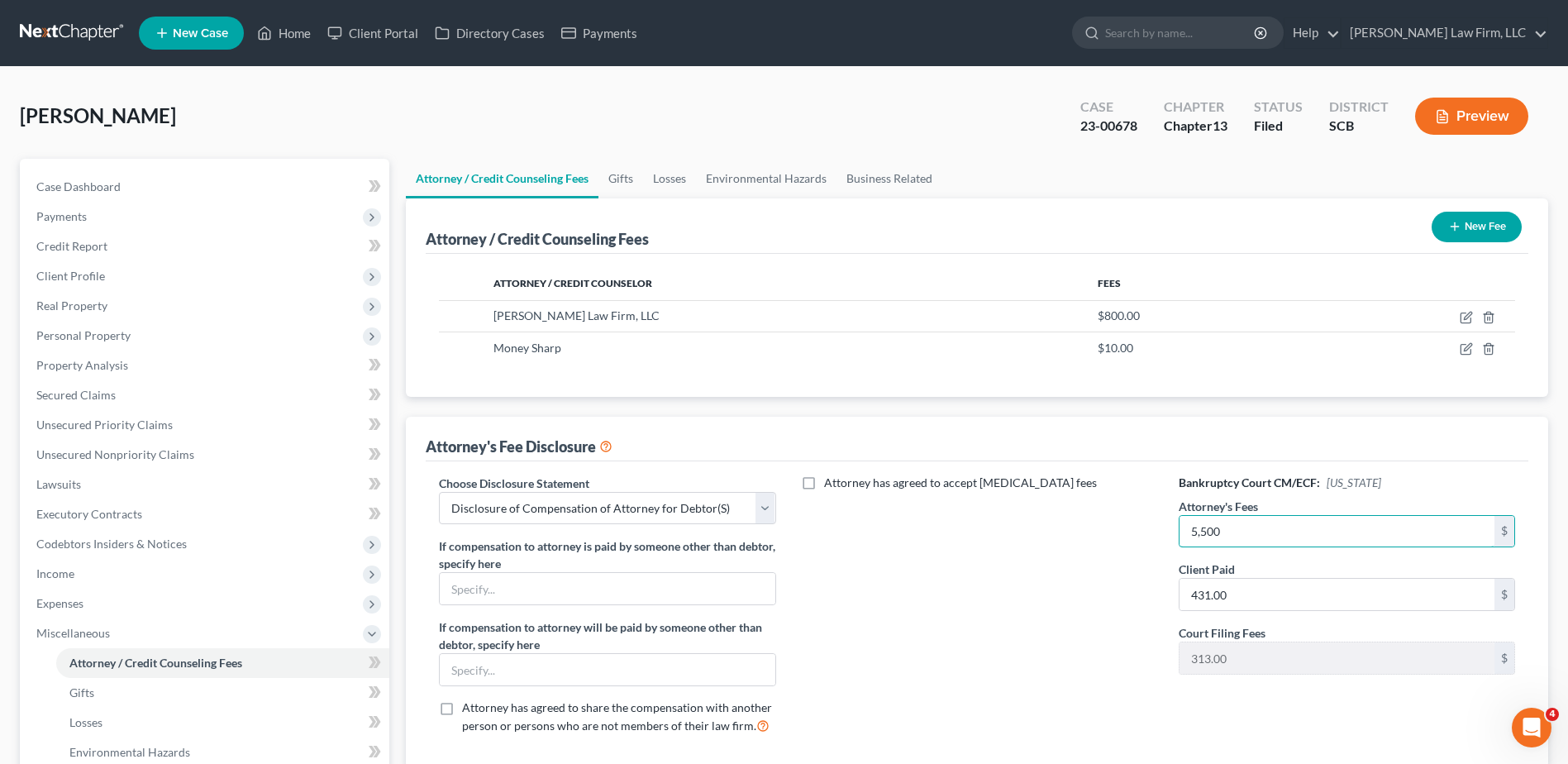
type input "5,500"
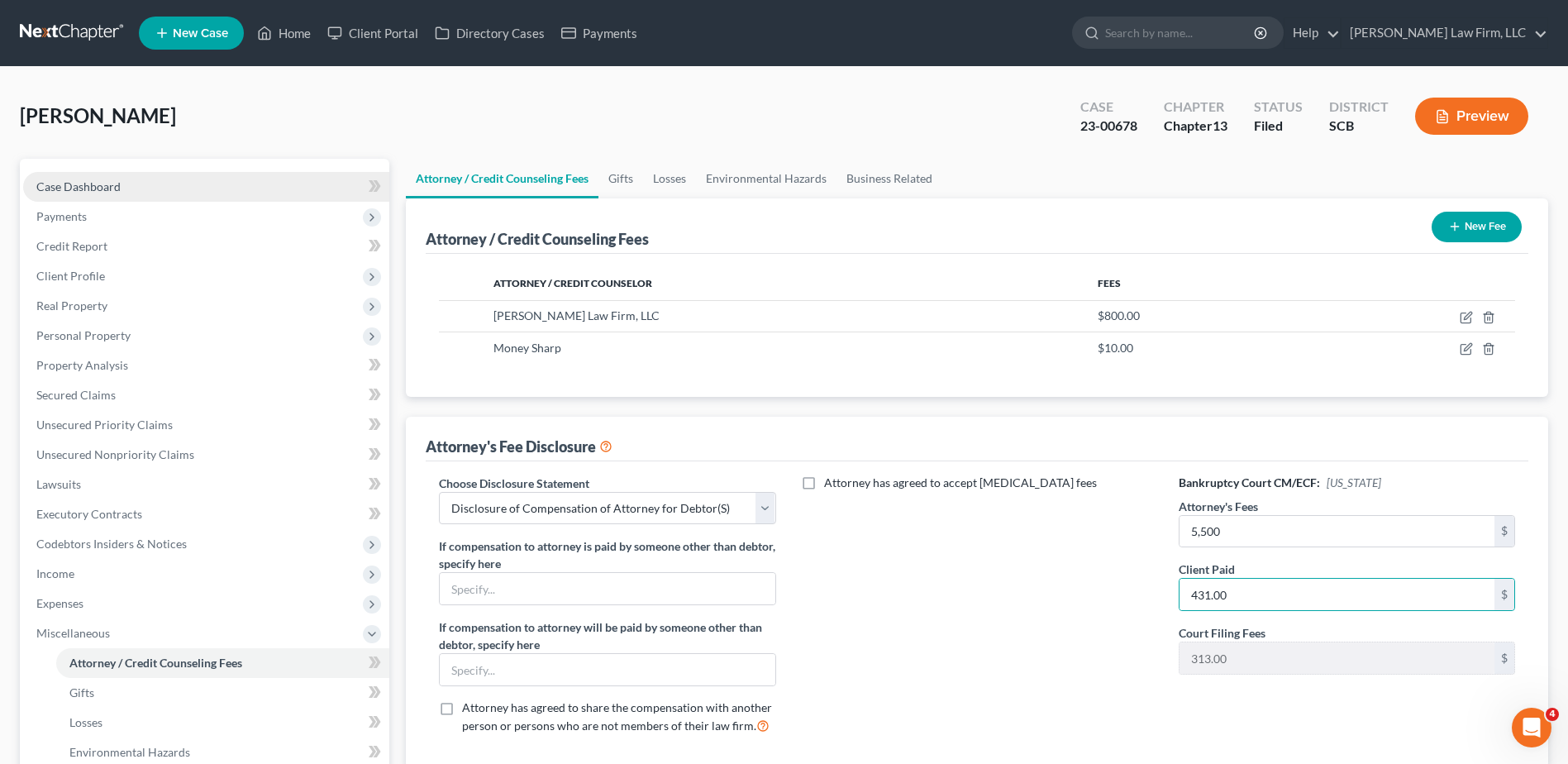
click at [93, 194] on link "Case Dashboard" at bounding box center [207, 187] width 366 height 30
select select "0"
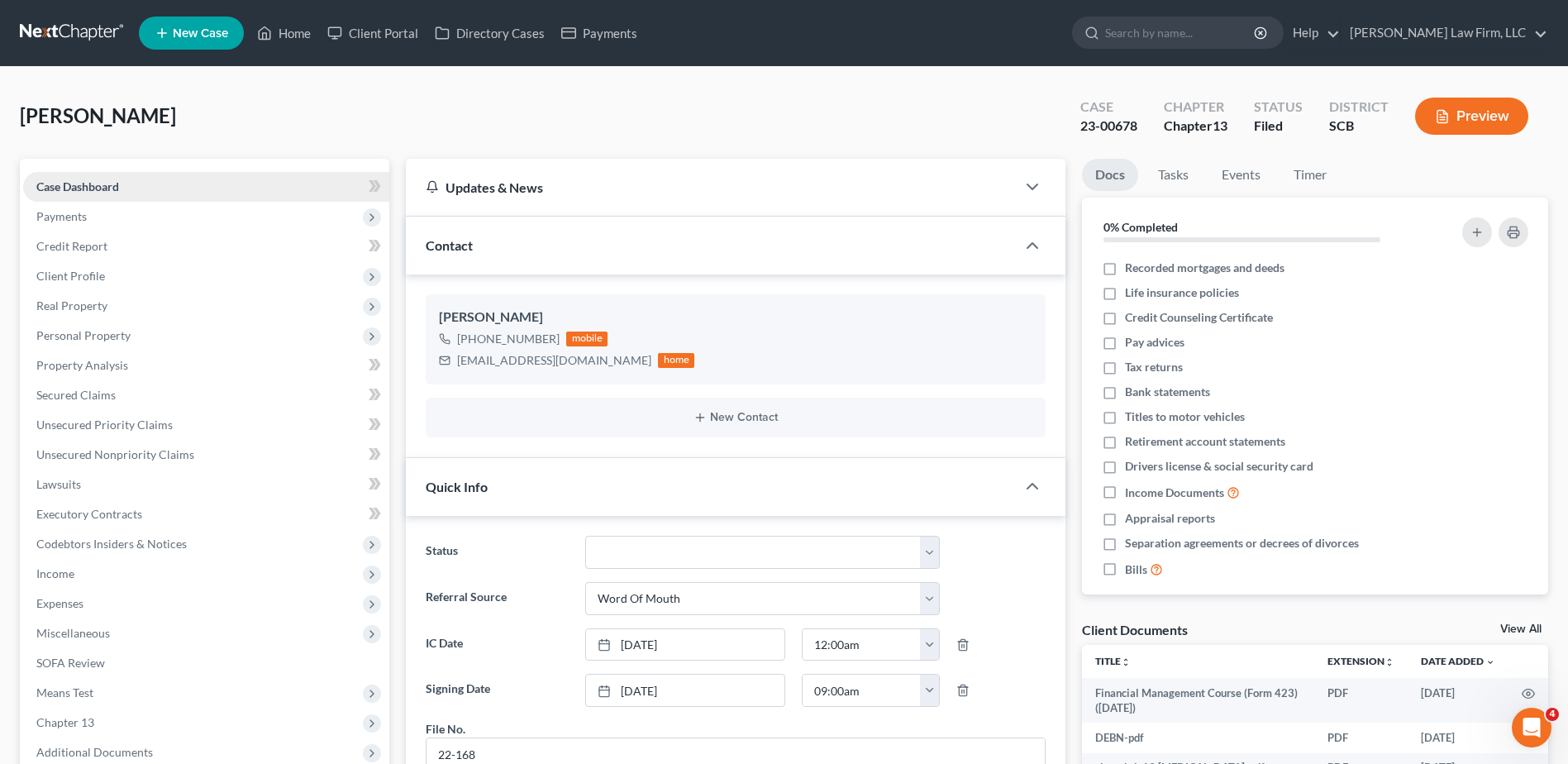
scroll to position [1228, 0]
